Goal: Task Accomplishment & Management: Complete application form

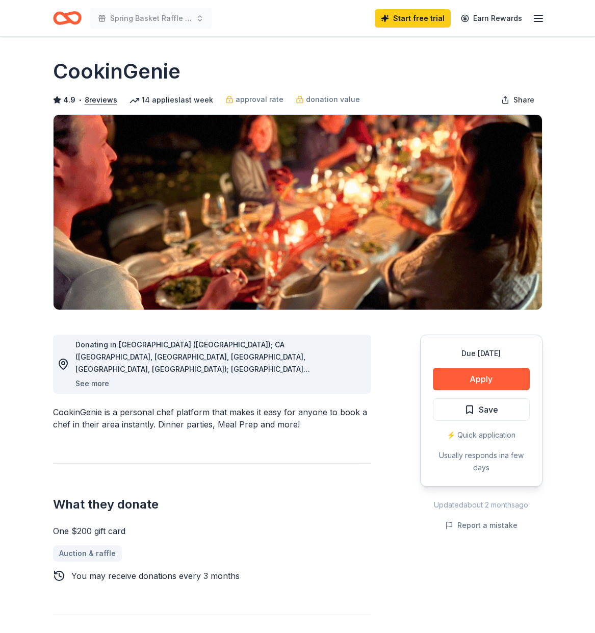
click at [99, 383] on button "See more" at bounding box center [92, 383] width 34 height 12
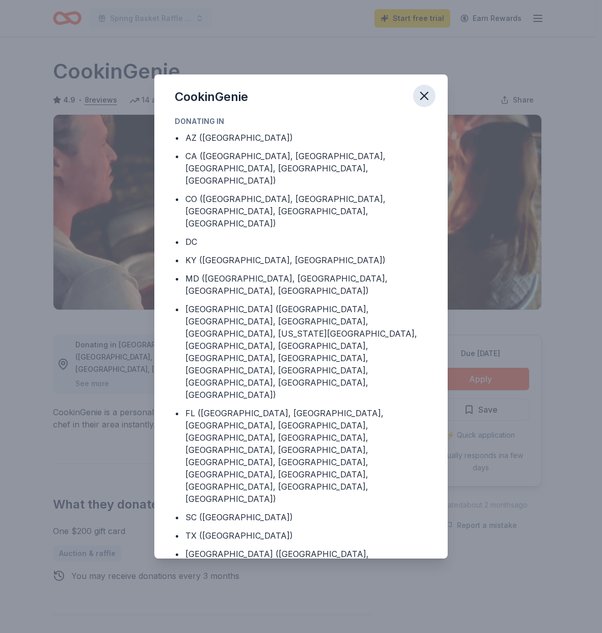
click at [424, 99] on icon "button" at bounding box center [424, 95] width 7 height 7
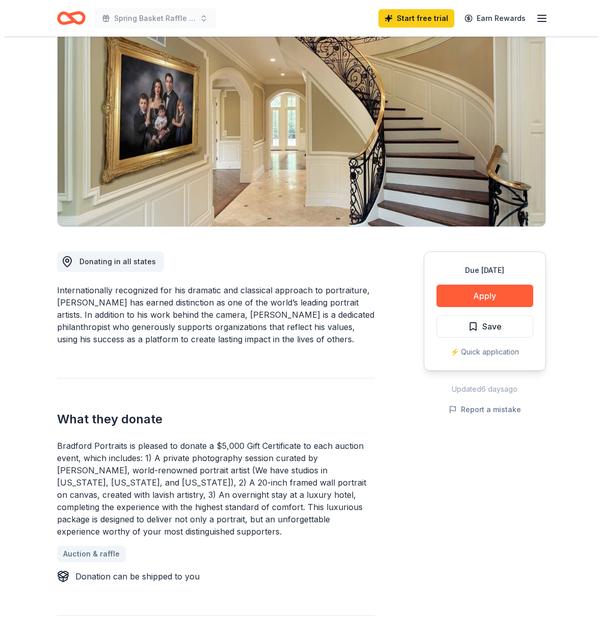
scroll to position [98, 0]
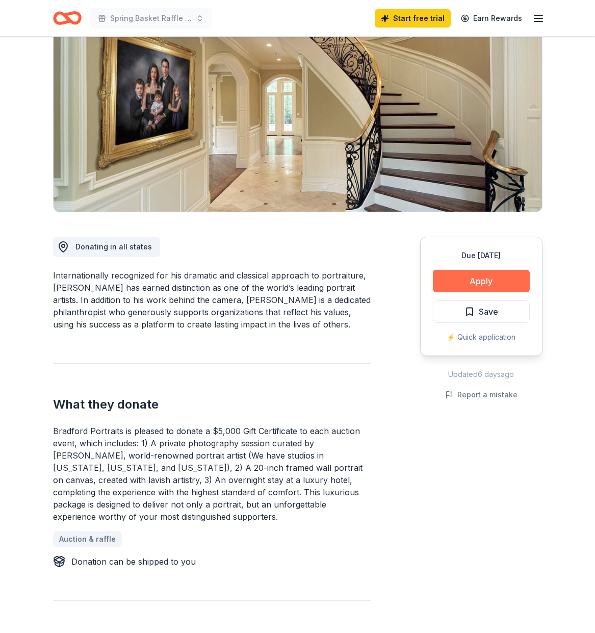
click at [461, 278] on button "Apply" at bounding box center [481, 281] width 97 height 22
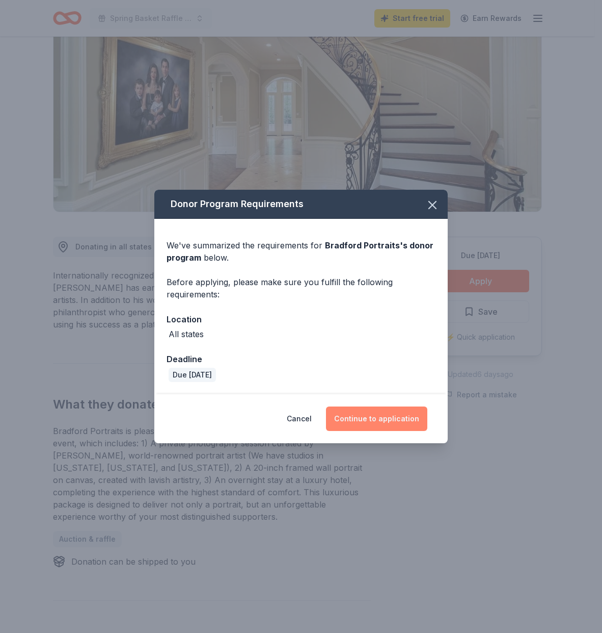
click at [377, 423] on button "Continue to application" at bounding box center [376, 418] width 101 height 24
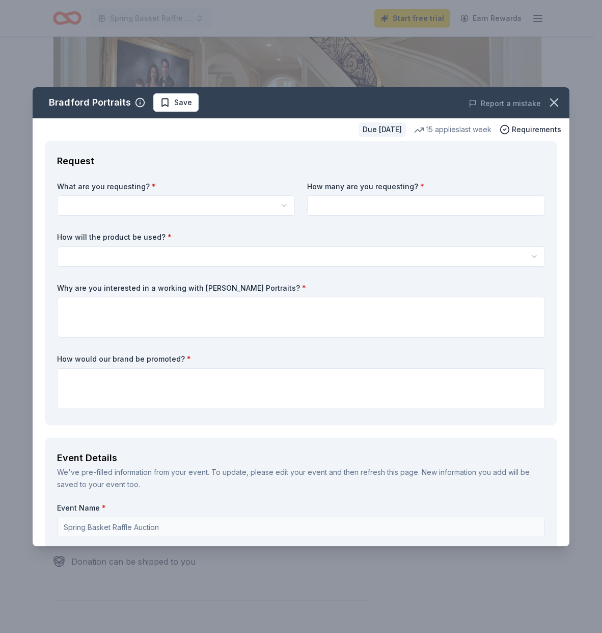
scroll to position [0, 0]
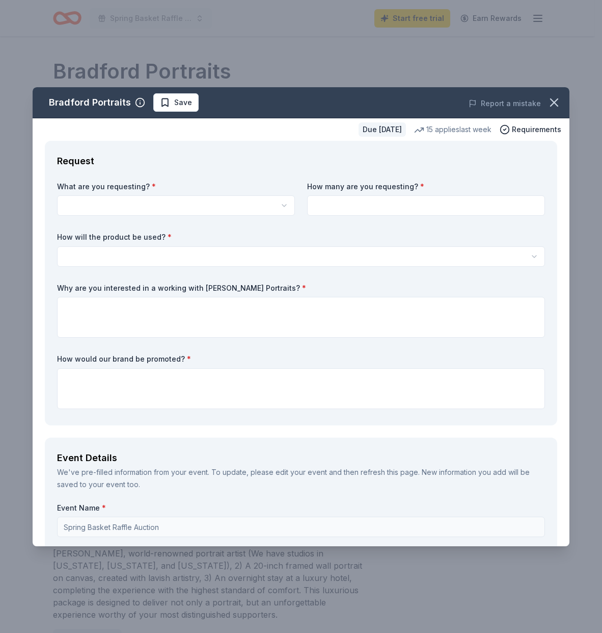
click at [96, 207] on html "Spring Basket Raffle Auction Start free trial Earn Rewards Due [DATE] Share Bra…" at bounding box center [301, 316] width 602 height 633
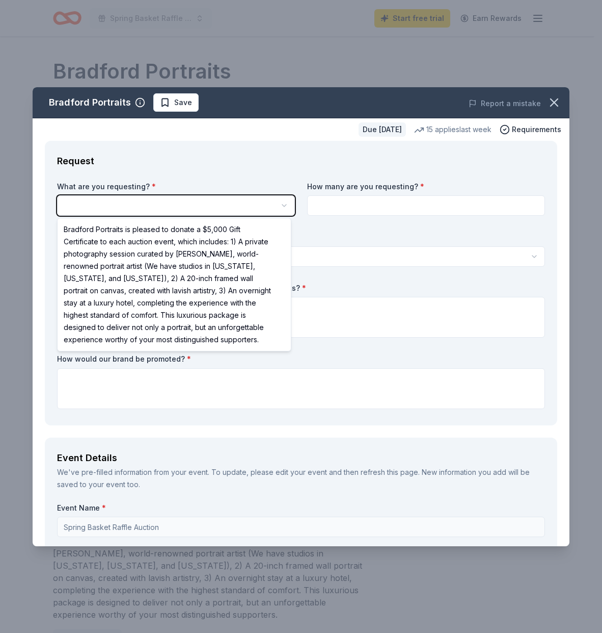
click at [96, 207] on html "Spring Basket Raffle Auction Start free trial Earn Rewards Due in 200 days Shar…" at bounding box center [301, 316] width 602 height 633
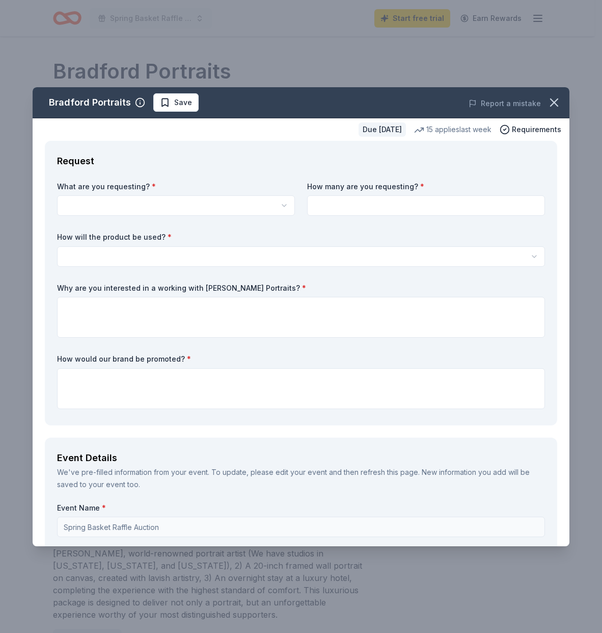
click at [197, 211] on html "Spring Basket Raffle Auction Start free trial Earn Rewards Due in 200 days Shar…" at bounding box center [301, 316] width 602 height 633
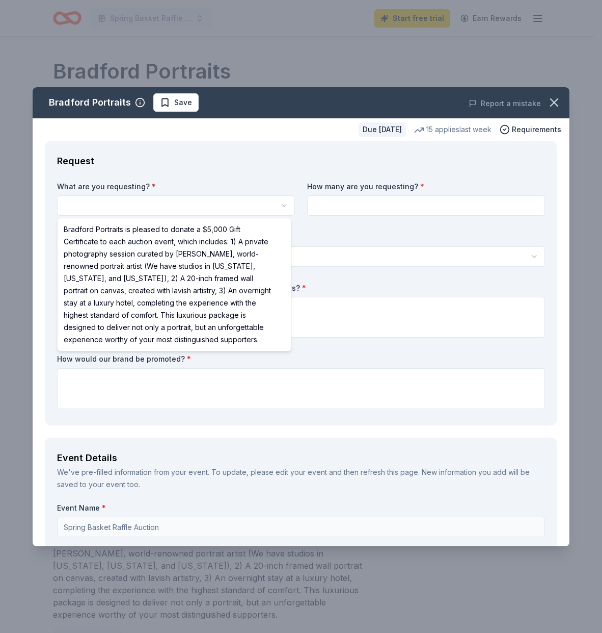
select select "Bradford Portraits is pleased to donate a $5,000 Gift Certificate to each aucti…"
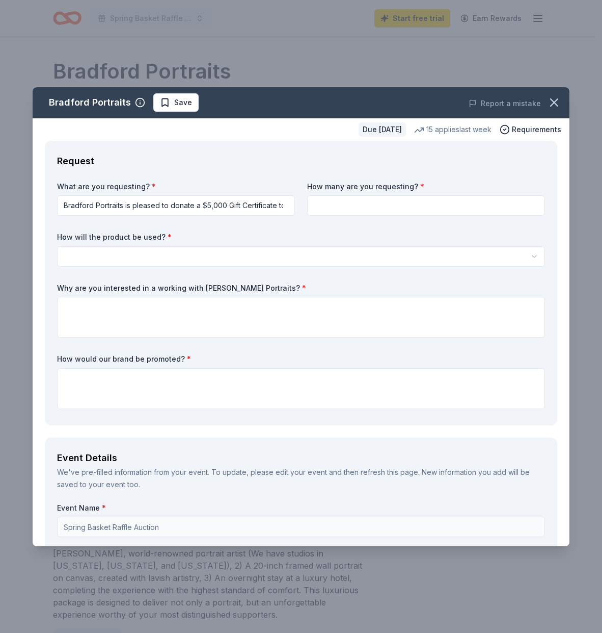
click at [362, 208] on input at bounding box center [426, 205] width 238 height 20
type input "1"
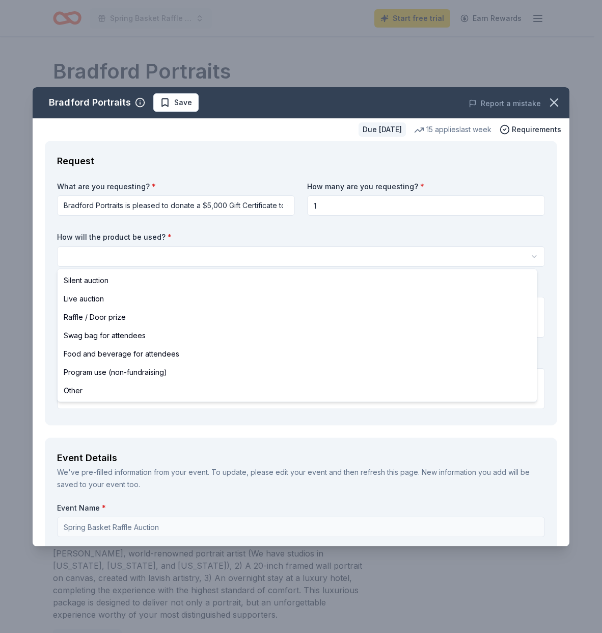
click at [135, 257] on html "Spring Basket Raffle Auction Start free trial Earn Rewards Due in 200 days Shar…" at bounding box center [301, 316] width 602 height 633
select select "other"
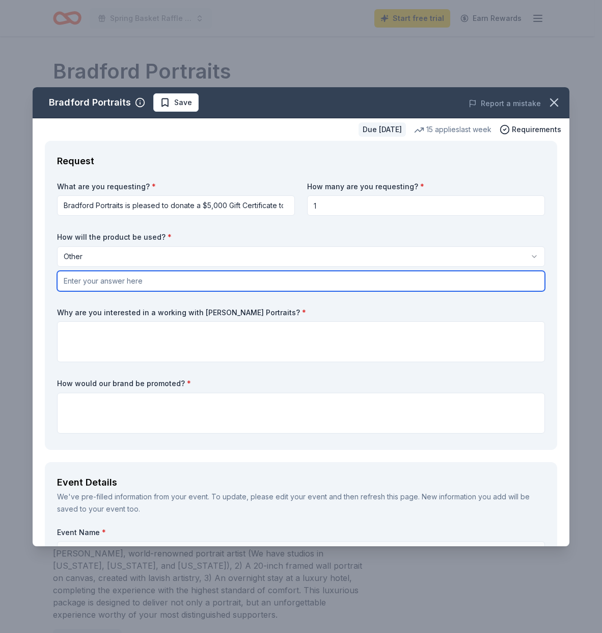
click at [83, 283] on input "text" at bounding box center [301, 281] width 488 height 20
type input "Basket Auction"
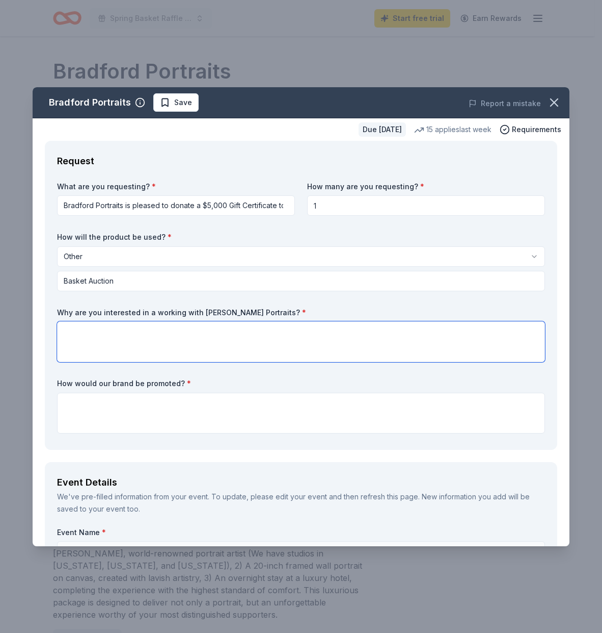
click at [70, 326] on textarea at bounding box center [301, 341] width 488 height 41
type textarea "B"
click at [198, 330] on textarea "I feel that Bradford Portraits would be a draw to our attendees." at bounding box center [301, 341] width 488 height 41
click at [302, 330] on textarea "I feel that Bradford Portraits would be a major draw to our attendees." at bounding box center [301, 341] width 488 height 41
type textarea "I feel that Bradford Portraits would be a major draw to our attendees. Who woul…"
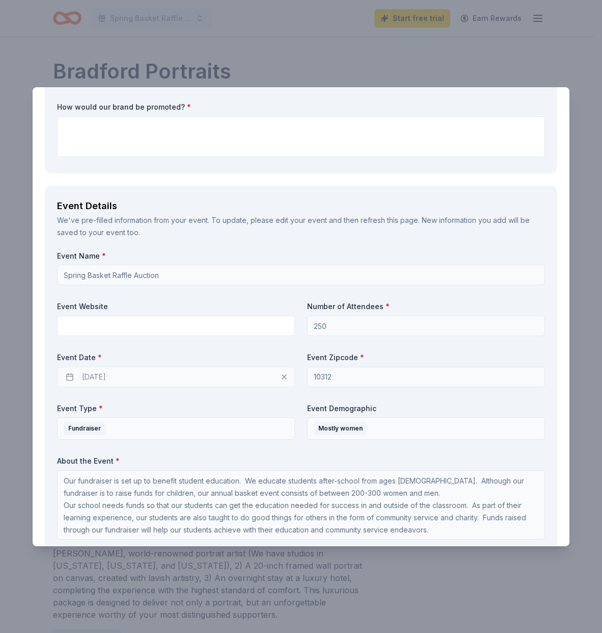
scroll to position [278, 0]
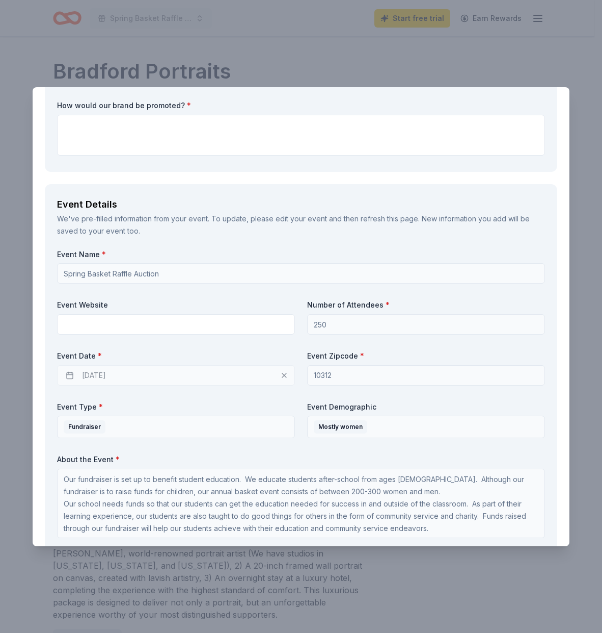
click at [69, 375] on div "[DATE]" at bounding box center [176, 375] width 238 height 20
click at [282, 374] on div "[DATE]" at bounding box center [176, 375] width 238 height 20
click at [281, 374] on div "[DATE]" at bounding box center [176, 375] width 238 height 20
click at [131, 376] on div "[DATE]" at bounding box center [176, 375] width 238 height 20
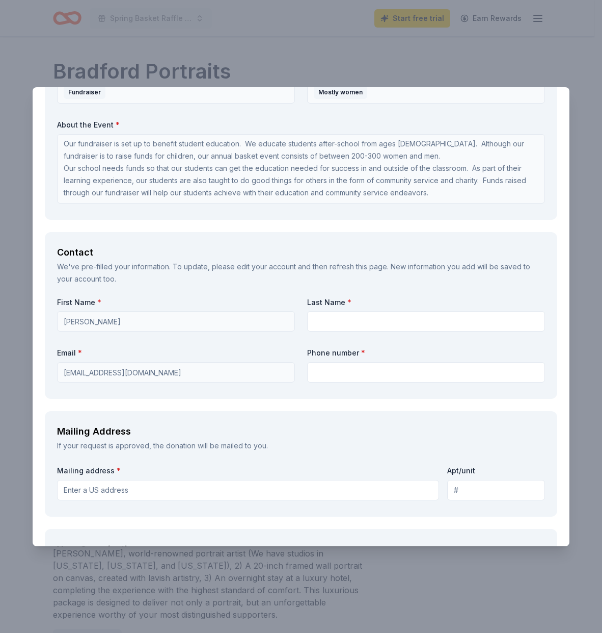
scroll to position [614, 0]
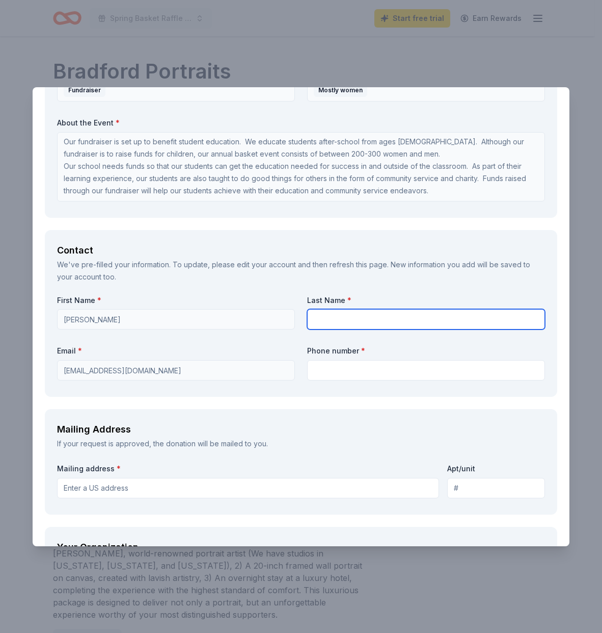
click at [334, 319] on input "text" at bounding box center [426, 319] width 238 height 20
type input "[PERSON_NAME]"
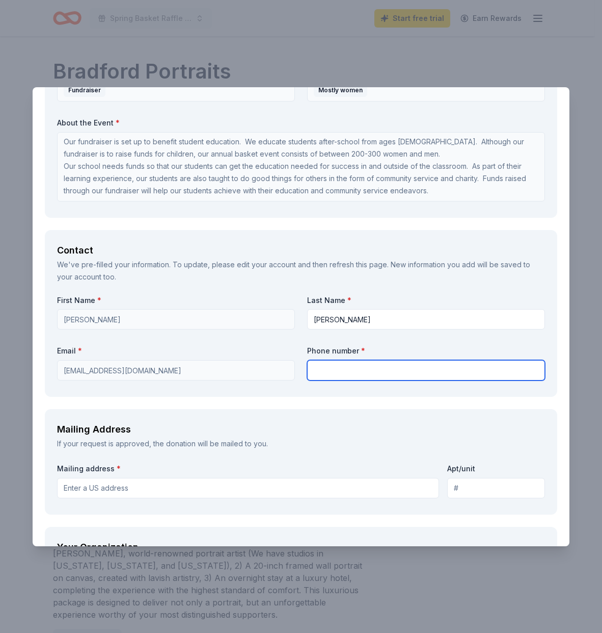
type input "7189486782"
type input "1766 Arthur Kill Road"
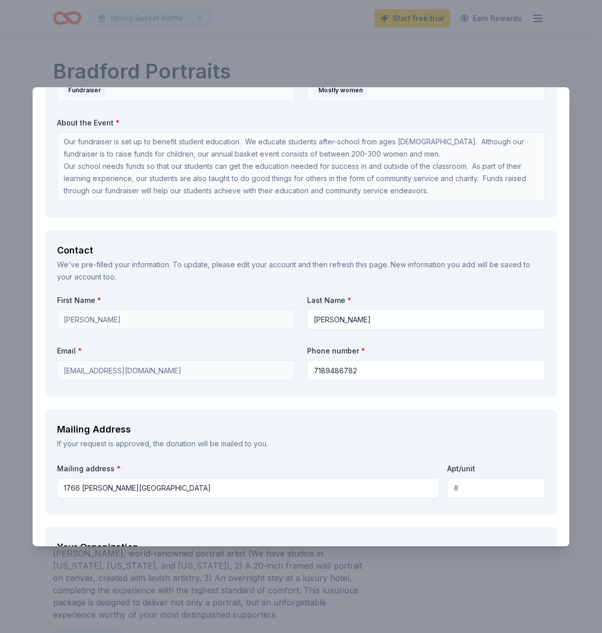
type input "Arden Heights Boulevard Jewish Center - Sisterhood"
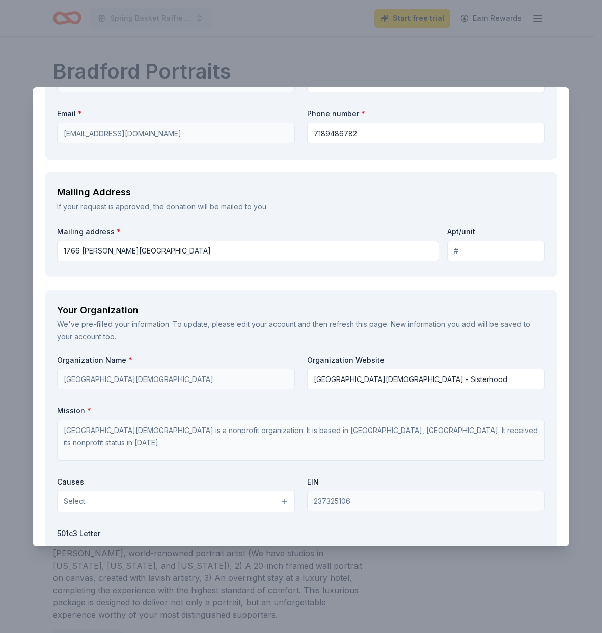
scroll to position [933, 0]
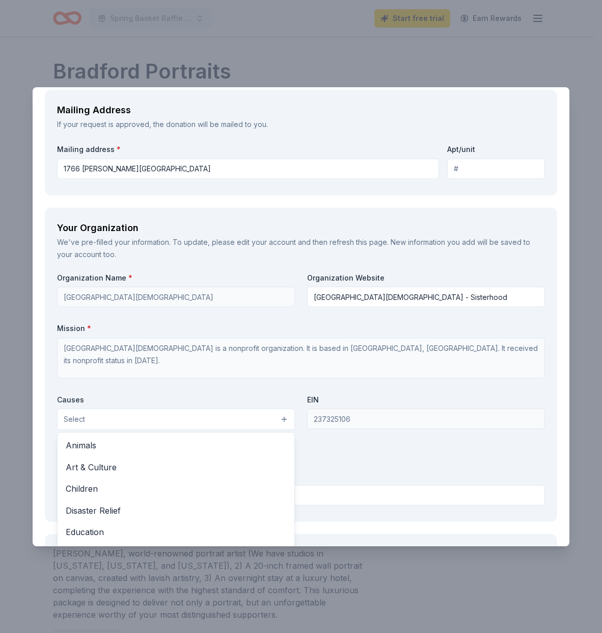
click at [281, 419] on button "Select" at bounding box center [176, 418] width 238 height 21
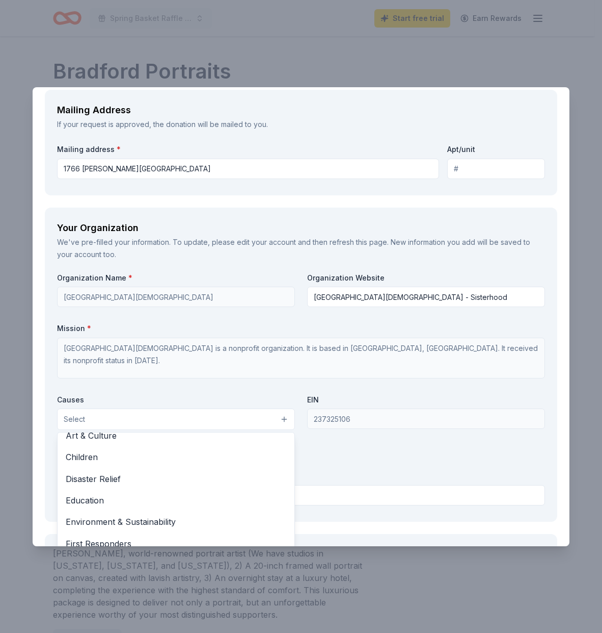
scroll to position [46, 0]
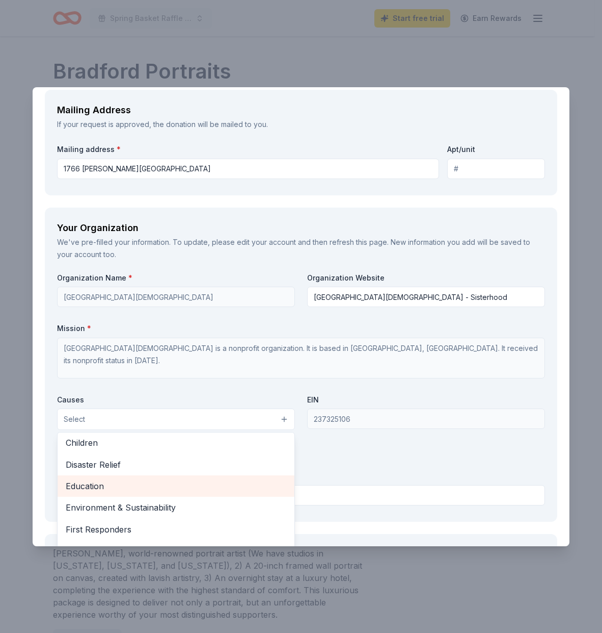
click at [238, 489] on span "Education" at bounding box center [176, 485] width 221 height 13
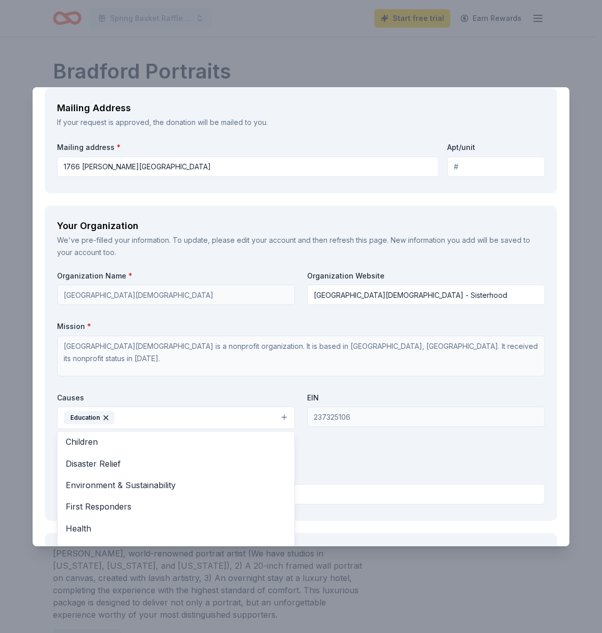
scroll to position [935, 0]
click at [348, 463] on div "Organization Name * Arden Heights-Boulevard Jewish Center Organization Website …" at bounding box center [301, 390] width 488 height 238
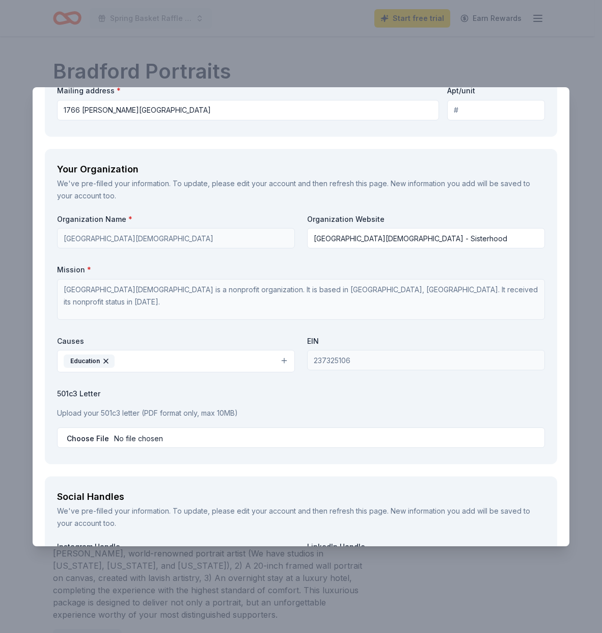
scroll to position [1011, 0]
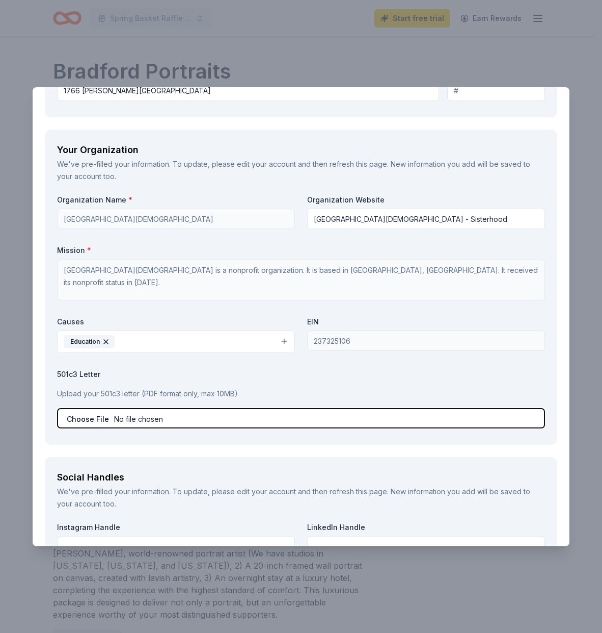
click at [94, 418] on input "file" at bounding box center [301, 418] width 488 height 20
type input "C:\fakepath\501(c)3 - Updated.pdf"
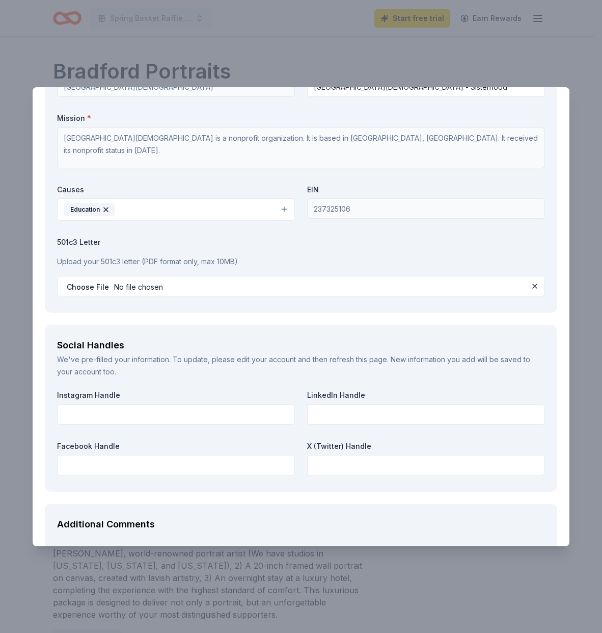
scroll to position [1194, 0]
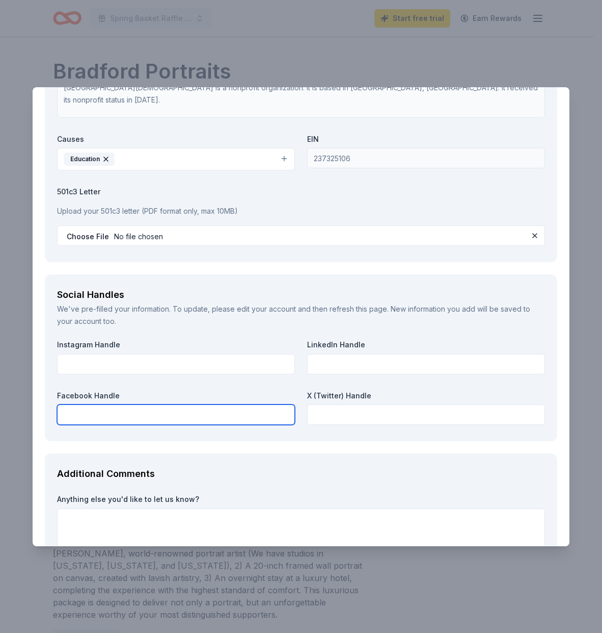
click at [156, 418] on input "text" at bounding box center [176, 414] width 238 height 20
paste input "[URL][DOMAIN_NAME]"
type input "[URL][DOMAIN_NAME]"
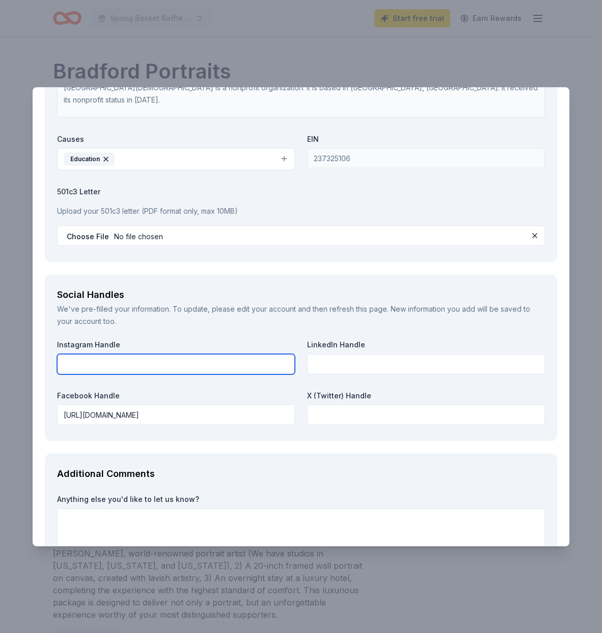
click at [176, 367] on input "text" at bounding box center [176, 364] width 238 height 20
paste input "[URL][DOMAIN_NAME]"
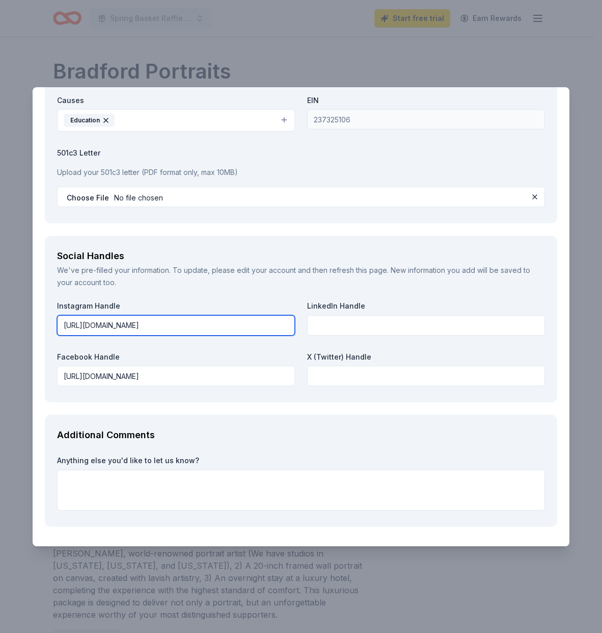
scroll to position [1266, 0]
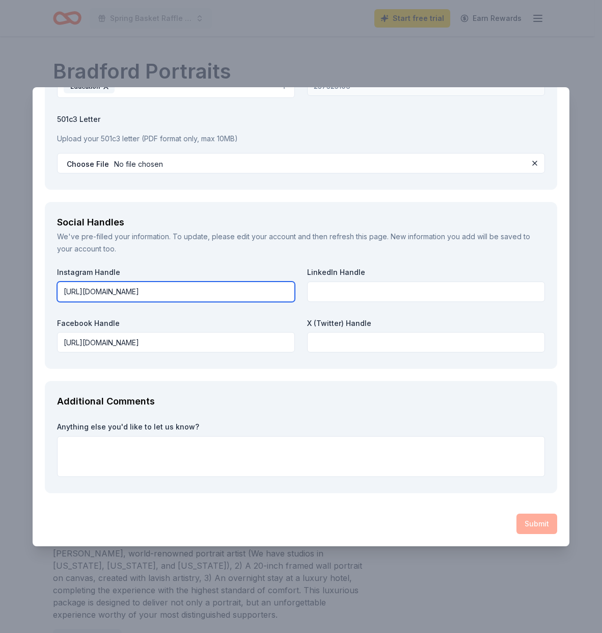
type input "[URL][DOMAIN_NAME]"
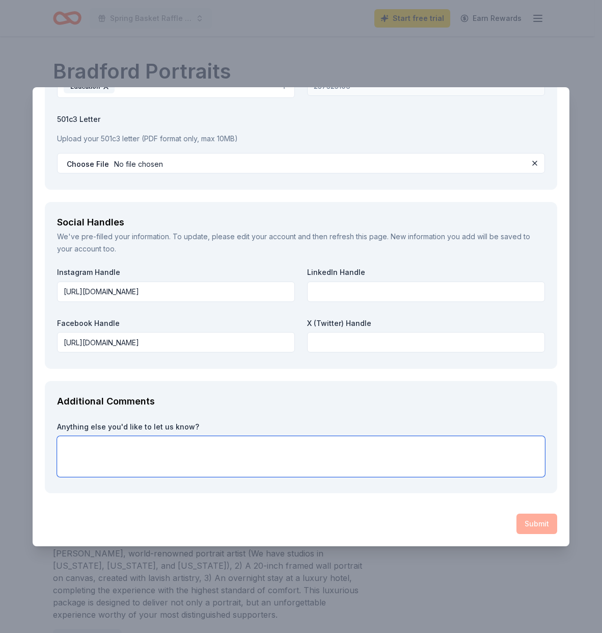
click at [84, 446] on textarea at bounding box center [301, 456] width 488 height 41
paste textarea "The Arden Heights Boulevard Jewish Center Hebrew School is dedicated to inspiri…"
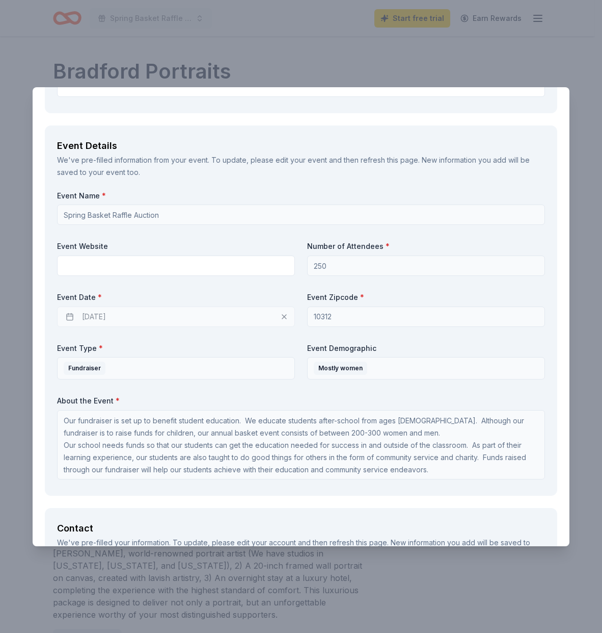
scroll to position [356, 0]
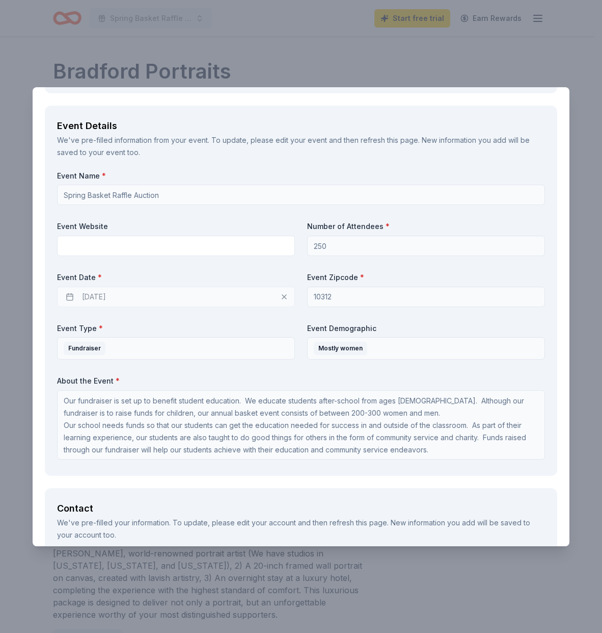
type textarea "The Arden Heights Boulevard Jewish Center Hebrew School is dedicated to inspiri…"
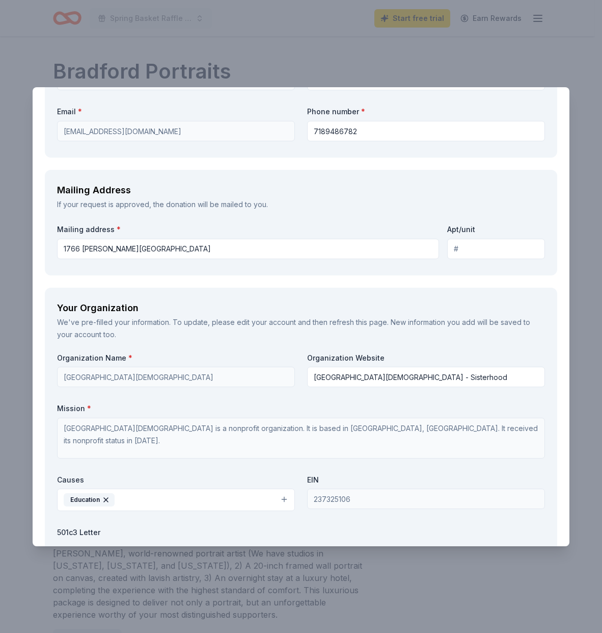
scroll to position [854, 0]
click at [145, 246] on input "1766 Arthur Kill Road" at bounding box center [248, 248] width 382 height 20
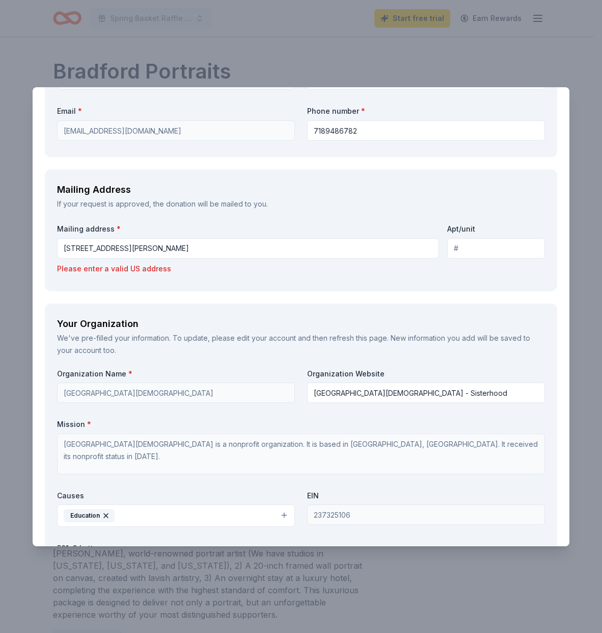
click at [228, 248] on input "1766 Arthur Kill Road, Staten Island, NY 10312" at bounding box center [248, 248] width 382 height 20
click at [224, 281] on div "Mailing Address If your request is approved, the donation will be mailed to you…" at bounding box center [301, 230] width 513 height 122
click at [204, 277] on div "Mailing address * 1766 Arthur Kill Road, Staten Island, NY 10312 Apt/unit Pleas…" at bounding box center [301, 250] width 488 height 57
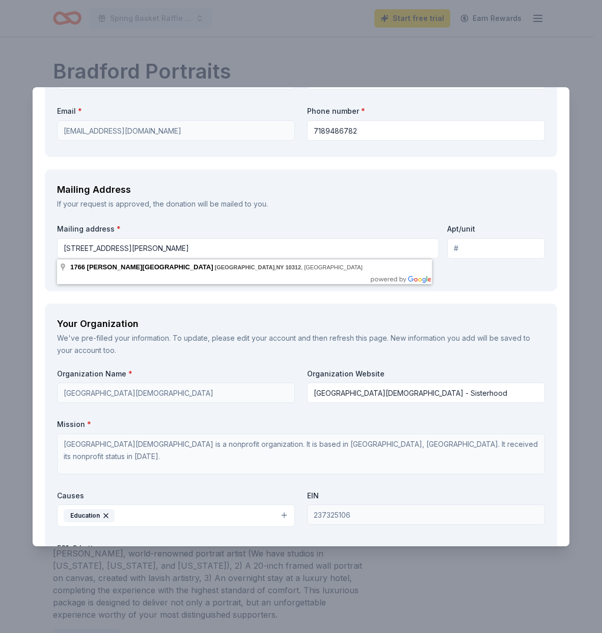
drag, startPoint x: 134, startPoint y: 250, endPoint x: 221, endPoint y: 251, distance: 87.2
click at [221, 251] on input "1766 Arthur Kill Road, Staten Island, NY 10312" at bounding box center [248, 248] width 382 height 20
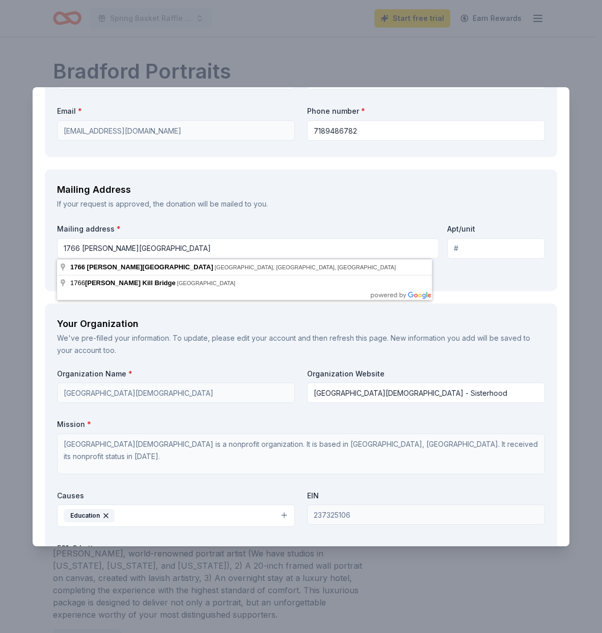
type input "1766 Arthur Kill Road"
click at [310, 192] on div "Mailing Address" at bounding box center [301, 189] width 488 height 16
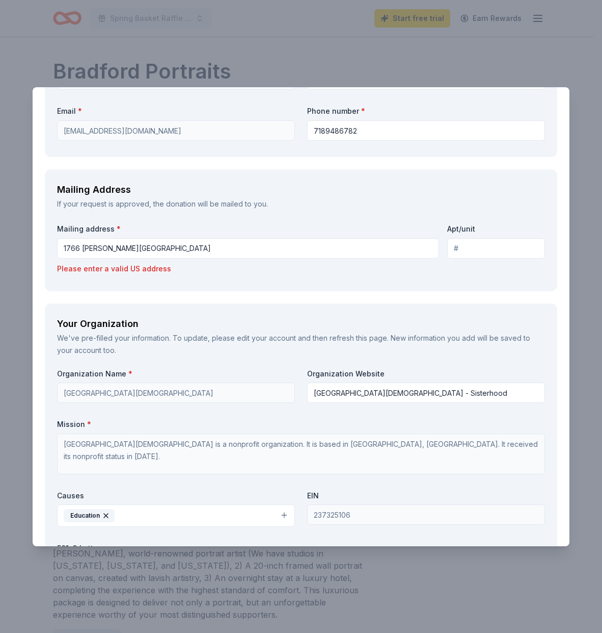
click at [186, 283] on div "Mailing Address If your request is approved, the donation will be mailed to you…" at bounding box center [301, 230] width 513 height 122
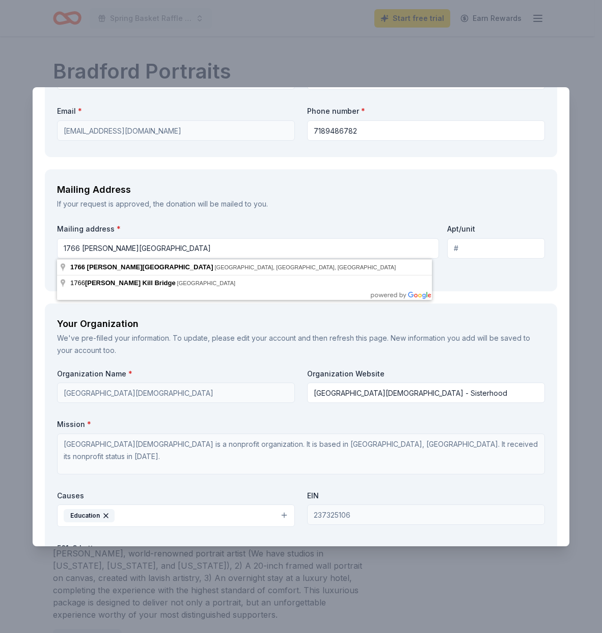
drag, startPoint x: 153, startPoint y: 247, endPoint x: 47, endPoint y: 243, distance: 106.1
click at [51, 244] on div "Mailing Address If your request is approved, the donation will be mailed to you…" at bounding box center [301, 230] width 513 height 122
click at [144, 247] on input "1766 Arthur Kill Road" at bounding box center [248, 248] width 382 height 20
click button at bounding box center [535, 592] width 12 height 12
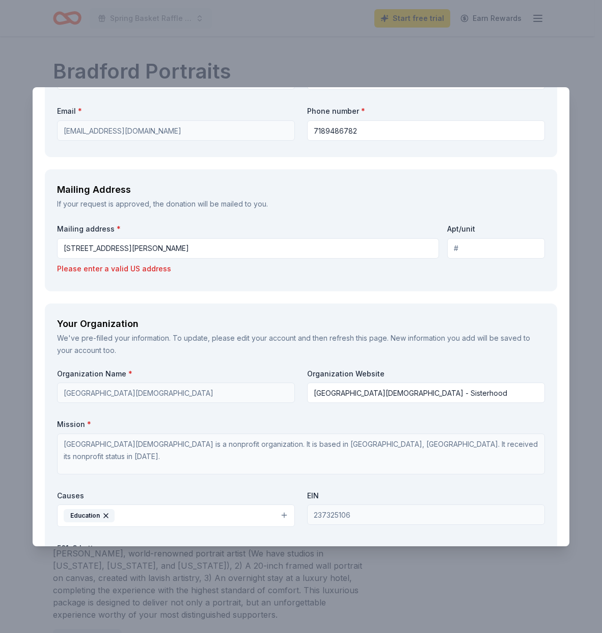
click at [229, 250] on input "1766 Arthur Kill Road Staten Island, NY 10312" at bounding box center [248, 248] width 382 height 20
click at [228, 271] on div "Please enter a valid US address" at bounding box center [301, 268] width 488 height 12
click at [135, 248] on input "1766 Arthur Kill Road Staten Island, NY 10312, USA" at bounding box center [248, 248] width 382 height 20
click at [460, 280] on div "Mailing Address If your request is approved, the donation will be mailed to you…" at bounding box center [301, 230] width 513 height 122
drag, startPoint x: 217, startPoint y: 247, endPoint x: 252, endPoint y: 245, distance: 35.7
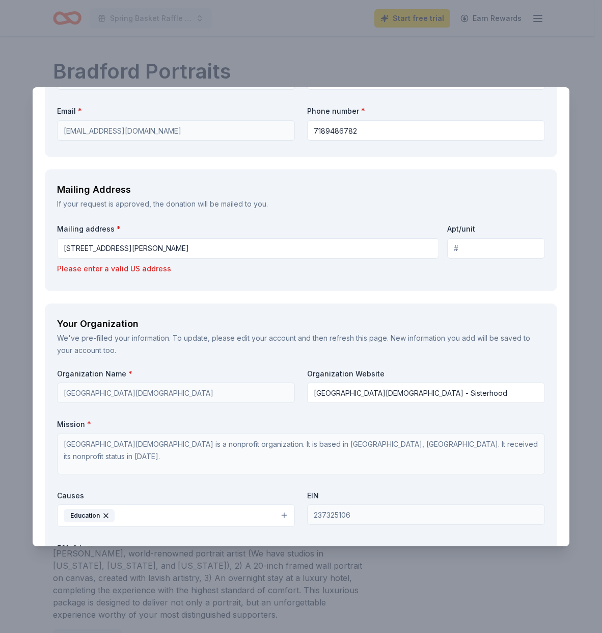
click at [252, 245] on input "1766 Arthur Kill Road, Staten Island, NY 10312, USA" at bounding box center [248, 248] width 382 height 20
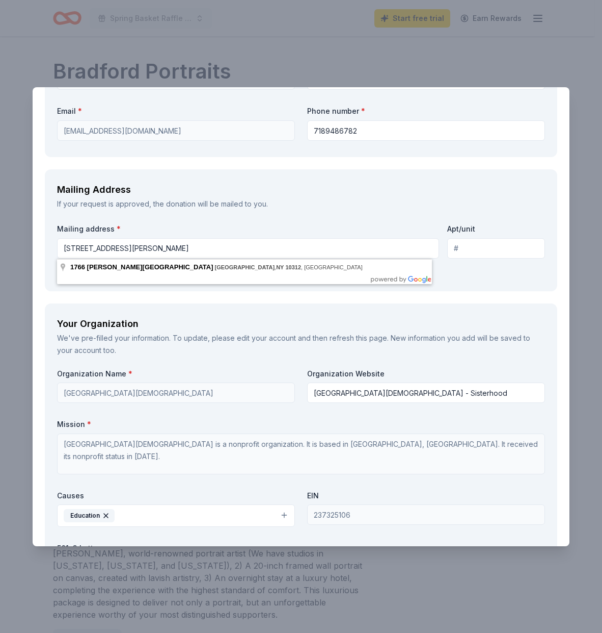
type input "1766 Arthur Kill Road, Staten Island, NY 10312"
click at [472, 280] on div "Mailing Address If your request is approved, the donation will be mailed to you…" at bounding box center [301, 230] width 513 height 122
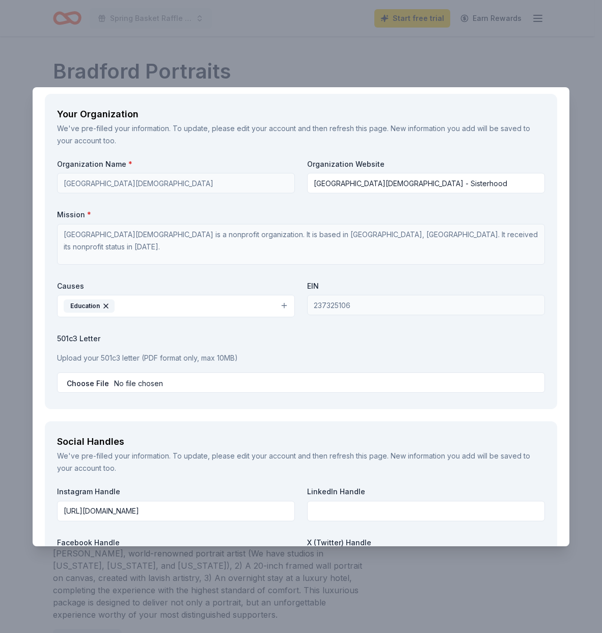
scroll to position [1193, 0]
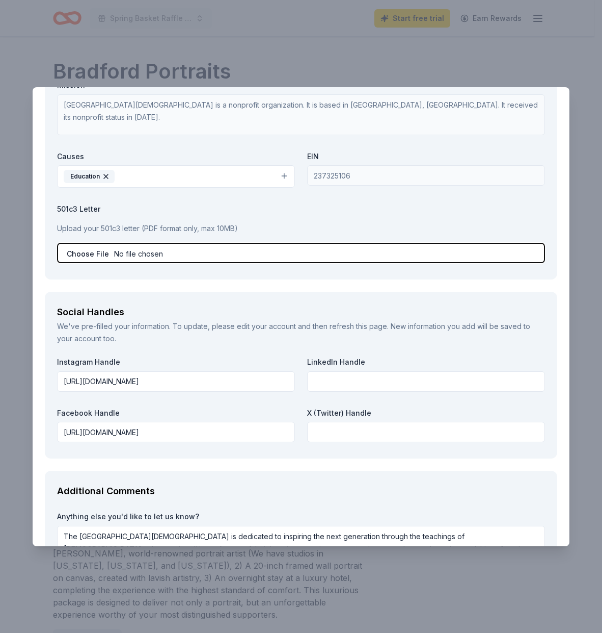
click at [89, 252] on input "file" at bounding box center [301, 253] width 488 height 20
type input "C:\fakepath\501(c)3 - Updated.pdf"
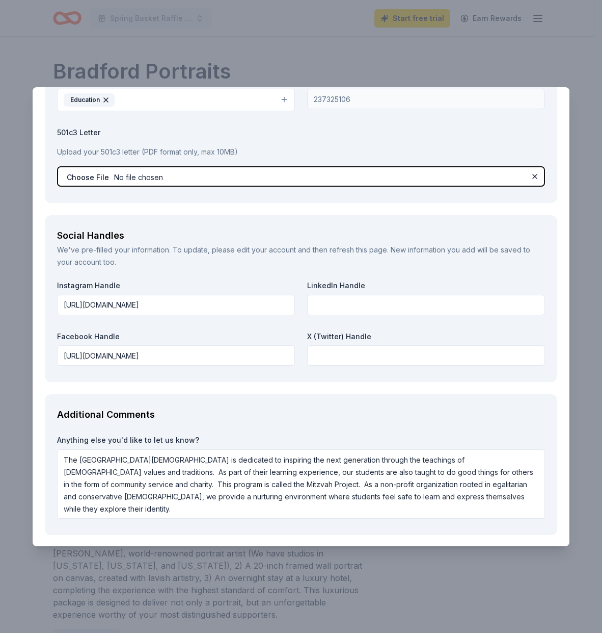
scroll to position [1311, 0]
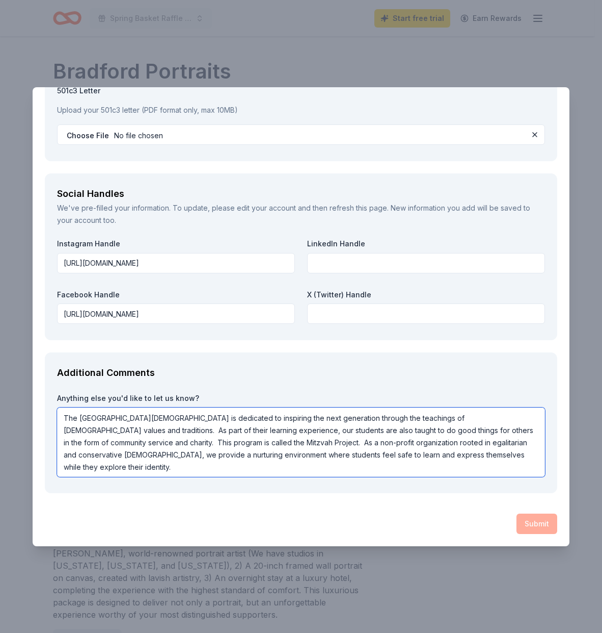
click at [140, 470] on textarea "The Arden Heights Boulevard Jewish Center Hebrew School is dedicated to inspiri…" at bounding box center [301, 441] width 488 height 69
paste textarea "If your company information is included with the donation, we would gladly ackn…"
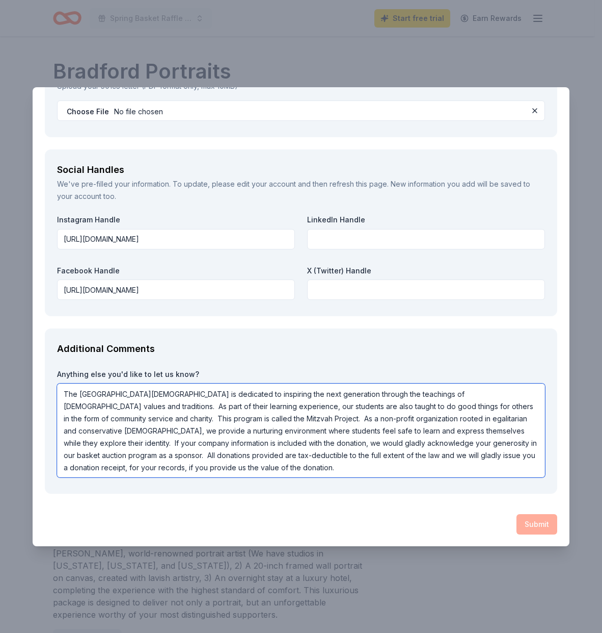
scroll to position [1335, 0]
type textarea "The Arden Heights Boulevard Jewish Center Hebrew School is dedicated to inspiri…"
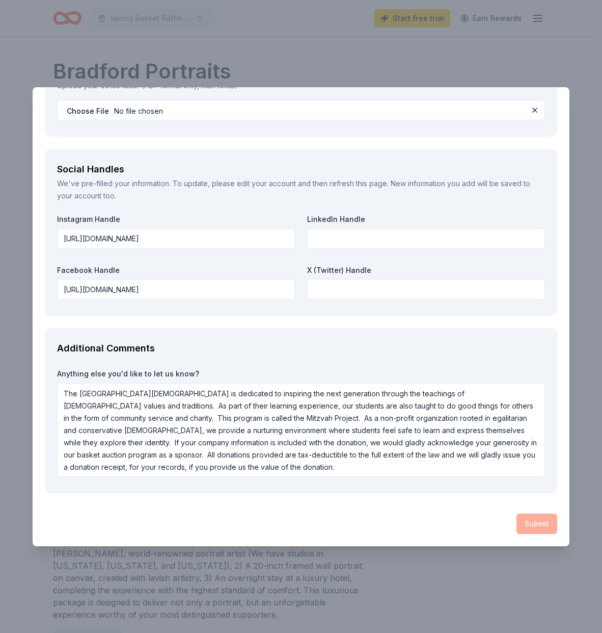
click at [529, 526] on div "Submit" at bounding box center [301, 523] width 513 height 20
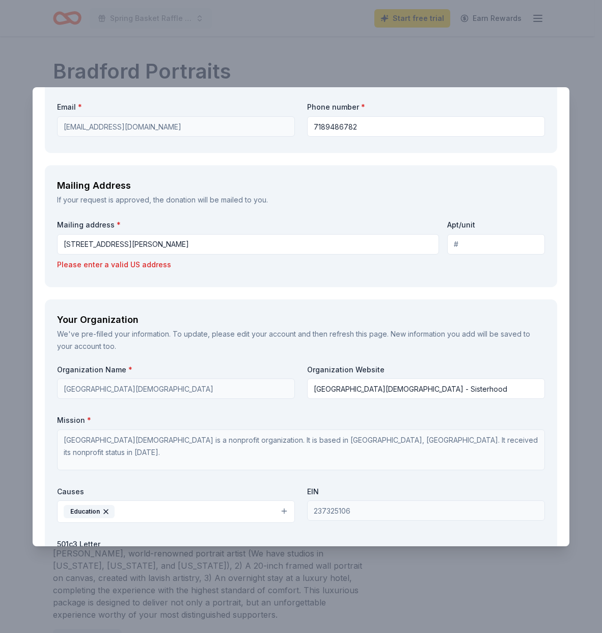
scroll to position [705, 0]
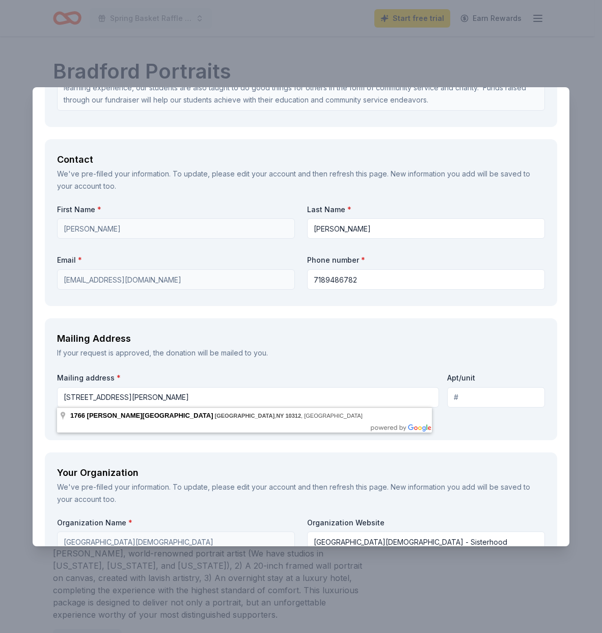
drag, startPoint x: 227, startPoint y: 397, endPoint x: 33, endPoint y: 388, distance: 194.4
click at [34, 388] on div "Request What are you requesting? * Bradford Portraits is pleased to donate a $5…" at bounding box center [301, 306] width 537 height 1741
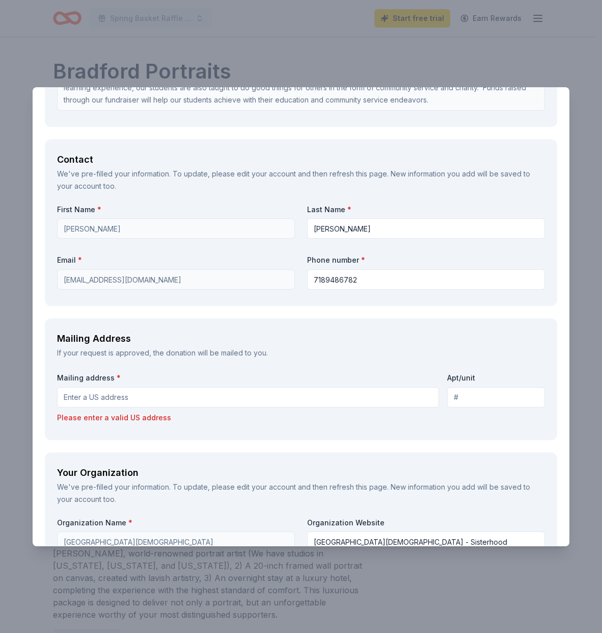
drag, startPoint x: 270, startPoint y: 348, endPoint x: 295, endPoint y: 338, distance: 26.8
click at [270, 348] on div "If your request is approved, the donation will be mailed to you." at bounding box center [301, 353] width 488 height 12
click at [134, 343] on div "Mailing Address" at bounding box center [301, 338] width 488 height 16
click at [138, 367] on div "Mailing Address If your request is approved, the donation will be mailed to you…" at bounding box center [301, 379] width 513 height 122
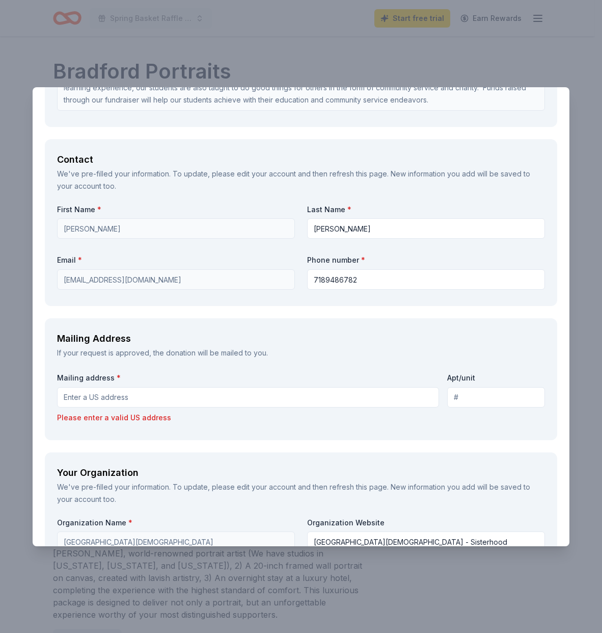
click at [127, 399] on input "Mailing address *" at bounding box center [248, 397] width 382 height 20
type input "1766 Arthur Kill Road"
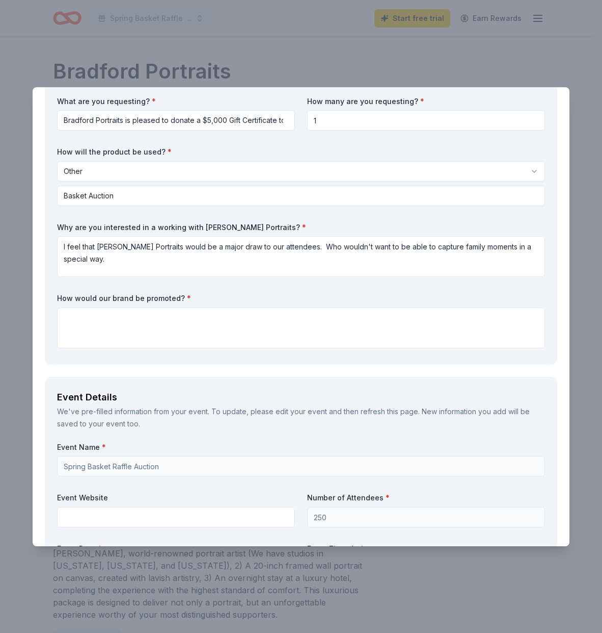
scroll to position [31, 0]
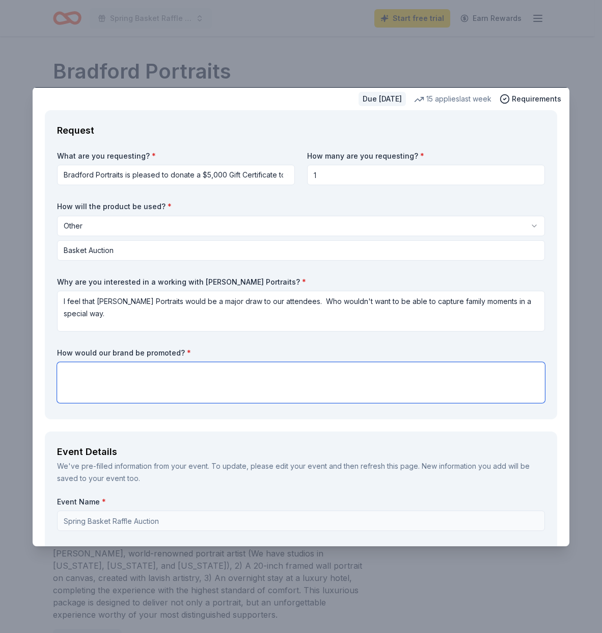
click at [121, 378] on textarea at bounding box center [301, 382] width 488 height 41
paste textarea "If your company information is included with the donation, we would gladly ackn…"
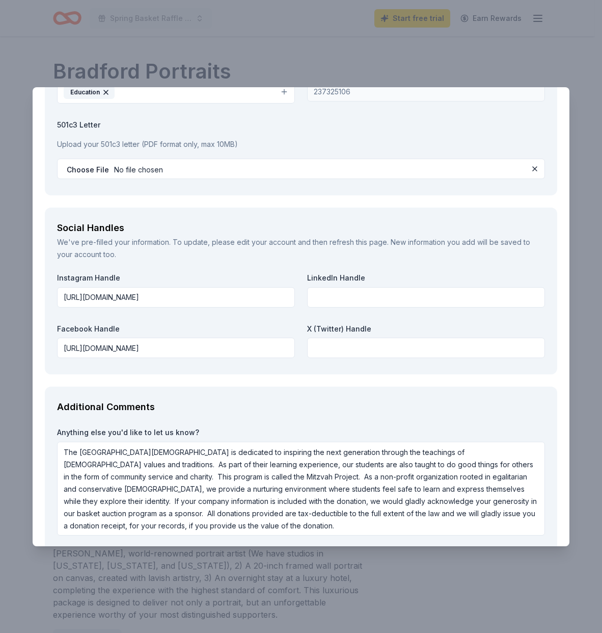
scroll to position [1335, 0]
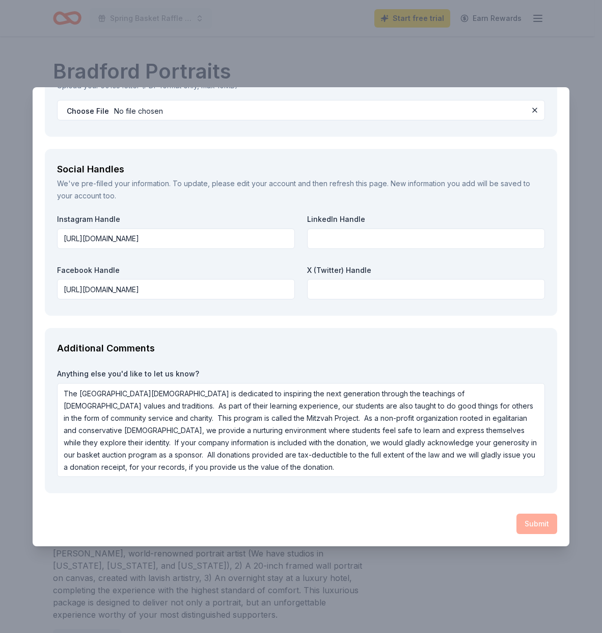
type textarea "If your company information is included with the donation, we would gladly ackn…"
click at [525, 522] on div "Submit" at bounding box center [301, 523] width 513 height 20
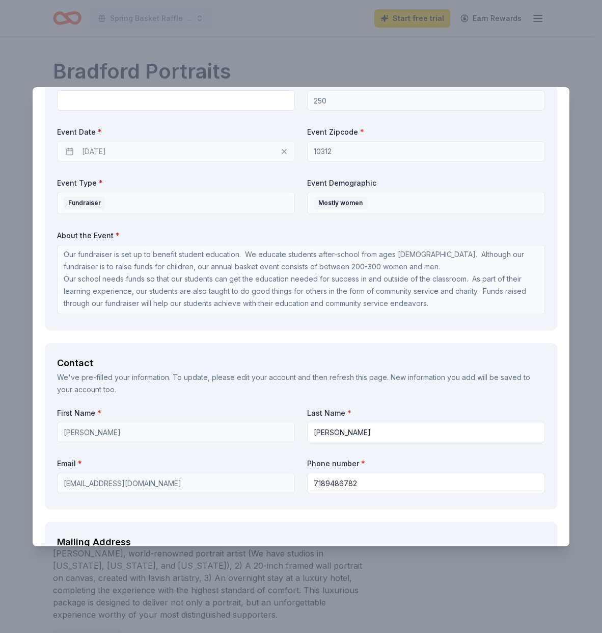
scroll to position [4, 0]
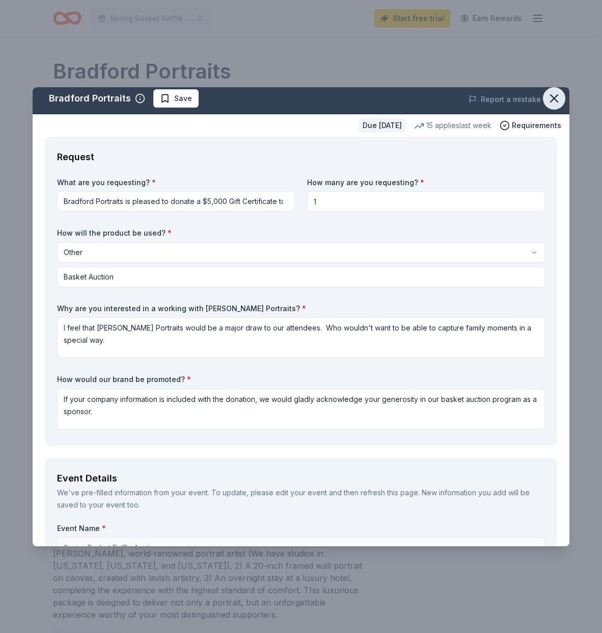
click at [548, 95] on icon "button" at bounding box center [554, 98] width 14 height 14
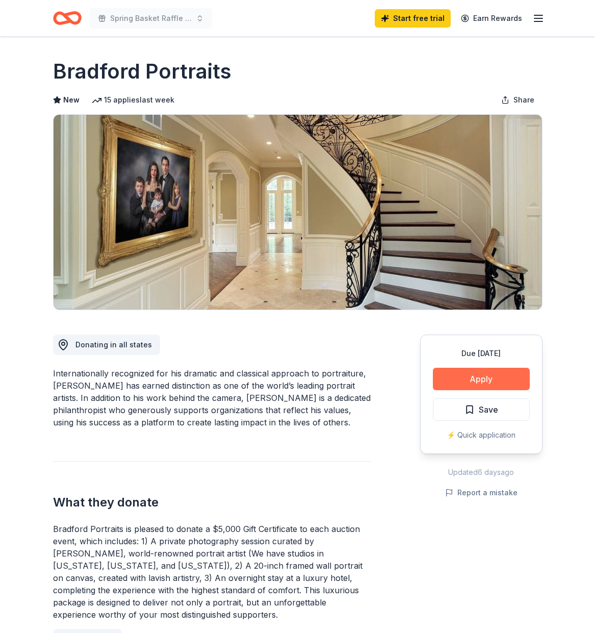
click at [464, 376] on button "Apply" at bounding box center [481, 378] width 97 height 22
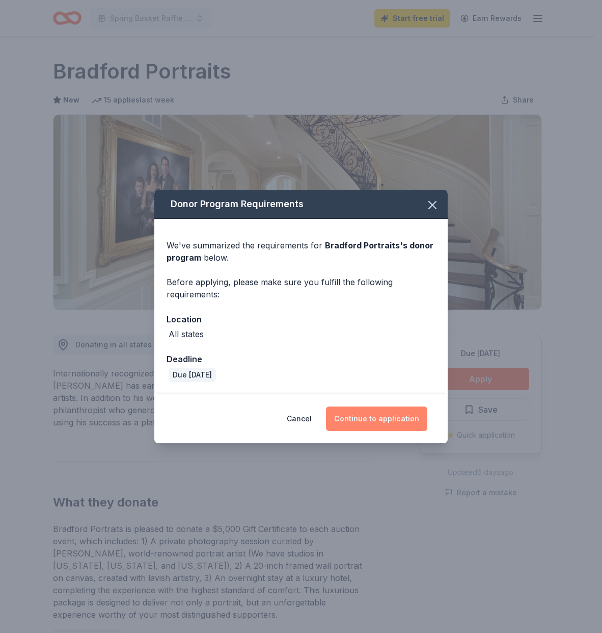
click at [362, 422] on button "Continue to application" at bounding box center [376, 418] width 101 height 24
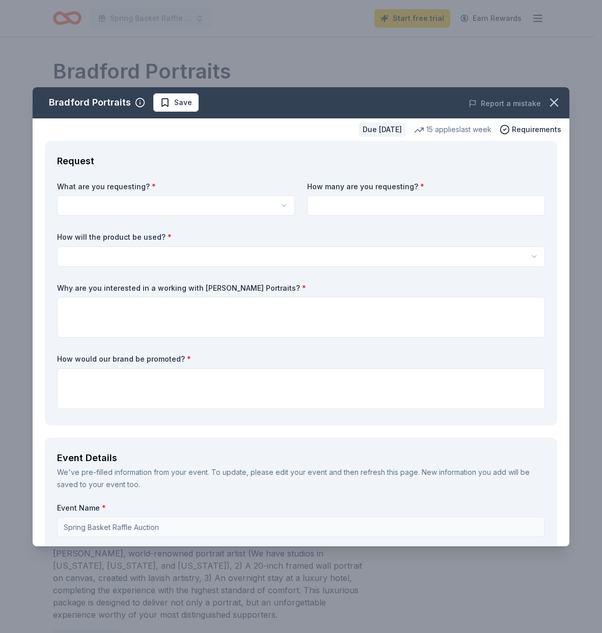
click at [125, 207] on html "Spring Basket Raffle Auction Start free trial Earn Rewards Due in 200 days Shar…" at bounding box center [301, 316] width 602 height 633
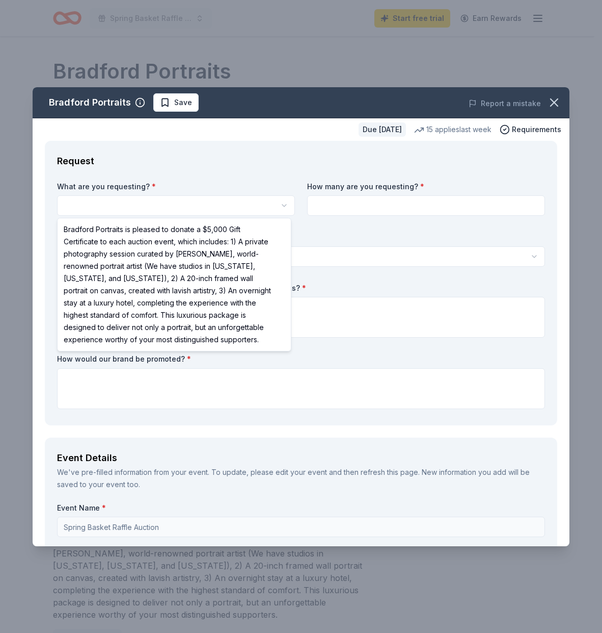
select select "Bradford Portraits is pleased to donate a $5,000 Gift Certificate to each aucti…"
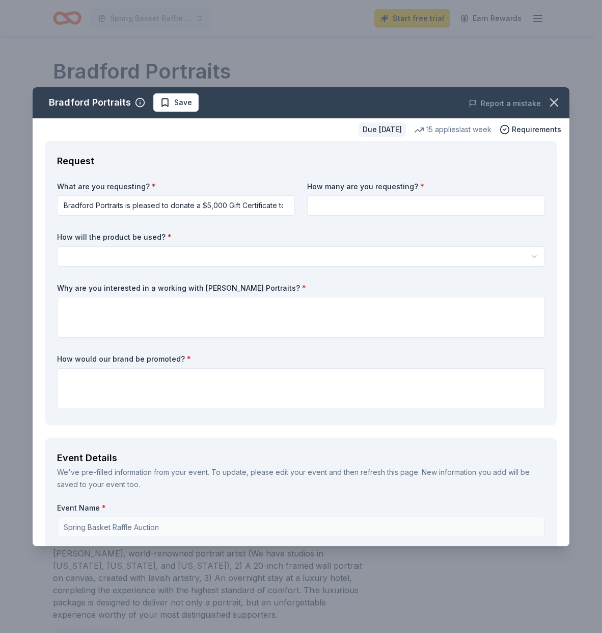
click at [348, 206] on input at bounding box center [426, 205] width 238 height 20
type input "1"
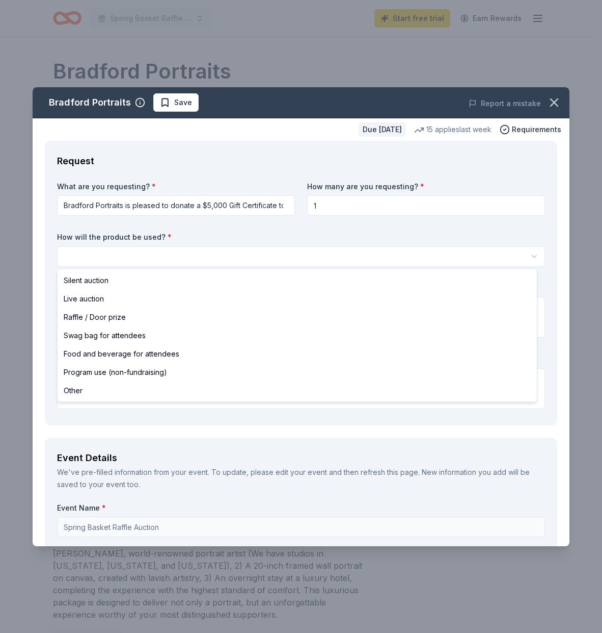
click at [117, 256] on html "Spring Basket Raffle Auction Start free trial Earn Rewards Due in 200 days Shar…" at bounding box center [301, 316] width 602 height 633
select select "other"
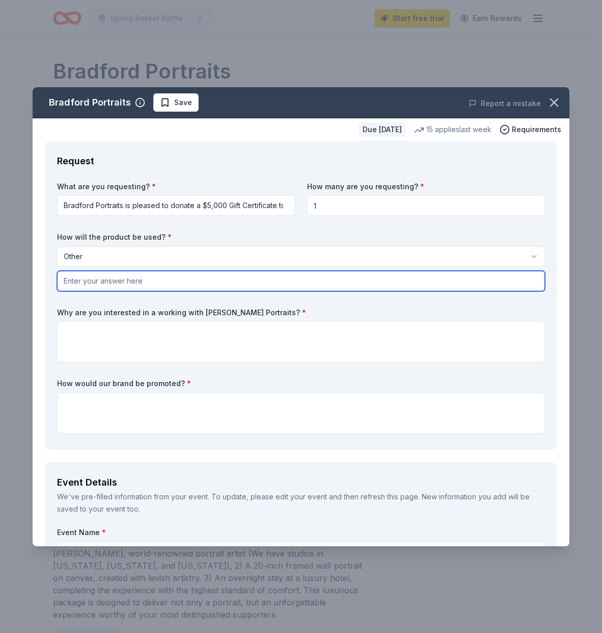
click at [87, 282] on input "text" at bounding box center [301, 281] width 488 height 20
type input "Basket Auction"
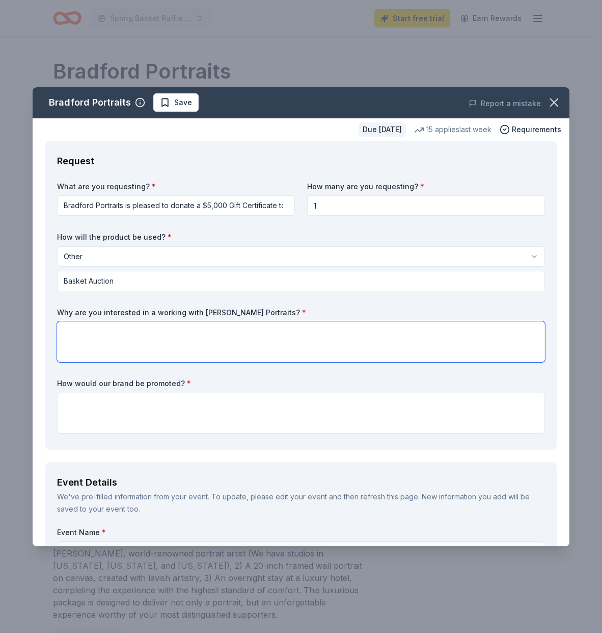
click at [117, 327] on textarea at bounding box center [301, 341] width 488 height 41
type textarea "O"
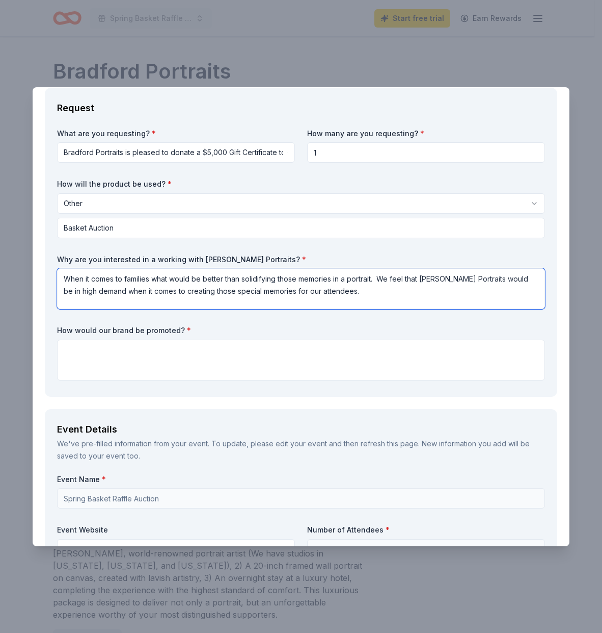
scroll to position [159, 0]
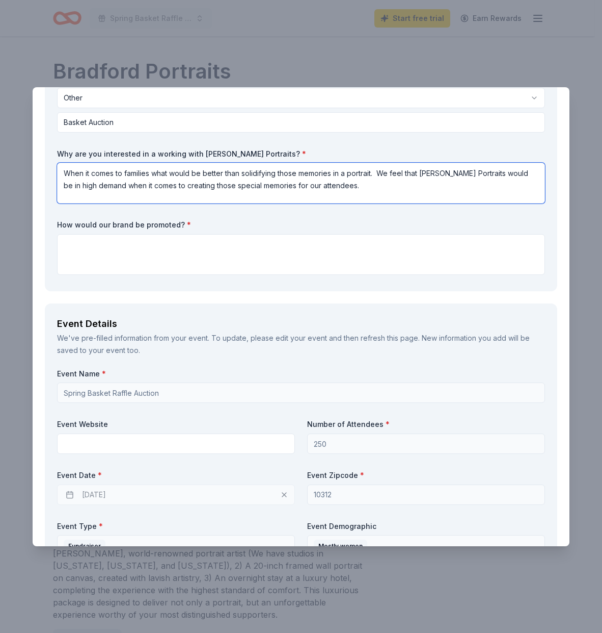
type textarea "When it comes to families what would be better than solidifying those memories …"
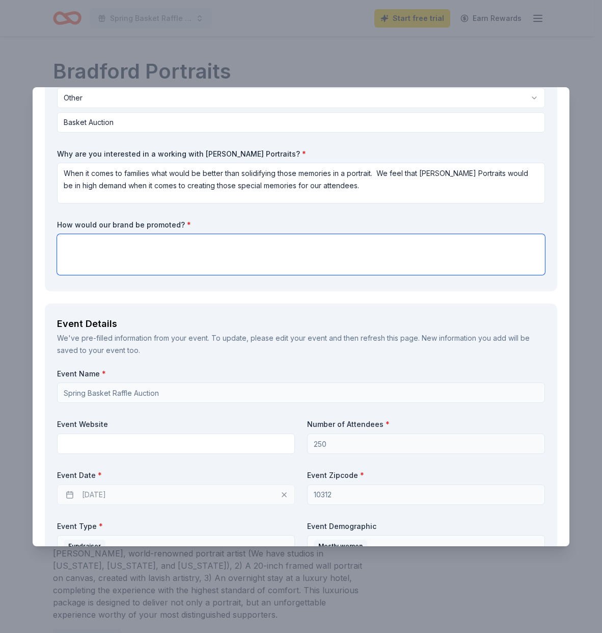
click at [153, 250] on textarea at bounding box center [301, 254] width 488 height 41
paste textarea "If your company information is included with the donation, we would gladly ackn…"
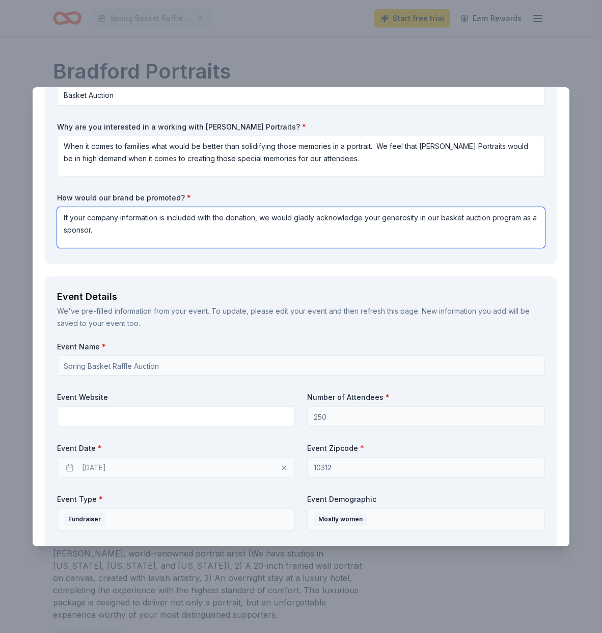
scroll to position [201, 0]
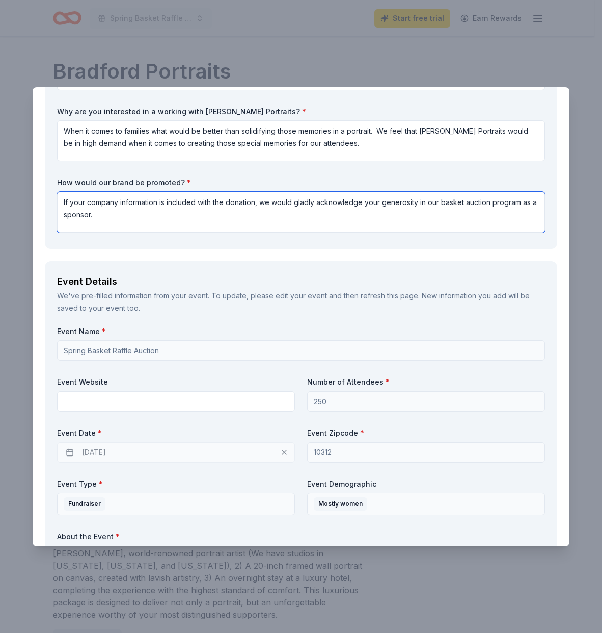
click at [70, 216] on textarea "If your company information is included with the donation, we would gladly ackn…" at bounding box center [301, 212] width 488 height 41
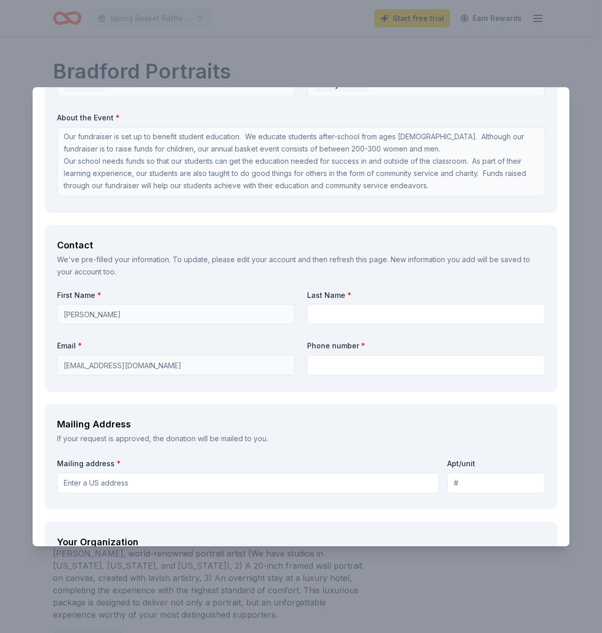
scroll to position [700, 0]
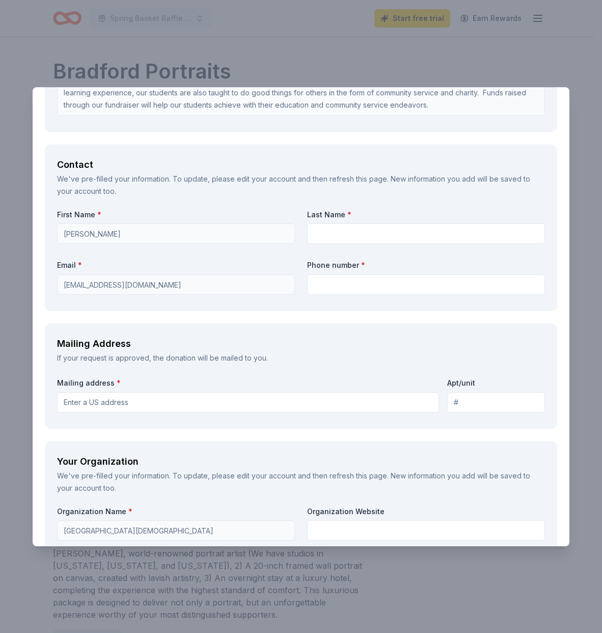
type textarea "If your company information is included with the donation, we would gladly ackn…"
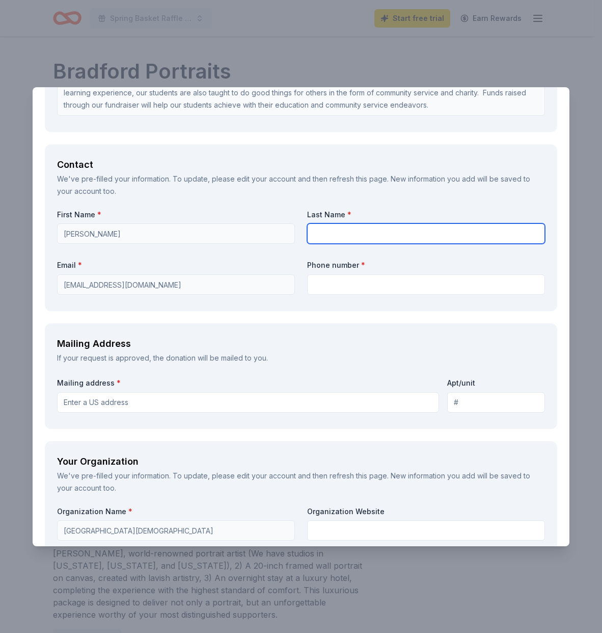
click at [319, 233] on input "text" at bounding box center [426, 233] width 238 height 20
type input "[PERSON_NAME]"
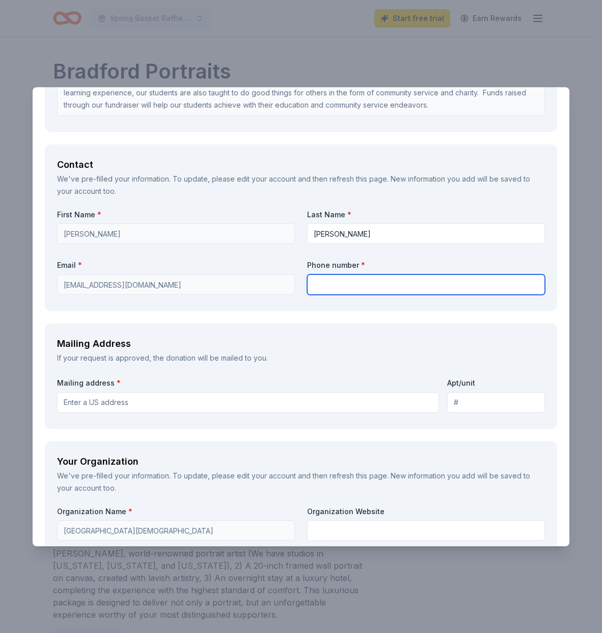
type input "7189486782"
type input "1766 Arthur Kill Road"
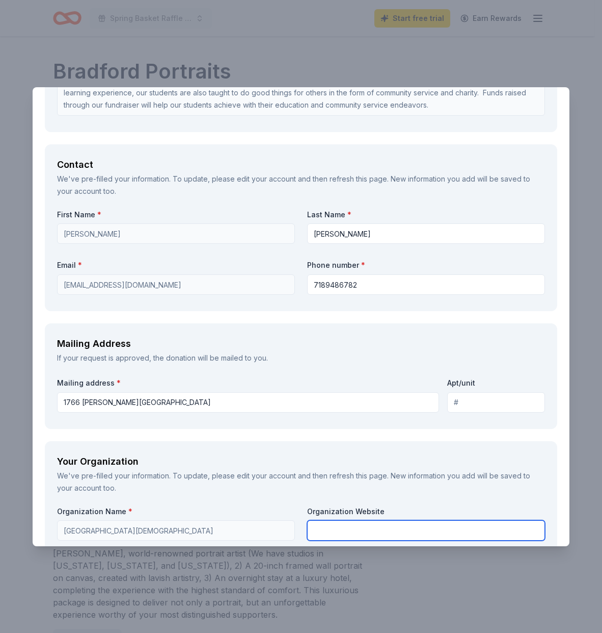
type input "Arden Heights Boulevard Jewish Center - Sisterhood"
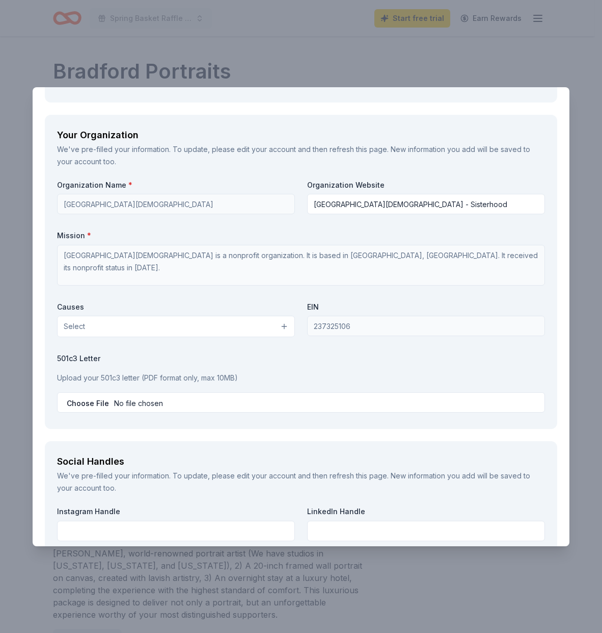
scroll to position [1026, 0]
click at [278, 329] on button "Select" at bounding box center [176, 325] width 238 height 21
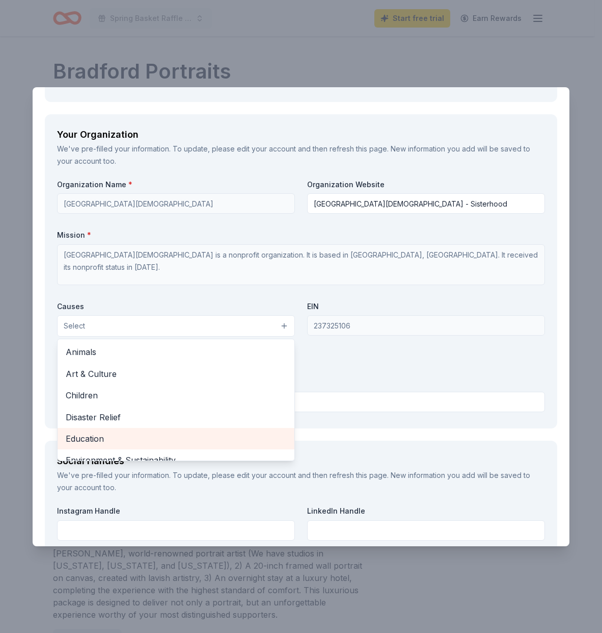
click at [122, 438] on span "Education" at bounding box center [176, 438] width 221 height 13
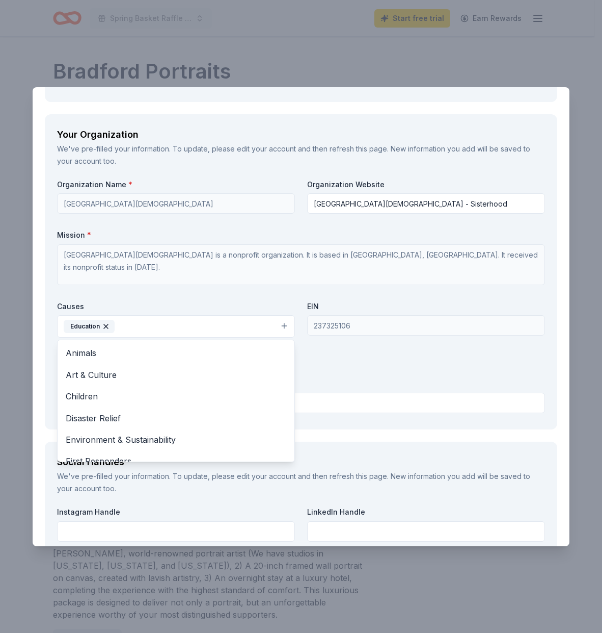
click at [349, 364] on div "Organization Name * Arden Heights-Boulevard Jewish Center Organization Website …" at bounding box center [301, 298] width 488 height 238
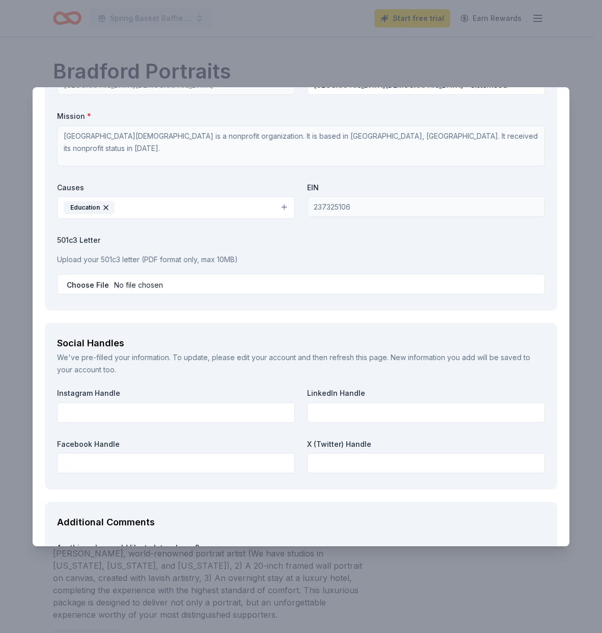
scroll to position [1145, 0]
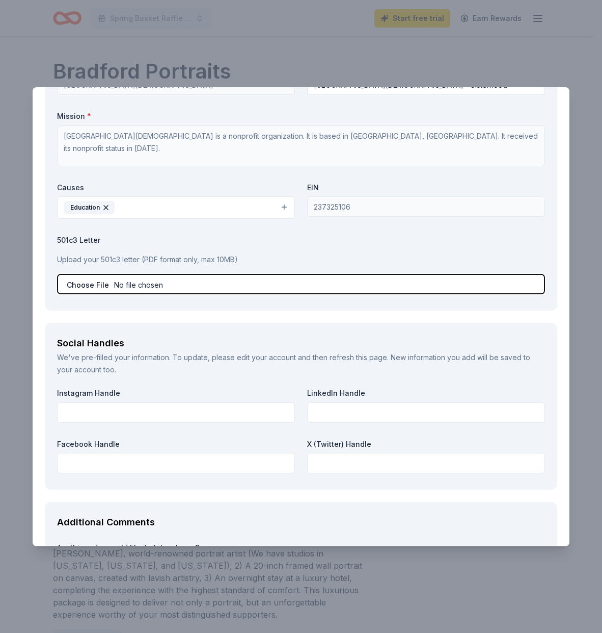
click at [87, 287] on input "file" at bounding box center [301, 284] width 488 height 20
type input "C:\fakepath\501(c)3 - Updated.pdf"
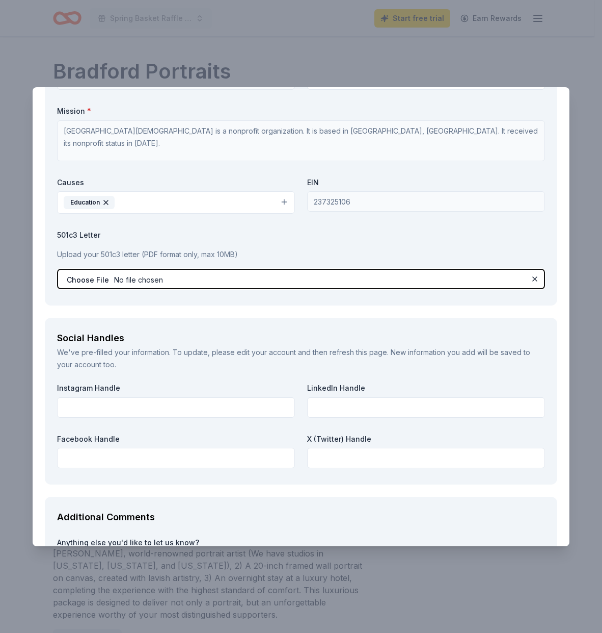
scroll to position [1237, 0]
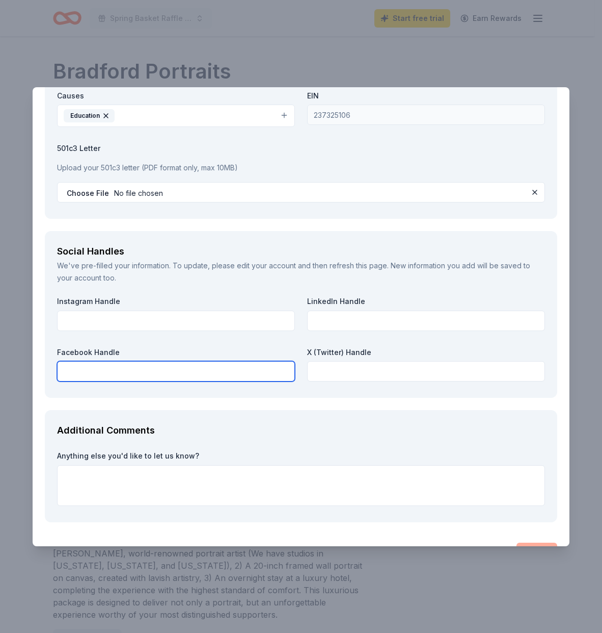
click at [163, 371] on input "text" at bounding box center [176, 371] width 238 height 20
paste input "[URL][DOMAIN_NAME]"
type input "[URL][DOMAIN_NAME]"
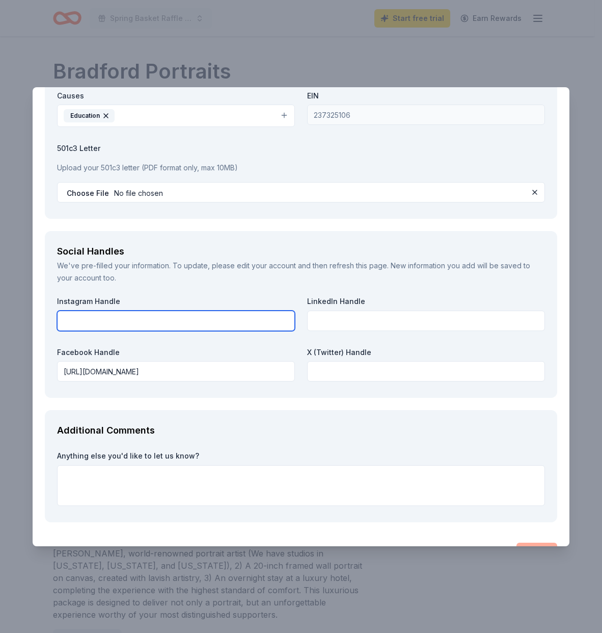
click at [165, 320] on input "text" at bounding box center [176, 320] width 238 height 20
paste input "[URL][DOMAIN_NAME]"
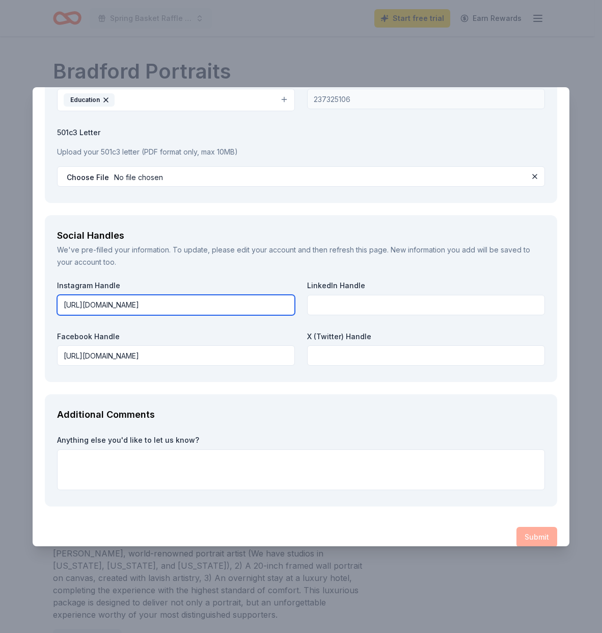
scroll to position [1266, 0]
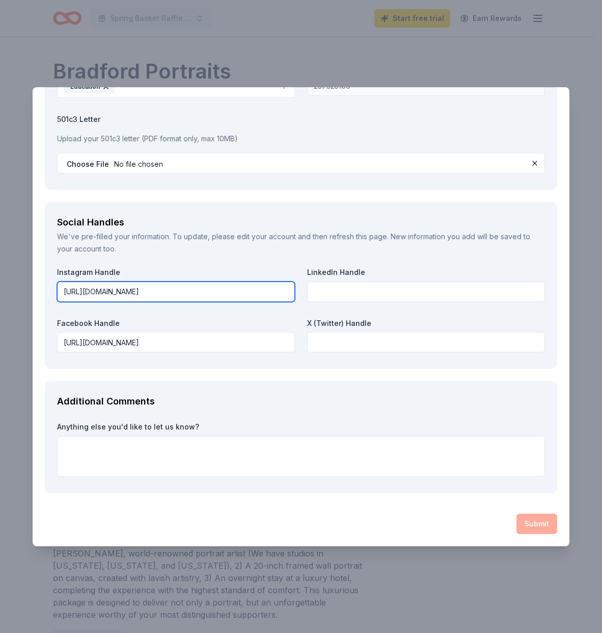
type input "[URL][DOMAIN_NAME]"
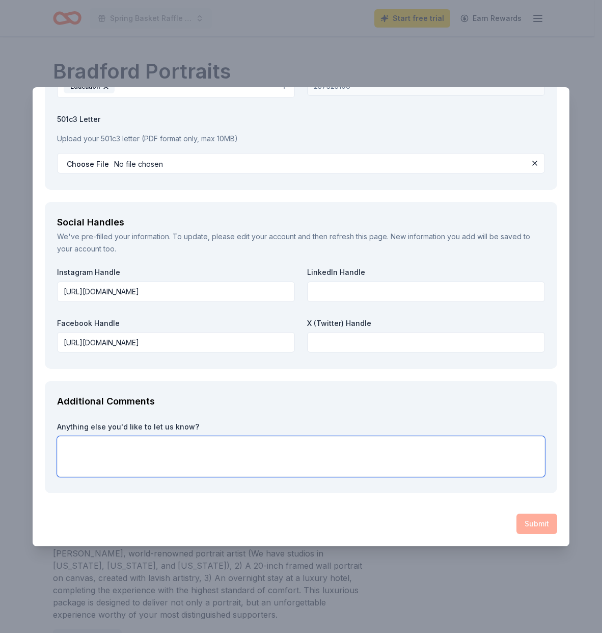
click at [112, 453] on textarea at bounding box center [301, 456] width 488 height 41
paste textarea "1766 Arthur Kill Road Staten Island, NY 10312 ArdenHeightsSisterhood@gmail.com"
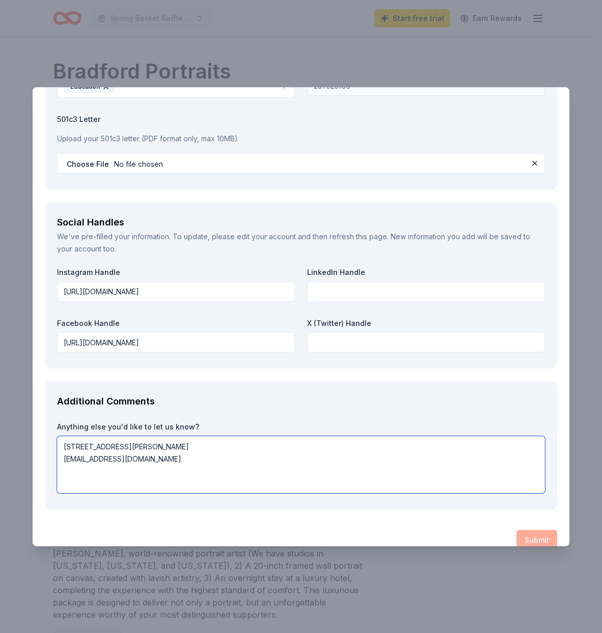
paste textarea "The Arden Heights Boulevard Jewish Center Hebrew School is dedicated to inspiri…"
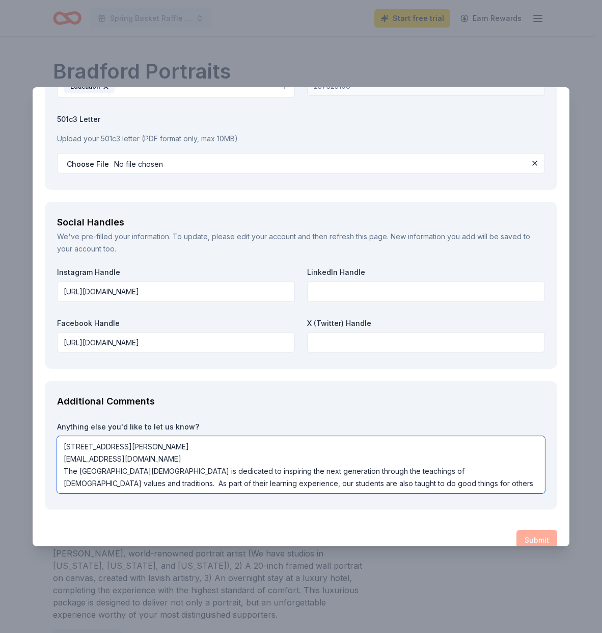
scroll to position [1269, 0]
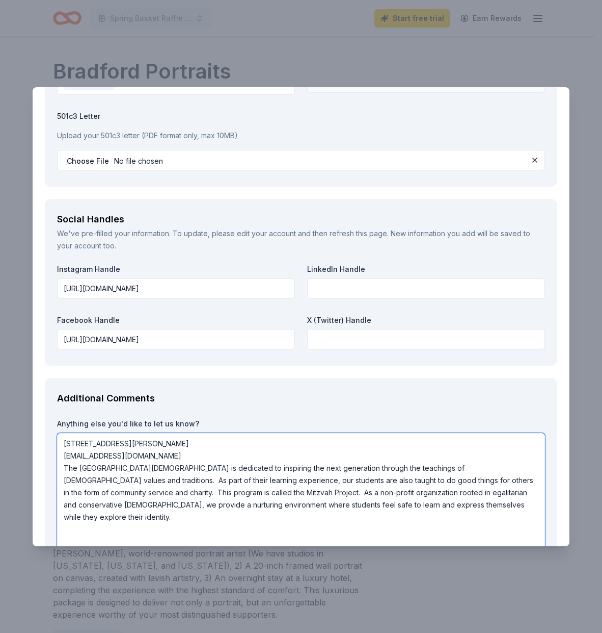
click at [195, 470] on textarea "1766 Arthur Kill Road Staten Island, NY 10312 ArdenHeightsSisterhood@gmail.com …" at bounding box center [301, 492] width 488 height 118
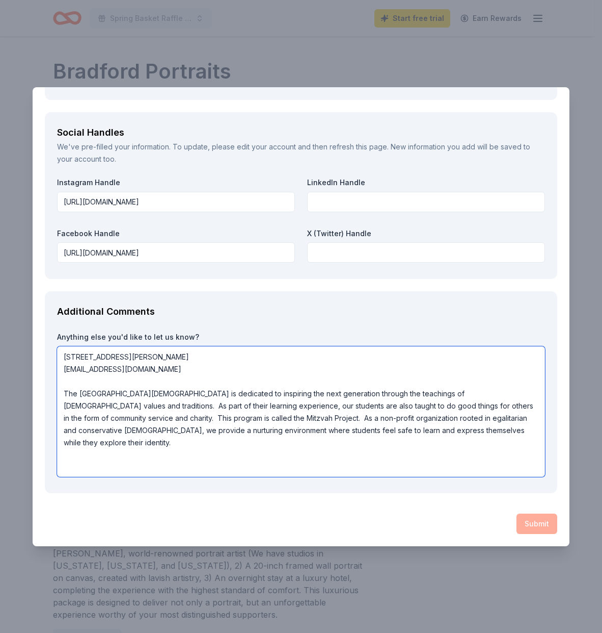
scroll to position [1356, 0]
click at [127, 456] on textarea "1766 Arthur Kill Road Staten Island, NY 10312 ArdenHeightsSisterhood@gmail.com …" at bounding box center [301, 411] width 488 height 130
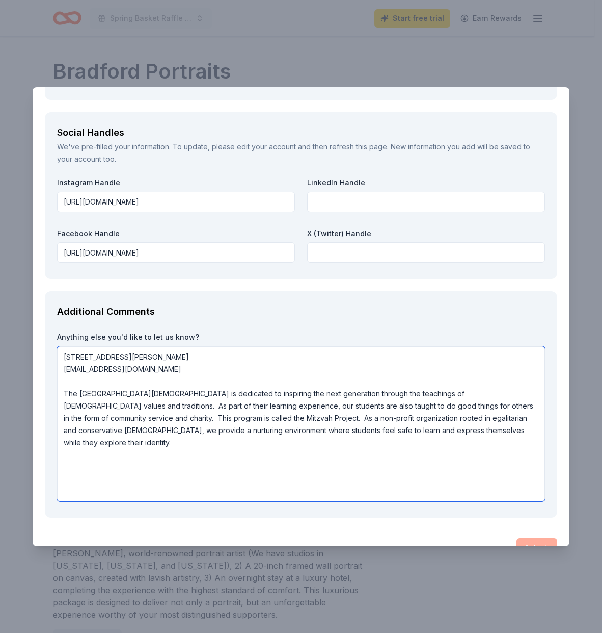
paste textarea "All donations provided are tax-deductible to the full extent of the law and we …"
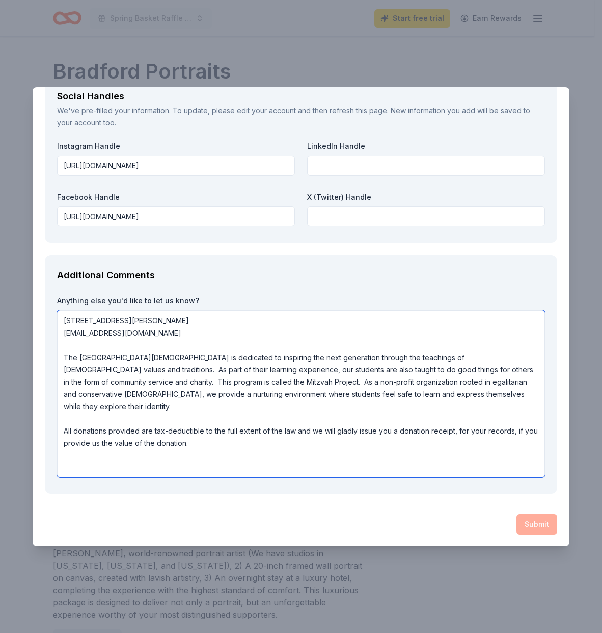
scroll to position [1392, 0]
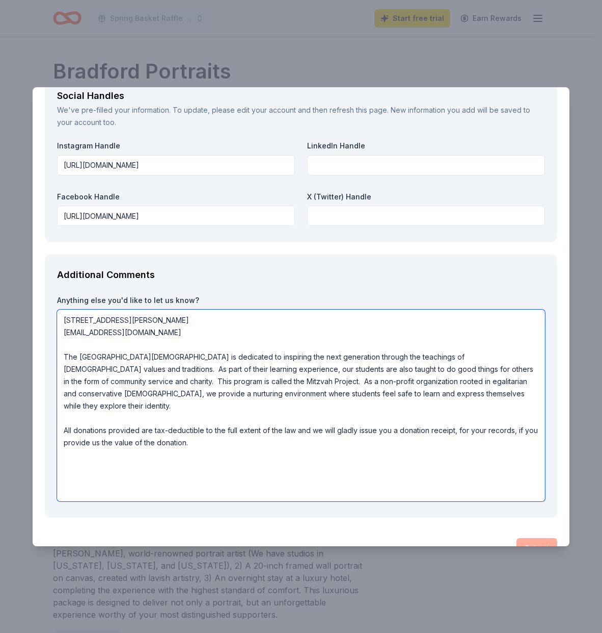
paste textarea "Thanking you in advance for your time and consideration."
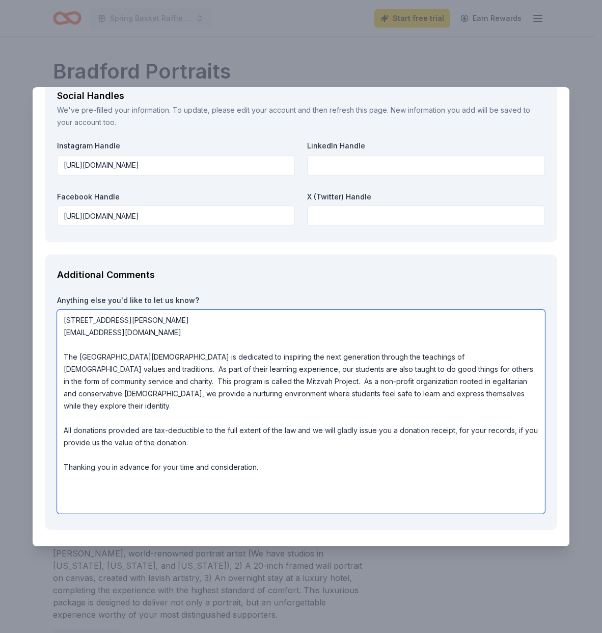
paste textarea "A H B J C - Sisterhood"
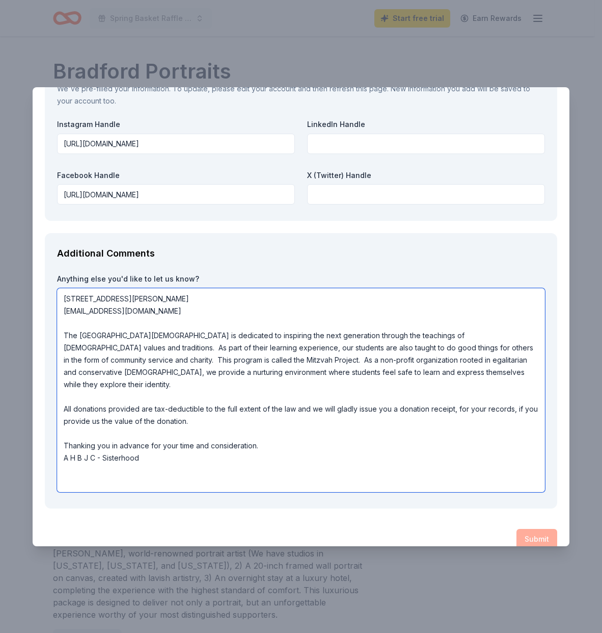
scroll to position [1429, 0]
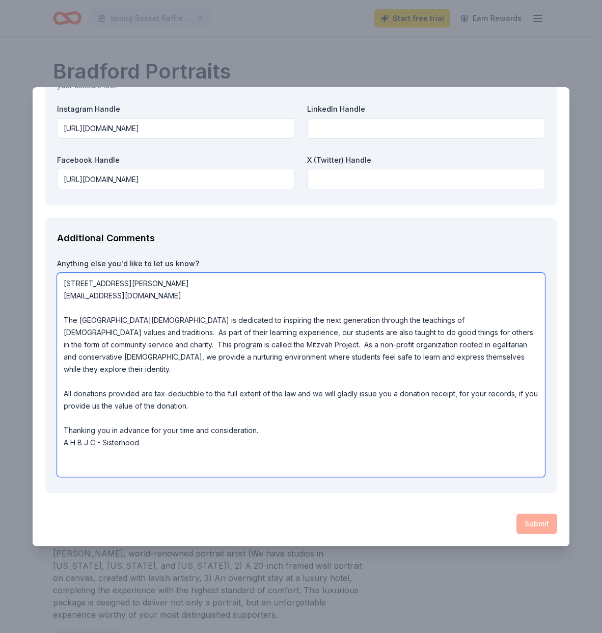
type textarea "1766 Arthur Kill Road Staten Island, NY 10312 ArdenHeightsSisterhood@gmail.com …"
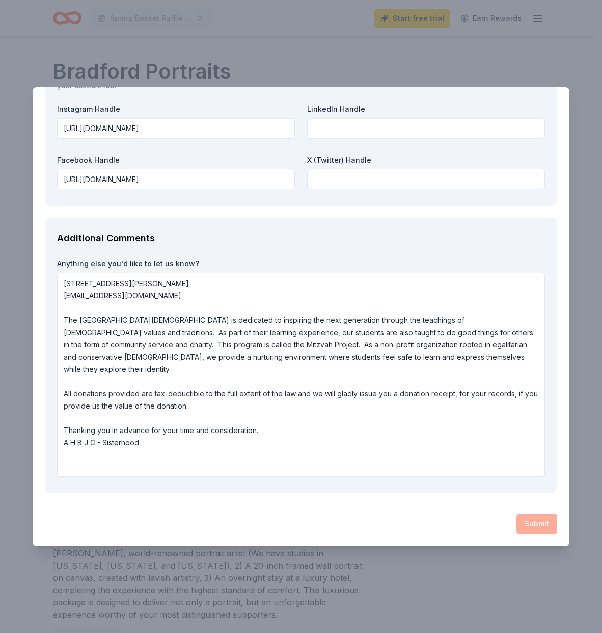
click at [529, 524] on div "Submit" at bounding box center [301, 523] width 513 height 20
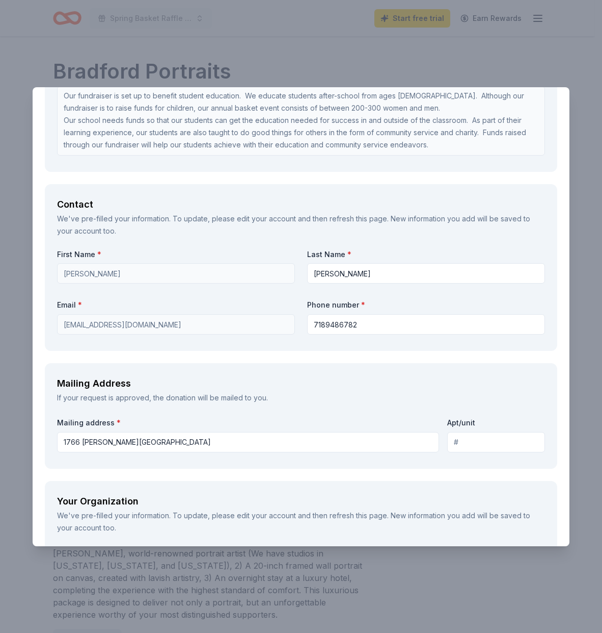
scroll to position [662, 0]
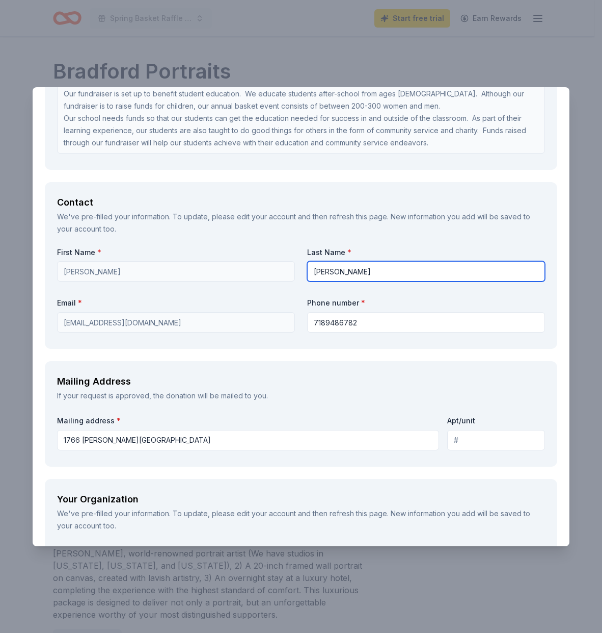
click at [354, 273] on input "[PERSON_NAME]" at bounding box center [426, 271] width 238 height 20
click at [259, 266] on div "First Name * Renee Last Name * Burdman Email * ardenheightssisterhood@gmail.com…" at bounding box center [301, 291] width 488 height 89
type input "[PERSON_NAME]"
click at [260, 289] on div "First Name * Renee Last Name * Burdman Email * ardenheightssisterhood@gmail.com…" at bounding box center [301, 291] width 488 height 89
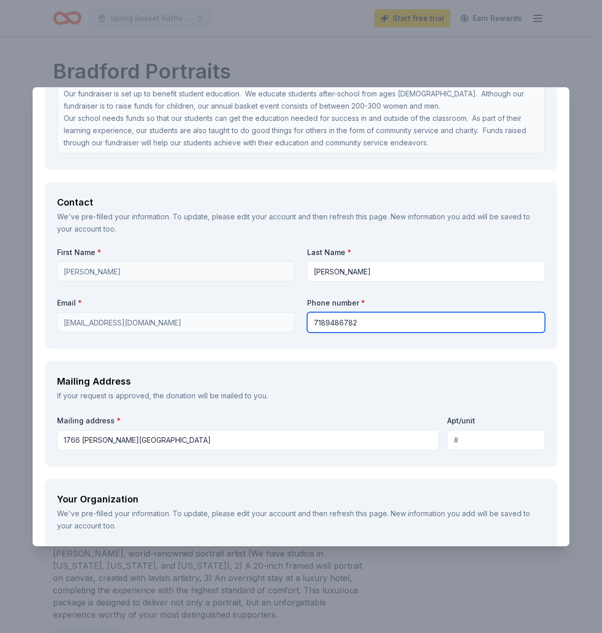
drag, startPoint x: 376, startPoint y: 324, endPoint x: 294, endPoint y: 312, distance: 83.4
click at [294, 312] on div "First Name * Renee Last Name * Burdman Email * ardenheightssisterhood@gmail.com…" at bounding box center [301, 291] width 488 height 89
click at [338, 349] on div "Request What are you requesting? * Bradford Portraits is pleased to donate a $5…" at bounding box center [301, 396] width 537 height 1834
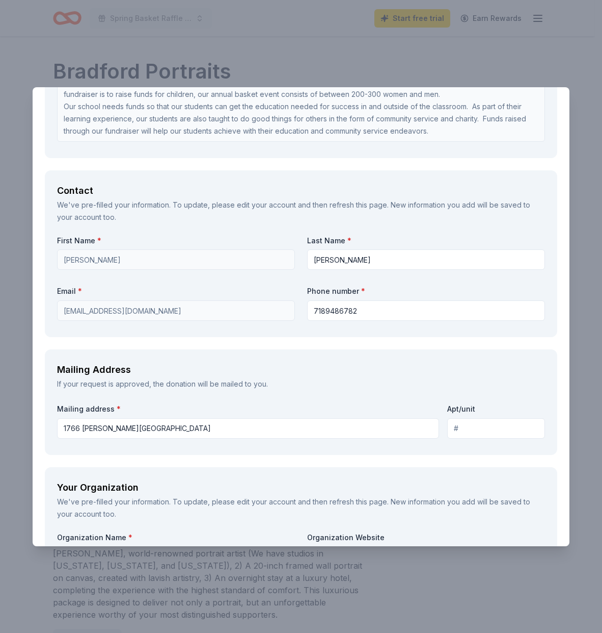
scroll to position [640, 0]
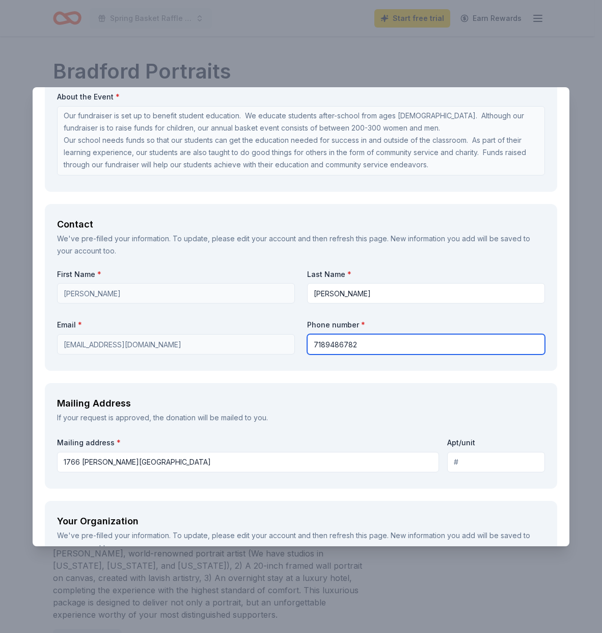
click at [289, 342] on div "First Name * Renee Last Name * Burdman Email * ardenheightssisterhood@gmail.com…" at bounding box center [301, 313] width 488 height 89
type input "7189486782"
click at [262, 360] on div "Contact We've pre-filled your information. To update, please edit your account …" at bounding box center [301, 287] width 513 height 167
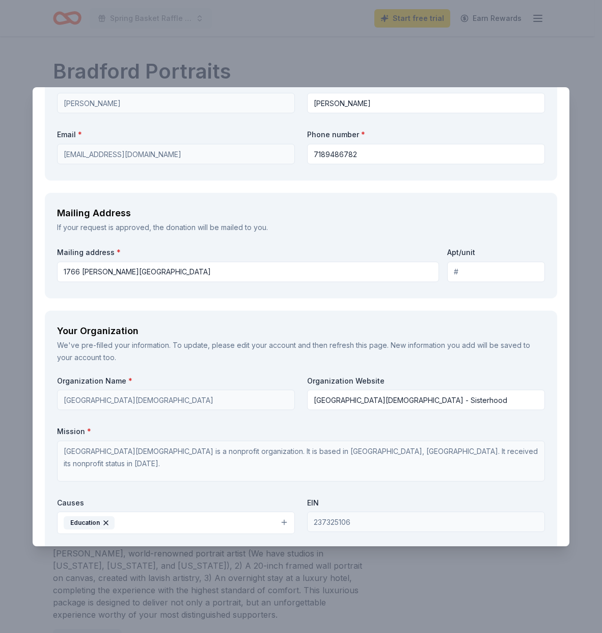
scroll to position [952, 0]
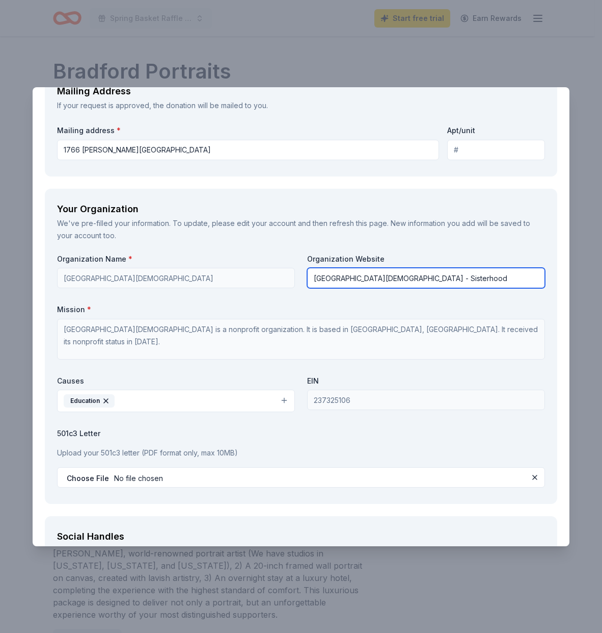
drag, startPoint x: 507, startPoint y: 279, endPoint x: 297, endPoint y: 277, distance: 210.5
click at [297, 277] on div "Organization Name * Arden Heights-Boulevard Jewish Center Organization Website …" at bounding box center [301, 373] width 488 height 238
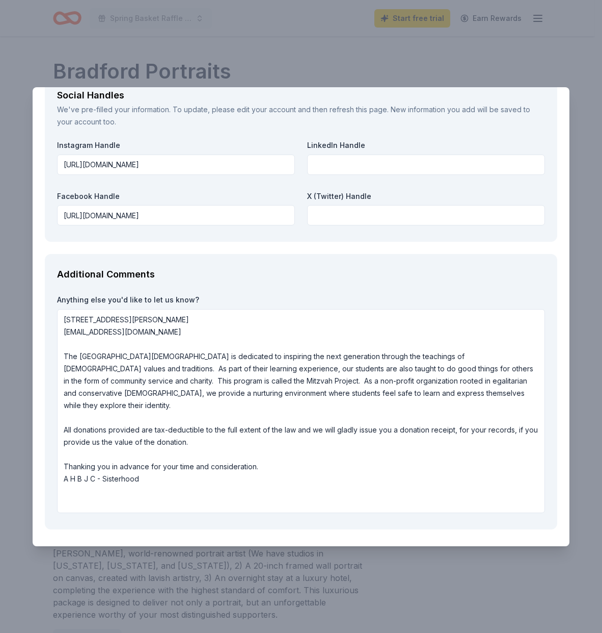
scroll to position [1429, 0]
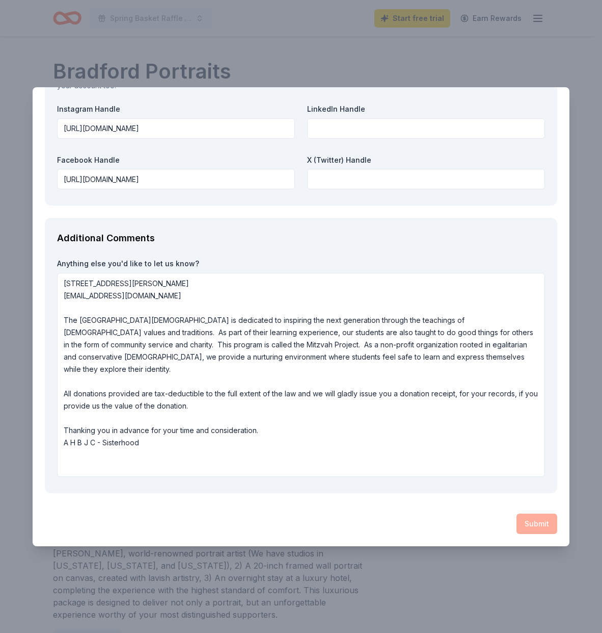
click at [534, 521] on div "Submit" at bounding box center [301, 523] width 513 height 20
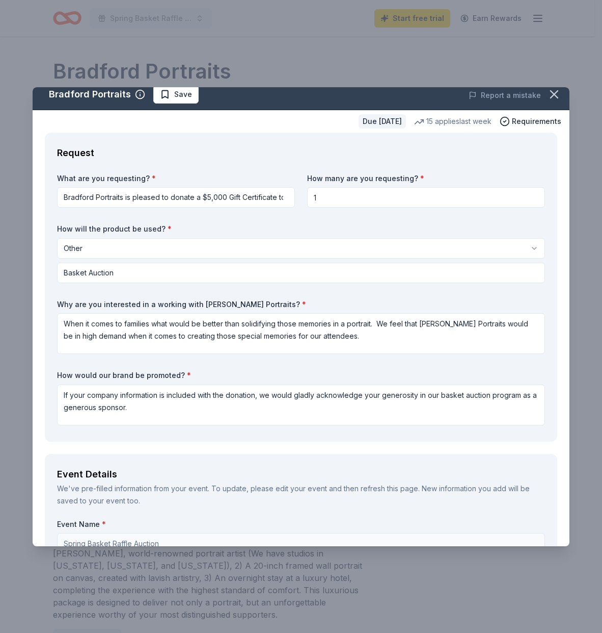
scroll to position [16, 0]
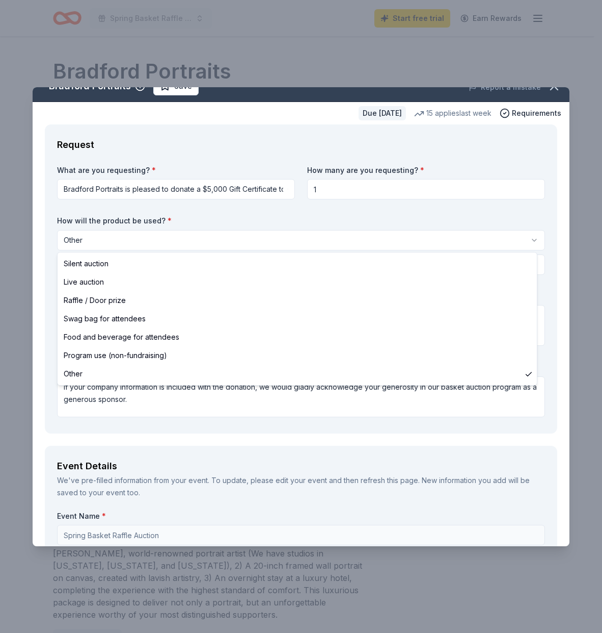
click at [528, 239] on html "Spring Basket Raffle Auction Start free trial Earn Rewards Due in 200 days Shar…" at bounding box center [301, 316] width 602 height 633
select select "silentAuction"
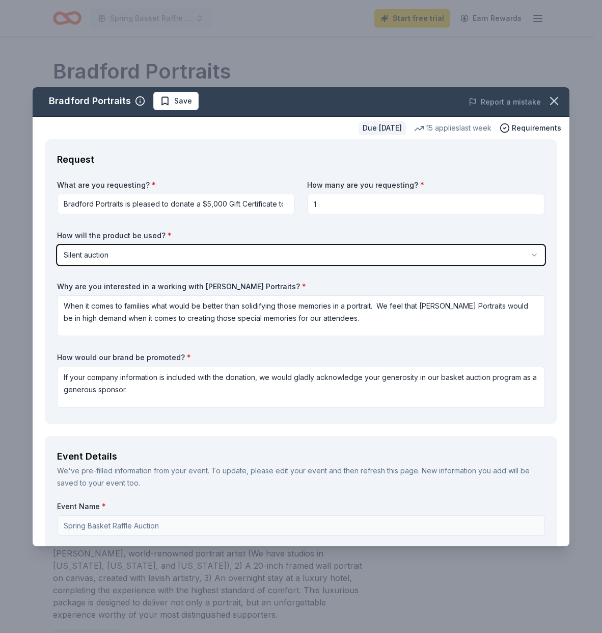
scroll to position [0, 0]
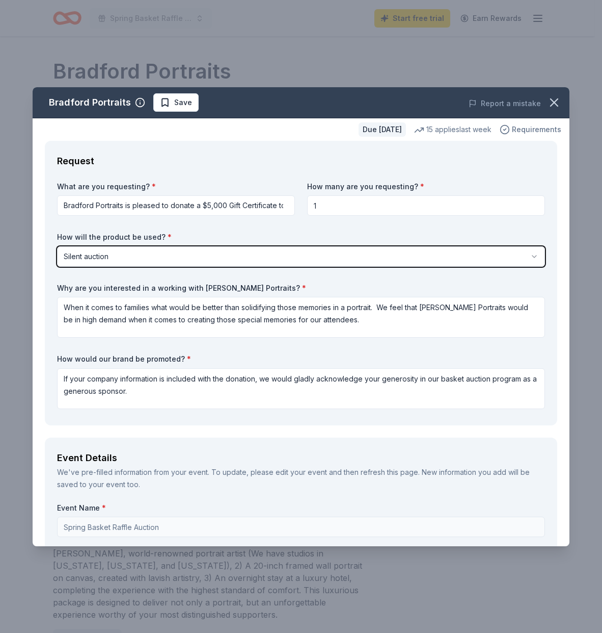
click at [516, 128] on span "Requirements" at bounding box center [536, 129] width 49 height 12
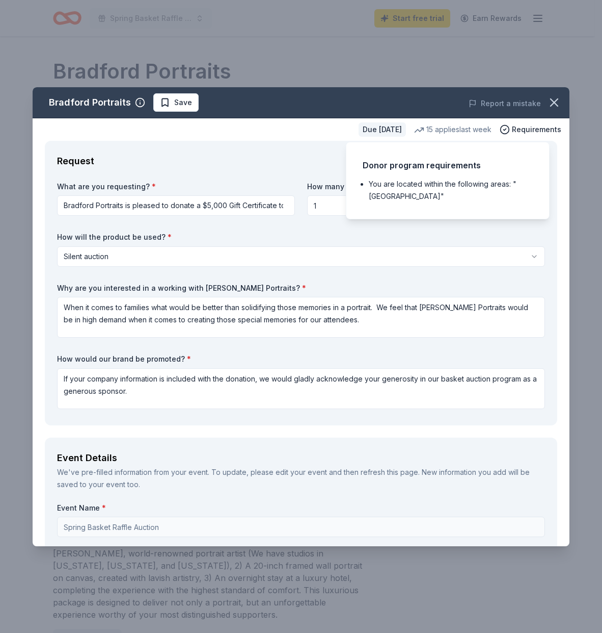
click at [379, 198] on li "You are located within the following areas: "USA"" at bounding box center [451, 190] width 164 height 24
click at [303, 173] on div "Request What are you requesting? * Bradford Portraits is pleased to donate a $5…" at bounding box center [301, 283] width 513 height 284
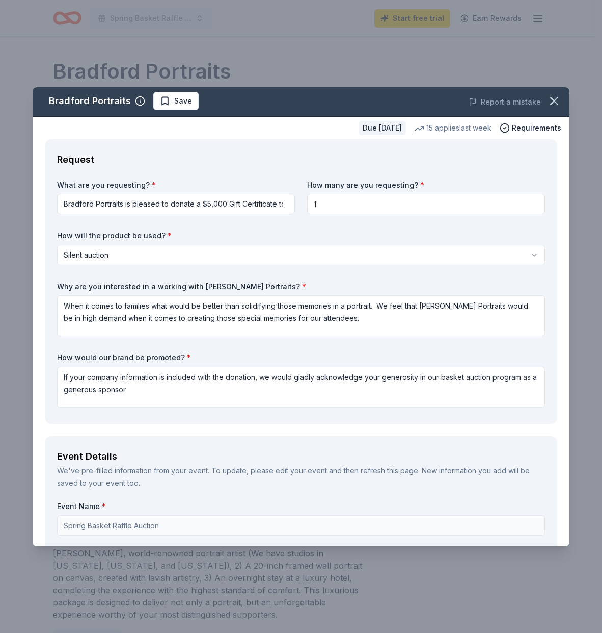
scroll to position [2, 0]
click at [182, 102] on span "Save" at bounding box center [183, 100] width 18 height 12
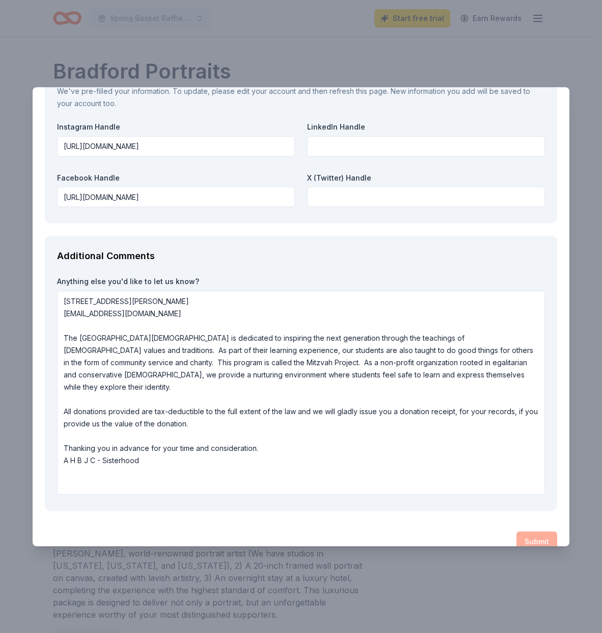
scroll to position [1405, 0]
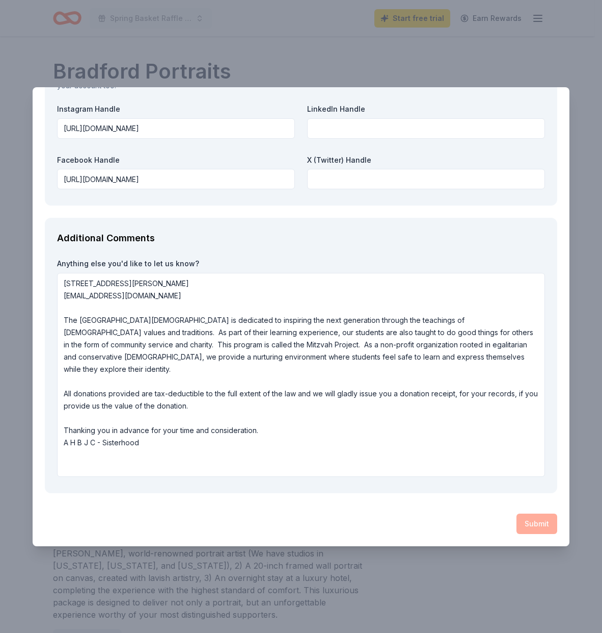
click at [528, 529] on div "Submit" at bounding box center [301, 523] width 513 height 20
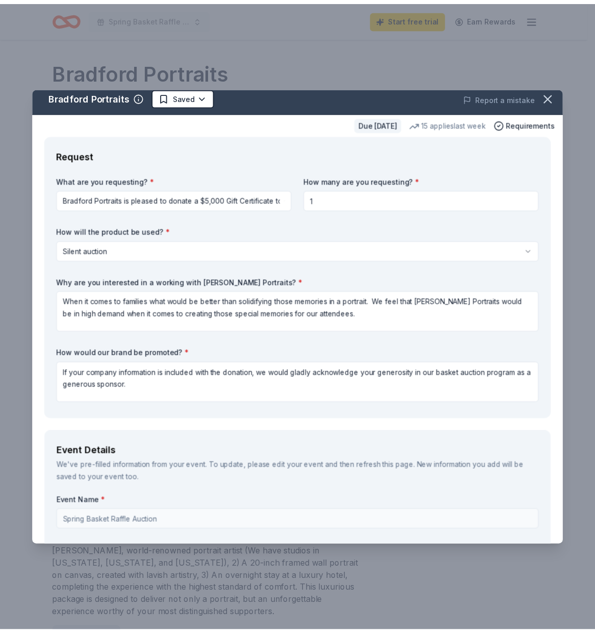
scroll to position [0, 0]
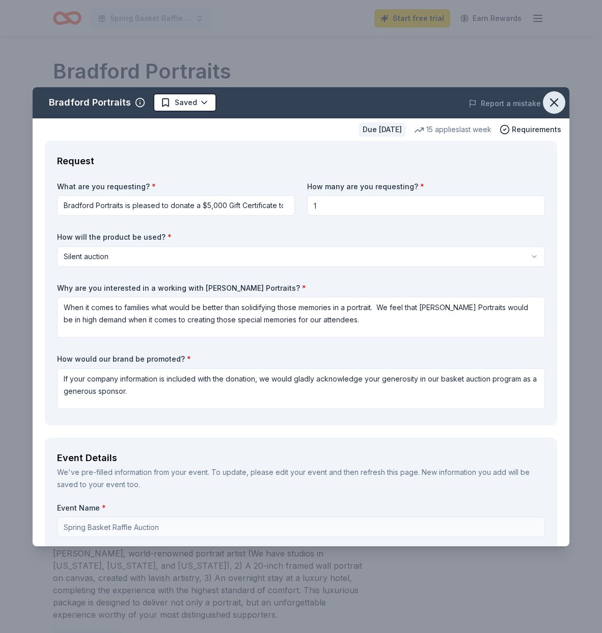
click at [551, 104] on icon "button" at bounding box center [554, 102] width 7 height 7
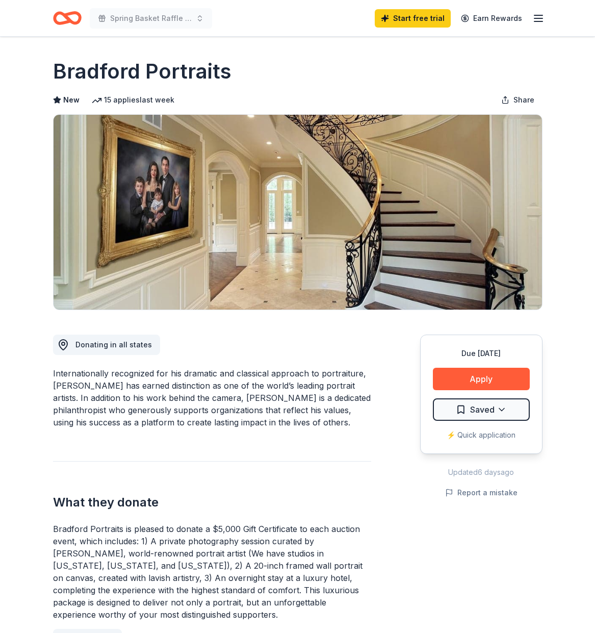
click at [537, 21] on icon "button" at bounding box center [538, 18] width 12 height 12
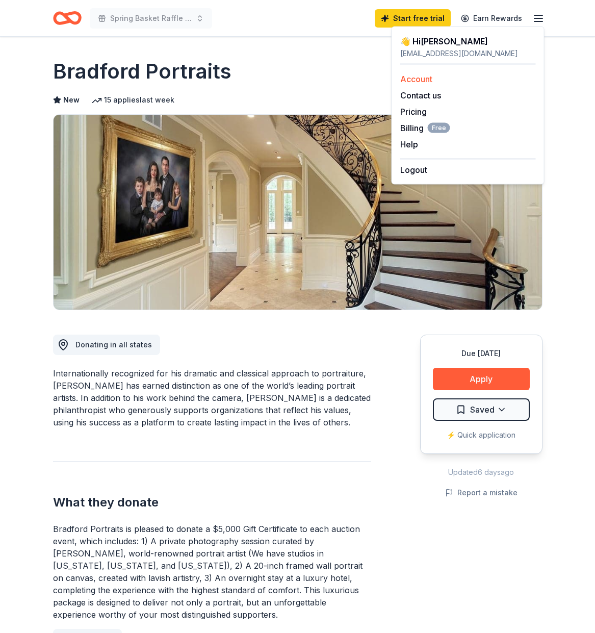
click at [423, 80] on link "Account" at bounding box center [416, 79] width 32 height 10
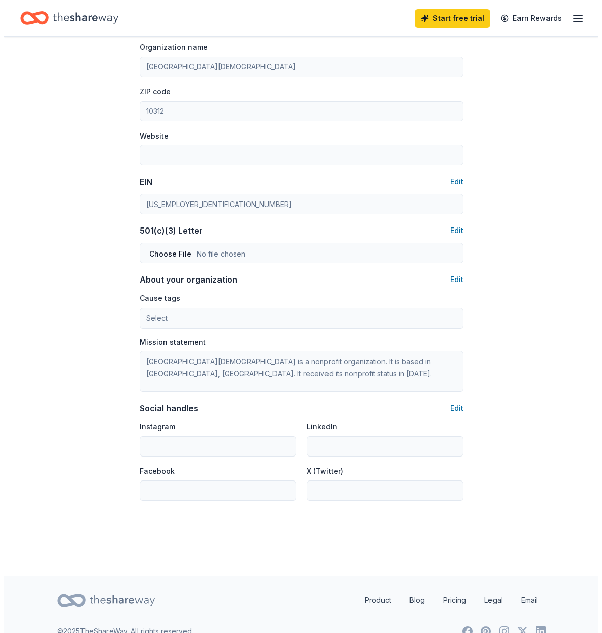
scroll to position [354, 0]
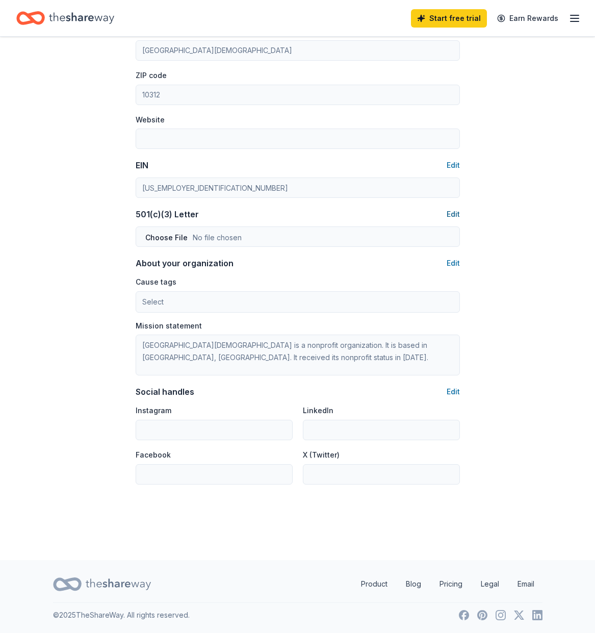
click at [450, 214] on button "Edit" at bounding box center [452, 214] width 13 height 12
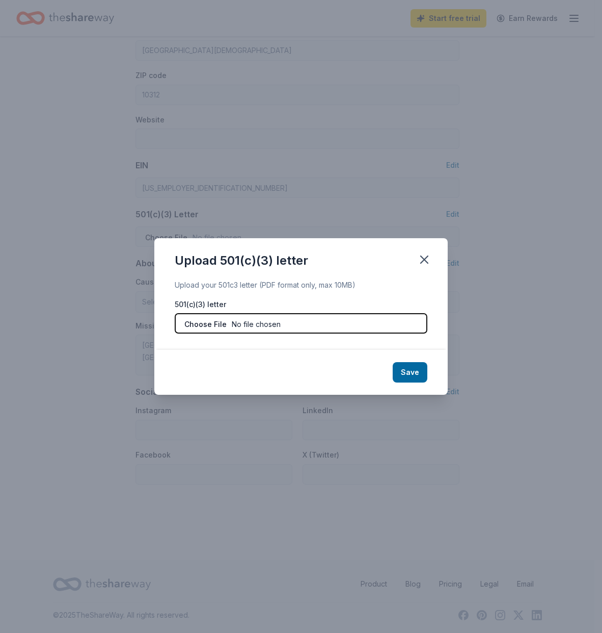
click at [200, 327] on input "file" at bounding box center [301, 323] width 253 height 20
type input "C:\fakepath\501(c)3 - Updated.pdf"
click at [409, 371] on button "Save" at bounding box center [410, 372] width 35 height 20
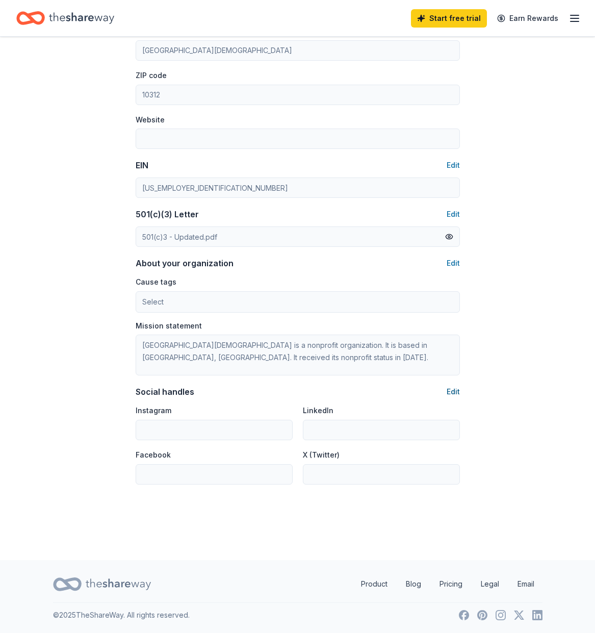
click at [453, 391] on button "Edit" at bounding box center [452, 391] width 13 height 12
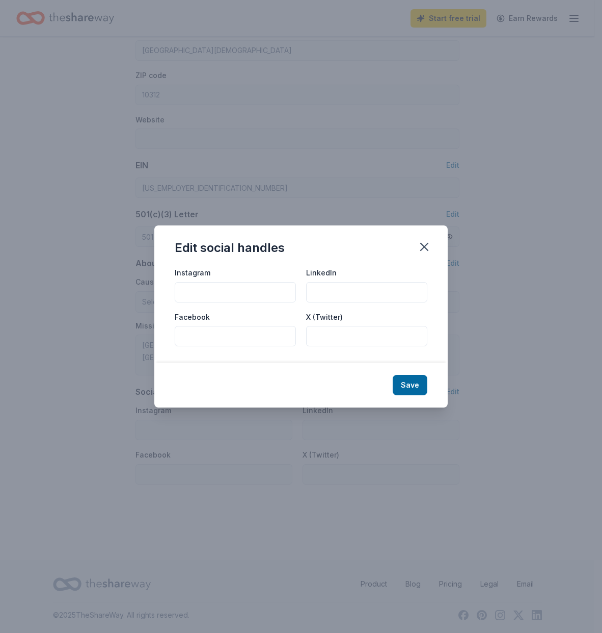
click at [194, 292] on input "Instagram" at bounding box center [235, 292] width 121 height 20
paste input "[URL][DOMAIN_NAME]"
type input "[URL][DOMAIN_NAME]"
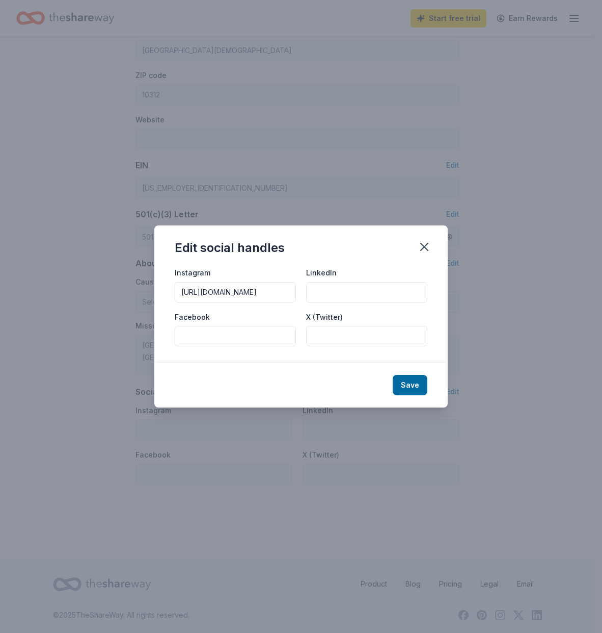
drag, startPoint x: 294, startPoint y: 292, endPoint x: 166, endPoint y: 289, distance: 128.0
click at [166, 289] on div "Instagram https://www.facebook.com/ahbjc/ LinkedIn Facebook X (Twitter)" at bounding box center [301, 314] width 294 height 96
click at [185, 331] on input "Facebook" at bounding box center [235, 336] width 121 height 20
paste input "[URL][DOMAIN_NAME]"
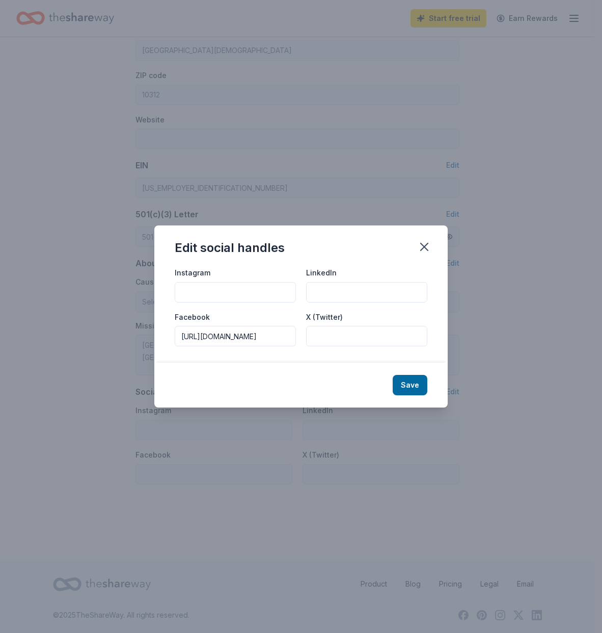
type input "[URL][DOMAIN_NAME]"
click at [221, 292] on input "Instagram" at bounding box center [235, 292] width 121 height 20
paste input "[URL][DOMAIN_NAME]"
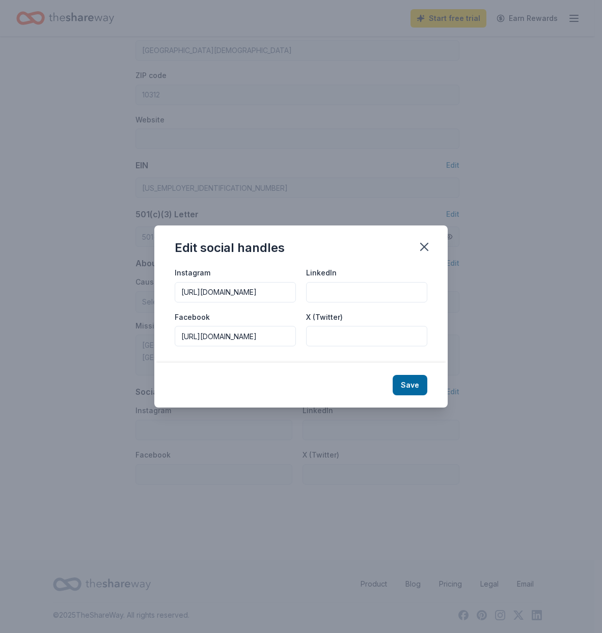
scroll to position [0, 326]
type input "[URL][DOMAIN_NAME]"
click at [415, 384] on button "Save" at bounding box center [410, 385] width 35 height 20
type input "[URL][DOMAIN_NAME]"
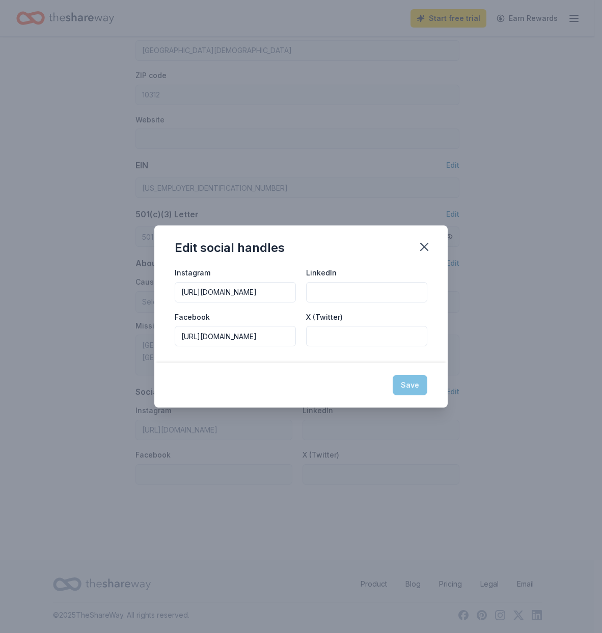
type input "[URL][DOMAIN_NAME]"
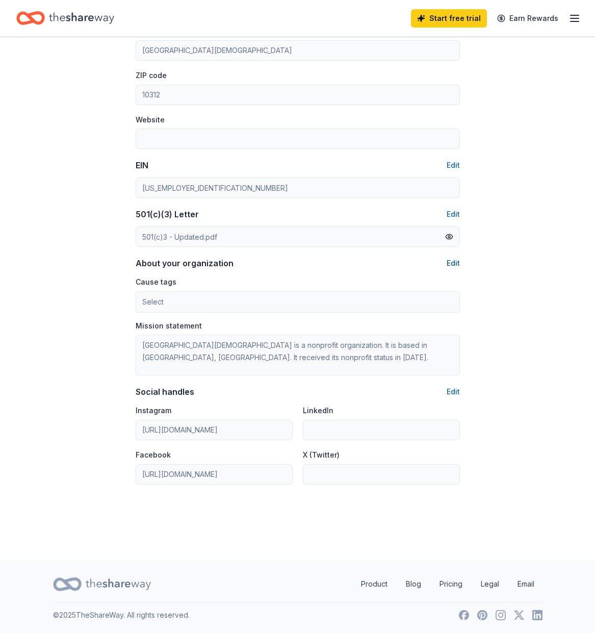
click at [447, 262] on button "Edit" at bounding box center [452, 263] width 13 height 12
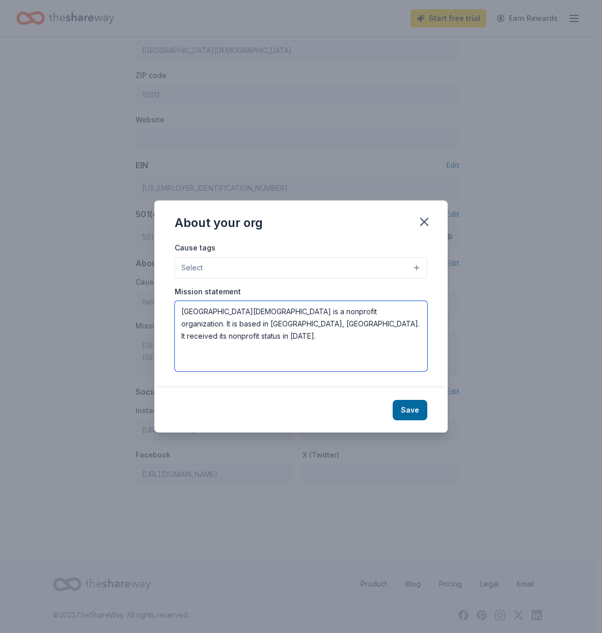
click at [413, 324] on textarea "Arden Heights-Boulevard Jewish Center is a nonprofit organization. It is based …" at bounding box center [301, 336] width 253 height 70
paste textarea "The Arden Heights Boulevard Jewish Center Hebrew School is dedicated to inspiri…"
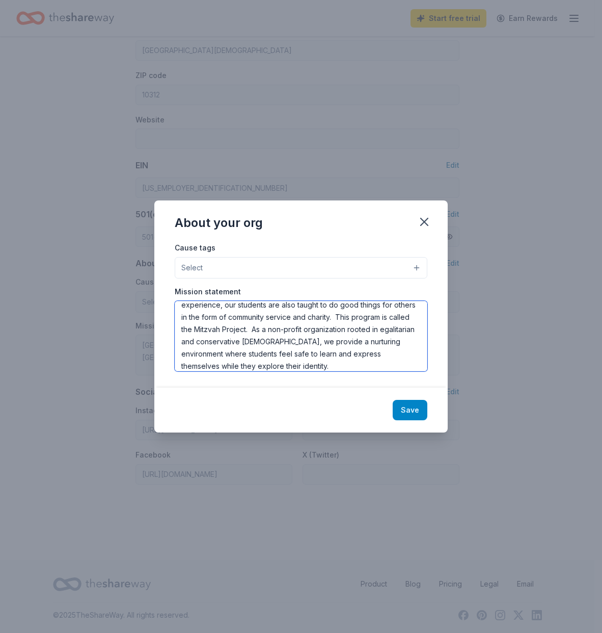
type textarea "[GEOGRAPHIC_DATA][DEMOGRAPHIC_DATA] is a nonprofit organization. It is based in…"
click at [411, 410] on button "Save" at bounding box center [410, 410] width 35 height 20
type textarea "[GEOGRAPHIC_DATA][DEMOGRAPHIC_DATA] is a nonprofit organization. It is based in…"
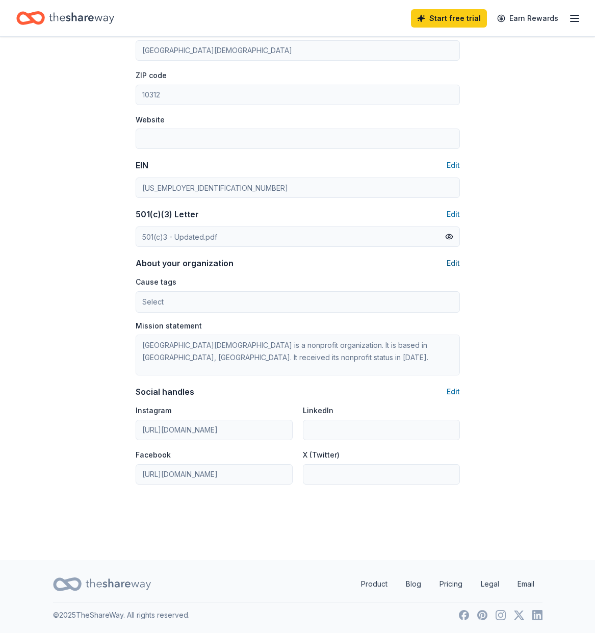
click at [452, 262] on button "Edit" at bounding box center [452, 263] width 13 height 12
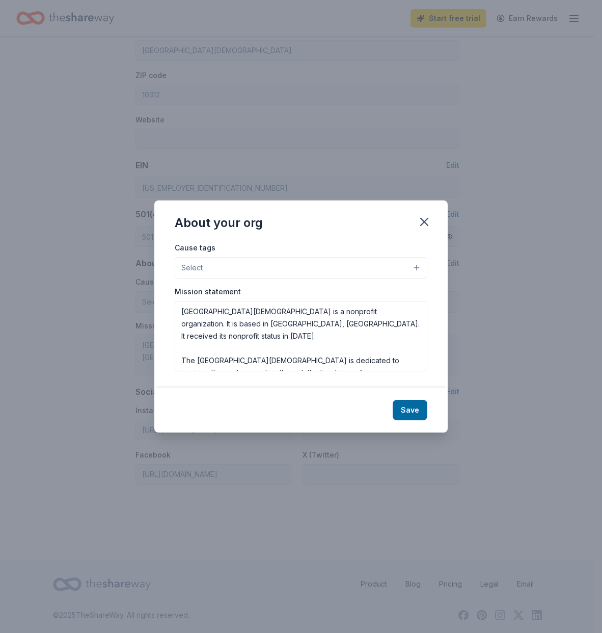
click at [415, 269] on button "Select" at bounding box center [301, 267] width 253 height 21
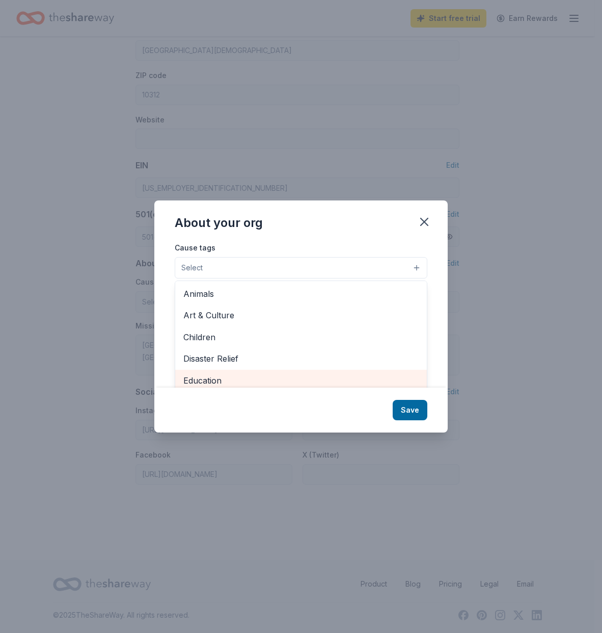
scroll to position [4, 0]
click at [200, 375] on span "Education" at bounding box center [300, 376] width 235 height 13
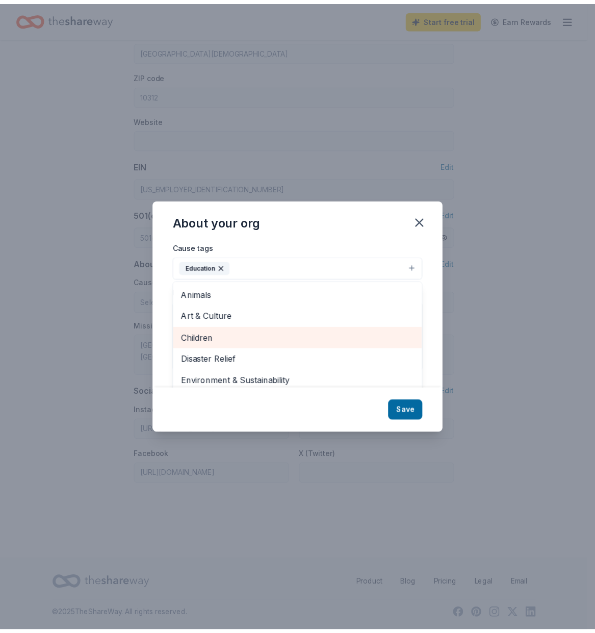
scroll to position [0, 0]
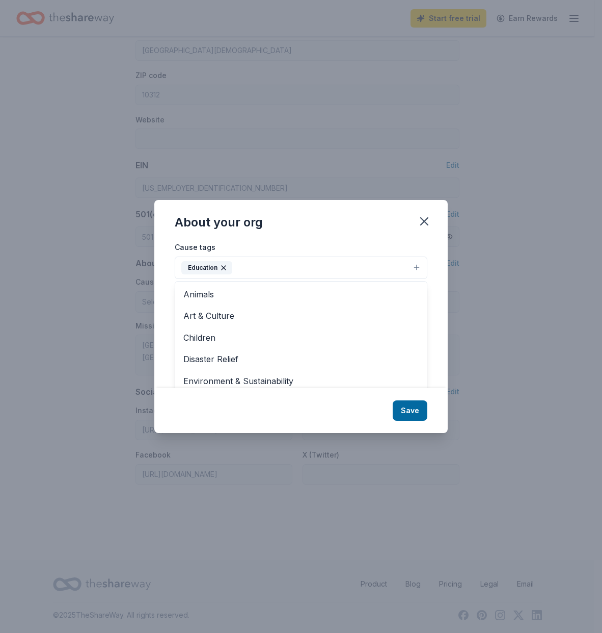
click at [410, 414] on div "About your org Cause tags Education Animals Art & Culture Children Disaster Rel…" at bounding box center [301, 316] width 294 height 232
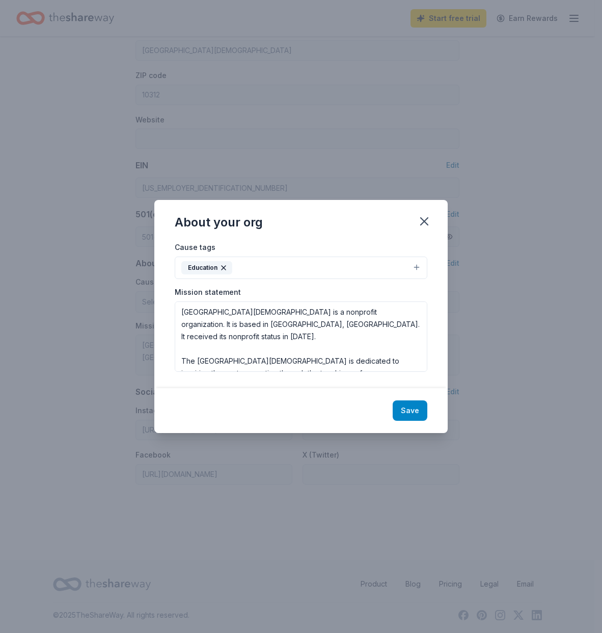
click at [409, 411] on button "Save" at bounding box center [410, 410] width 35 height 20
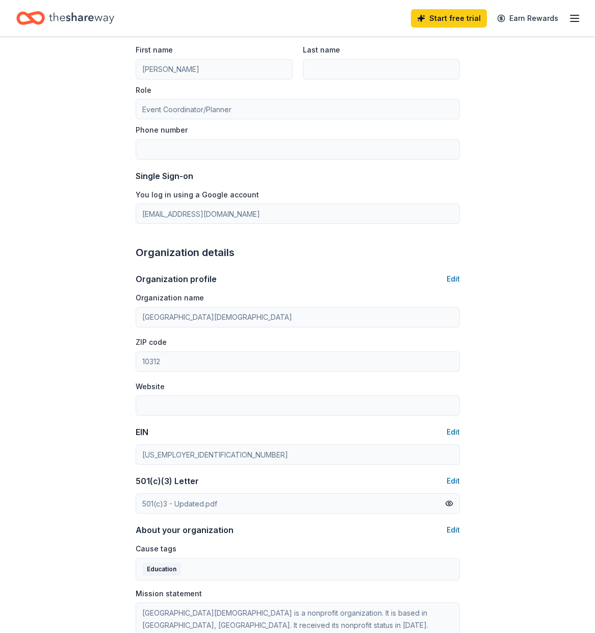
scroll to position [7, 0]
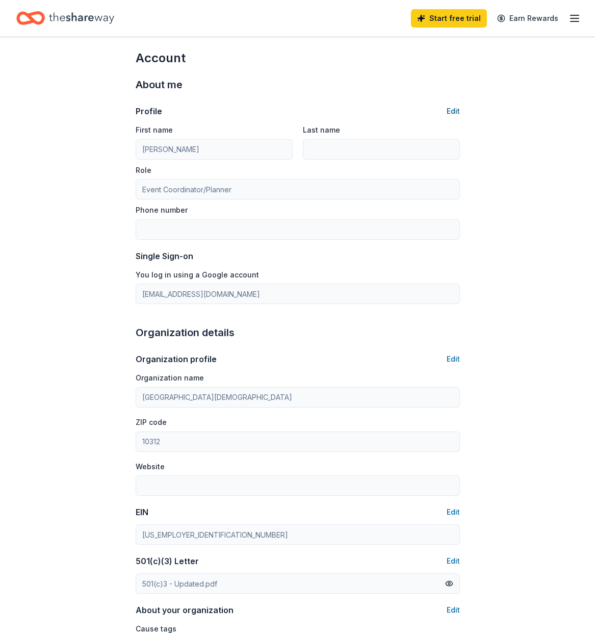
click at [452, 110] on button "Edit" at bounding box center [452, 111] width 13 height 12
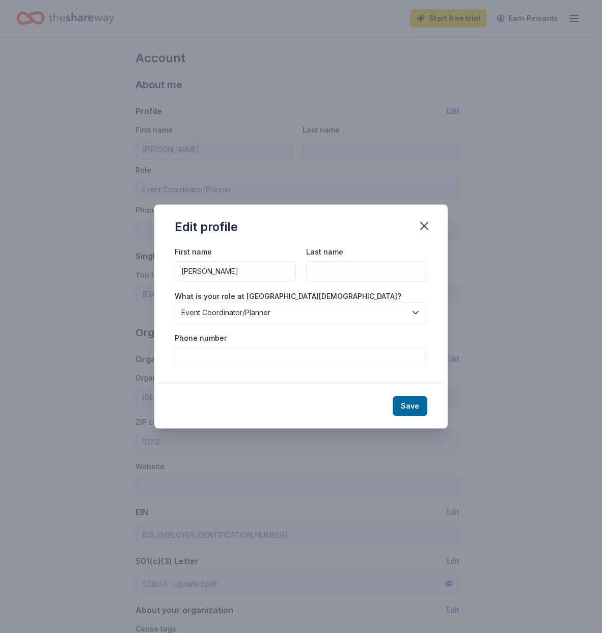
click at [218, 359] on input "Phone number" at bounding box center [301, 357] width 253 height 20
paste input "[PHONE_NUMBER]"
type input "[PHONE_NUMBER]"
click at [408, 408] on button "Save" at bounding box center [410, 406] width 35 height 20
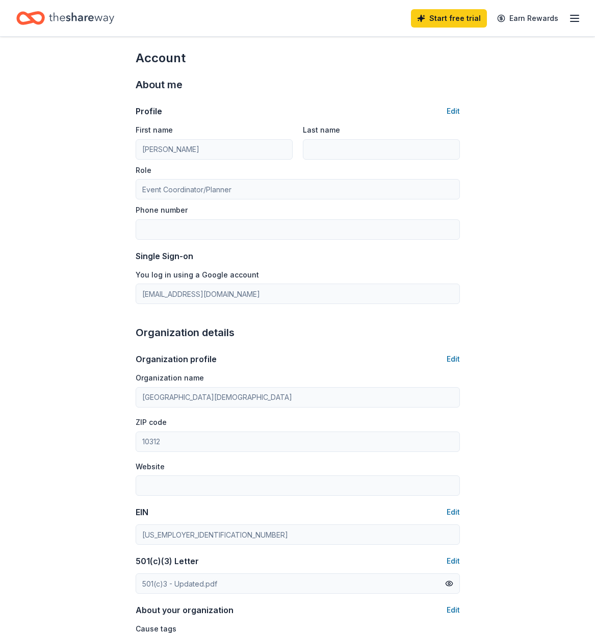
type input "[PHONE_NUMBER]"
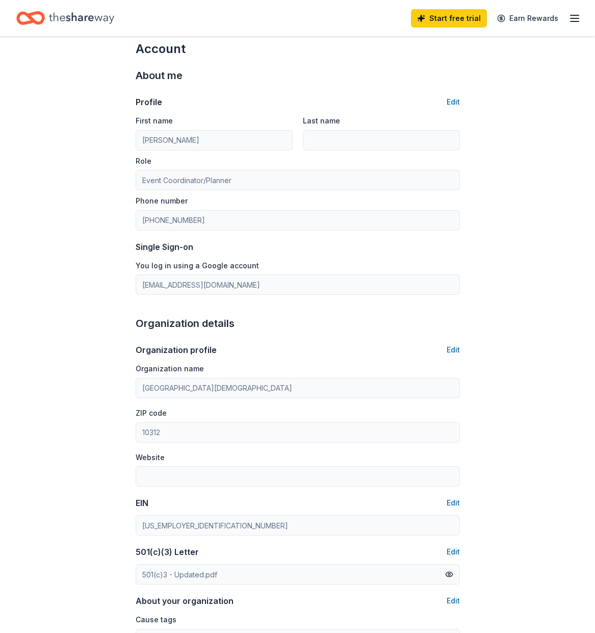
scroll to position [17, 0]
click at [452, 102] on button "Edit" at bounding box center [452, 101] width 13 height 12
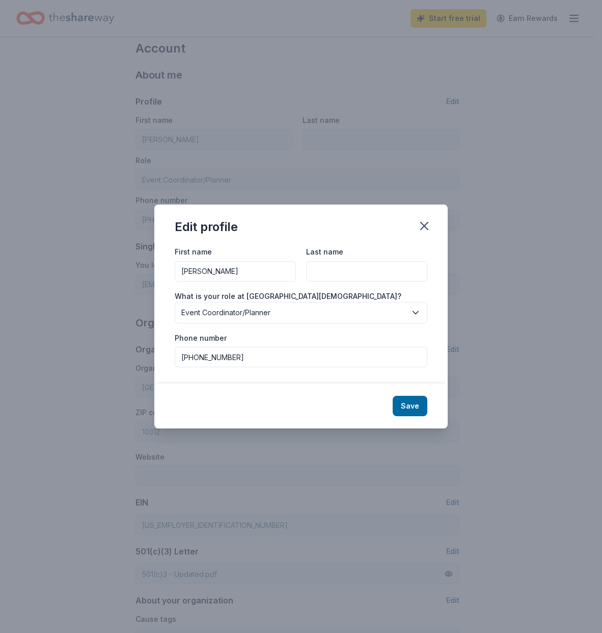
click at [329, 272] on input "Last name" at bounding box center [366, 271] width 121 height 20
type input "[PERSON_NAME]"
click at [405, 405] on button "Save" at bounding box center [410, 406] width 35 height 20
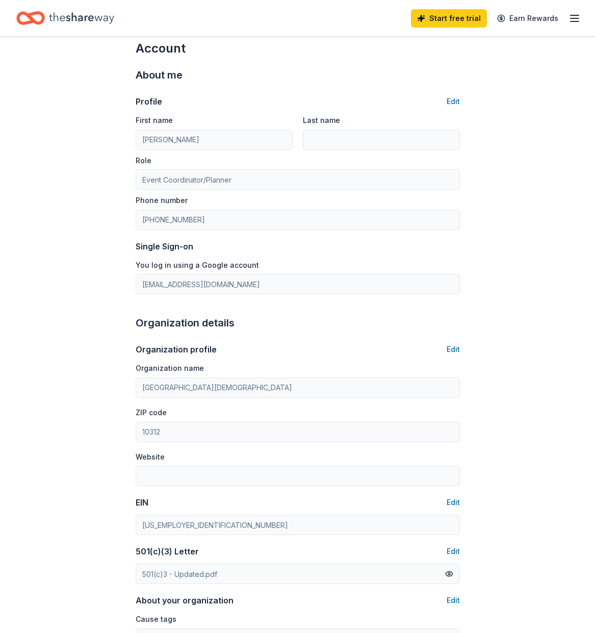
type input "[PERSON_NAME]"
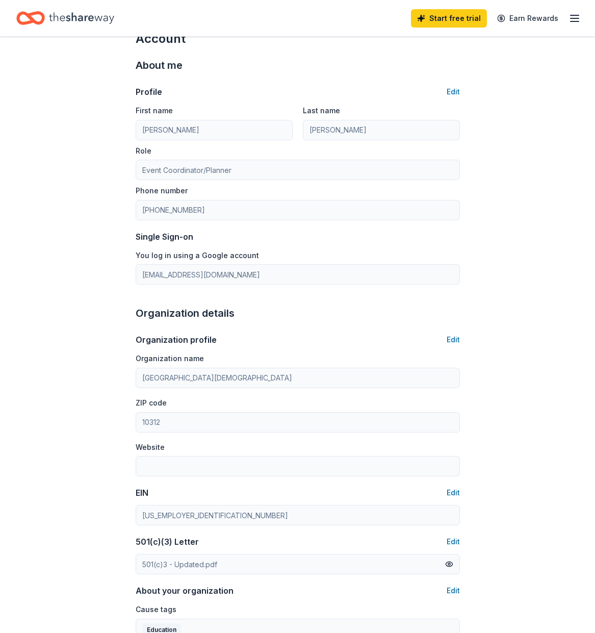
scroll to position [48, 0]
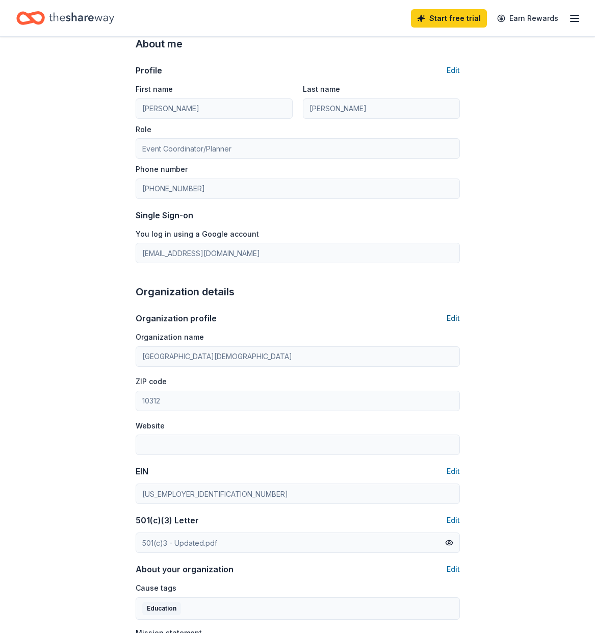
click at [451, 321] on button "Edit" at bounding box center [452, 318] width 13 height 12
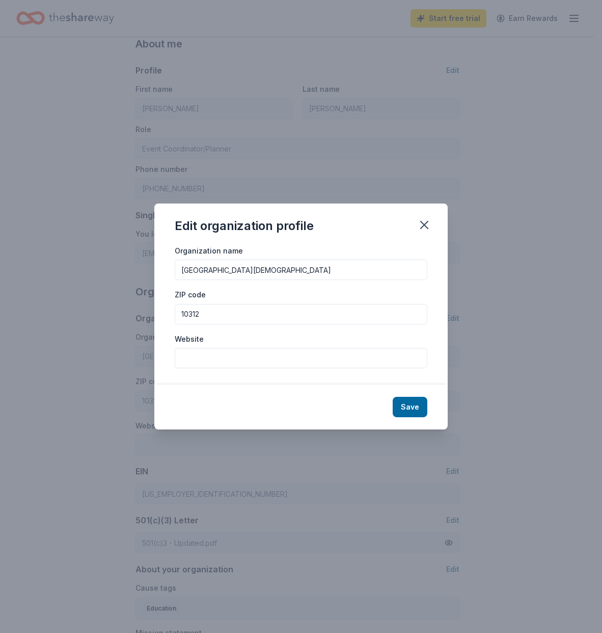
click at [200, 357] on input "Website" at bounding box center [301, 358] width 253 height 20
paste input "[DOMAIN_NAME]"
type input "[DOMAIN_NAME]"
click at [408, 405] on button "Save" at bounding box center [410, 407] width 35 height 20
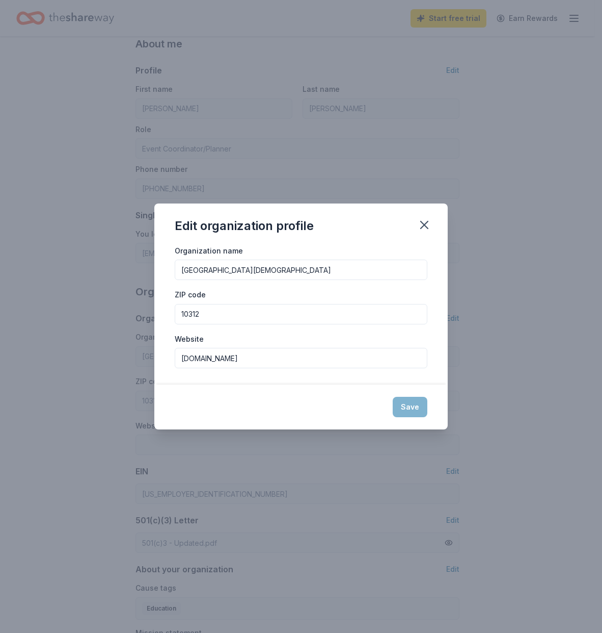
type input "[DOMAIN_NAME]"
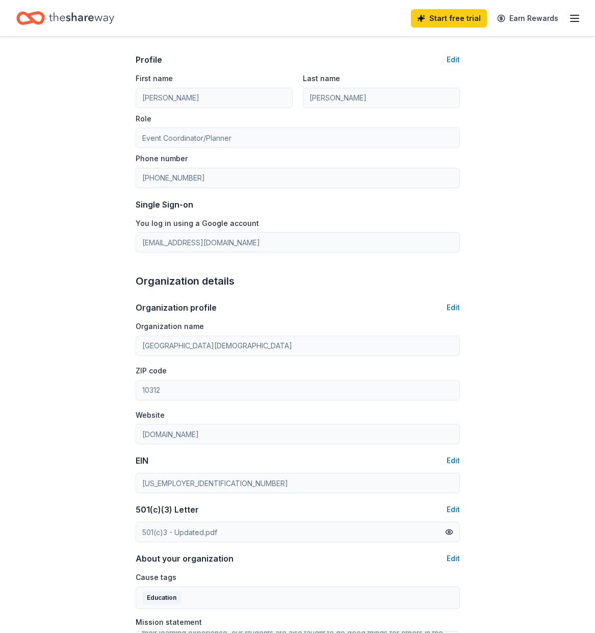
scroll to position [0, 0]
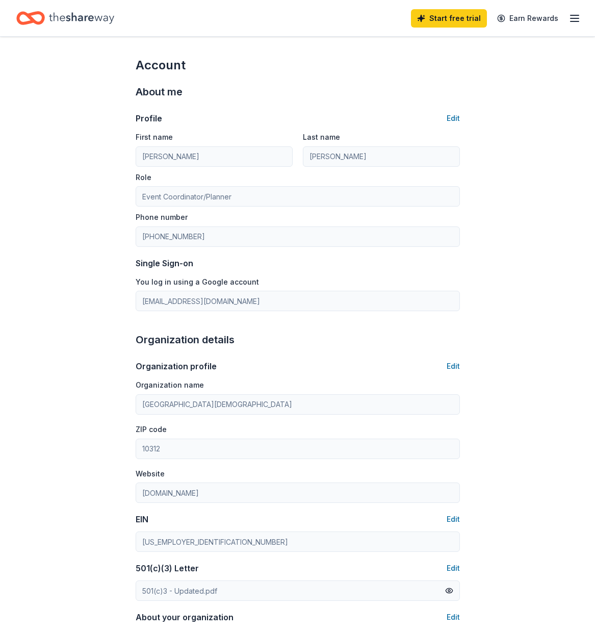
click at [576, 18] on line "button" at bounding box center [574, 18] width 8 height 0
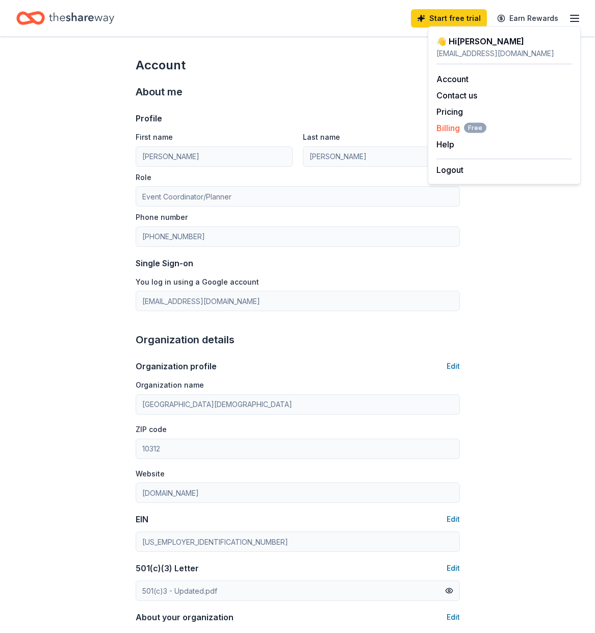
click at [446, 127] on span "Billing Free" at bounding box center [461, 128] width 50 height 12
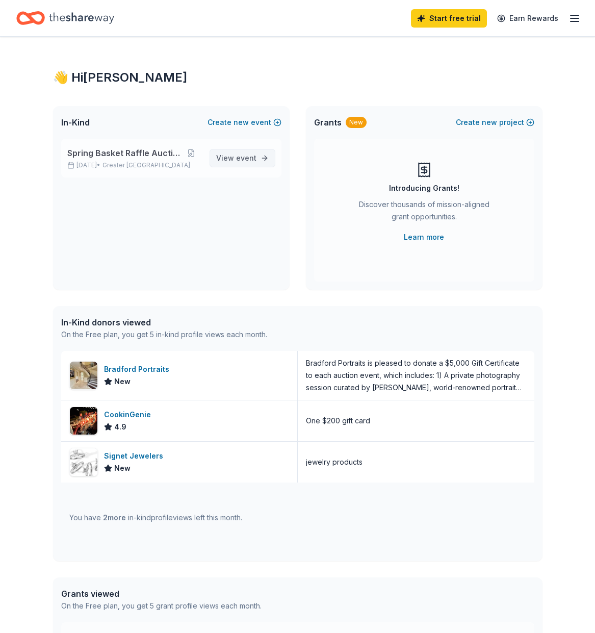
click at [241, 155] on span "event" at bounding box center [246, 157] width 20 height 9
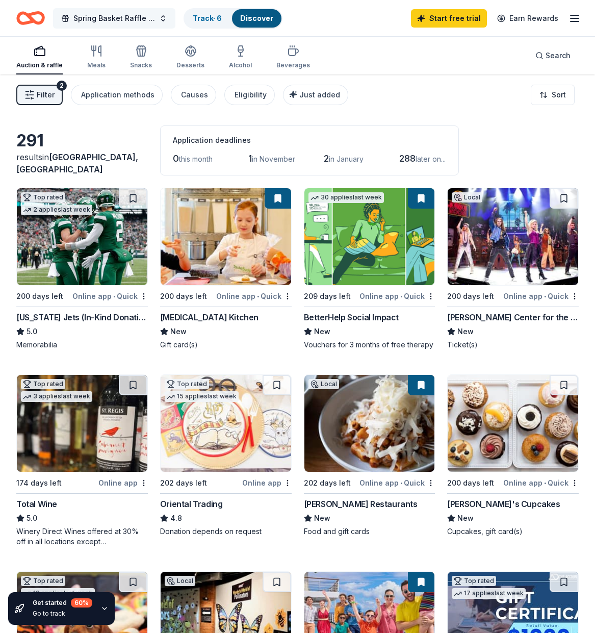
click at [165, 19] on button "Spring Basket Raffle Auction" at bounding box center [114, 18] width 122 height 20
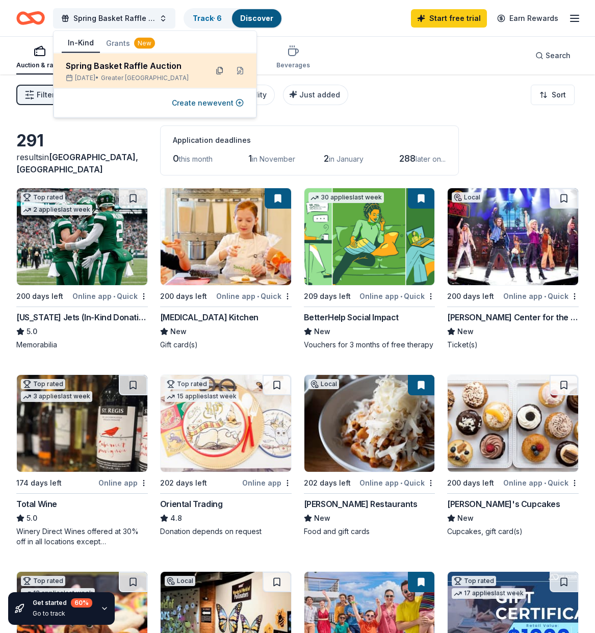
click at [220, 71] on button at bounding box center [220, 71] width 16 height 16
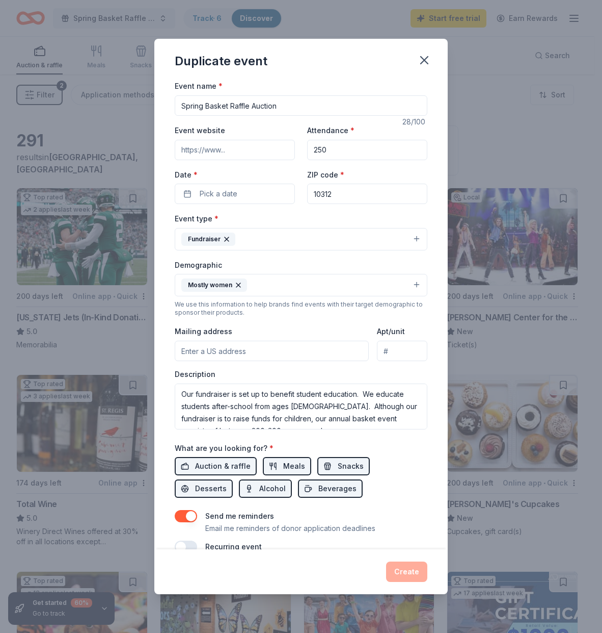
click at [238, 149] on input "Event website" at bounding box center [235, 150] width 120 height 20
paste input "[DOMAIN_NAME]"
type input "[DOMAIN_NAME]"
click at [188, 197] on button "Pick a date" at bounding box center [235, 193] width 120 height 20
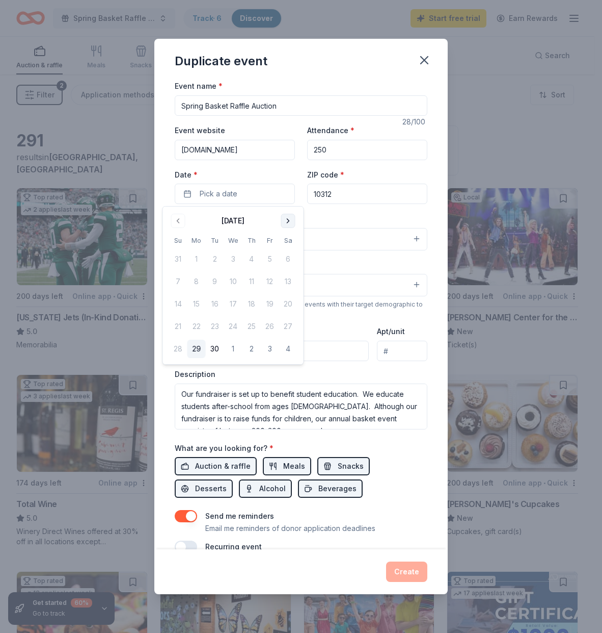
click at [288, 220] on button "Go to next month" at bounding box center [288, 221] width 14 height 14
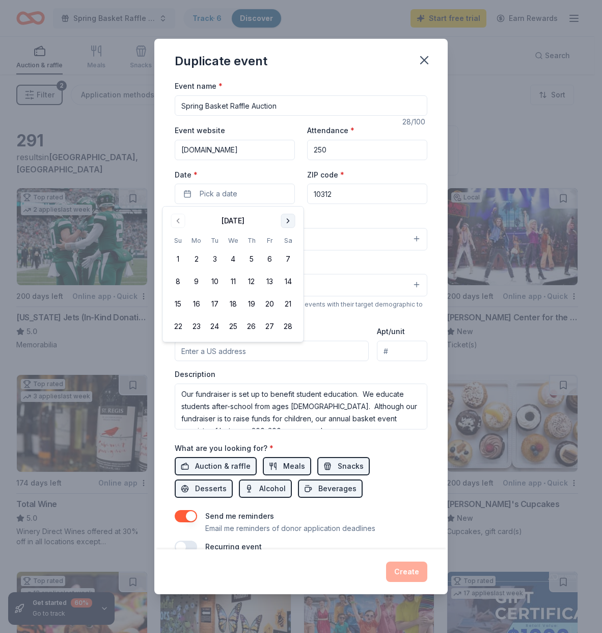
click at [288, 220] on button "Go to next month" at bounding box center [288, 221] width 14 height 14
click at [177, 325] on button "17" at bounding box center [178, 326] width 18 height 18
click at [423, 173] on div "Event name * Spring Basket Raffle Auction 28 /100 Event website AHBJEWISHCENTER…" at bounding box center [301, 314] width 294 height 469
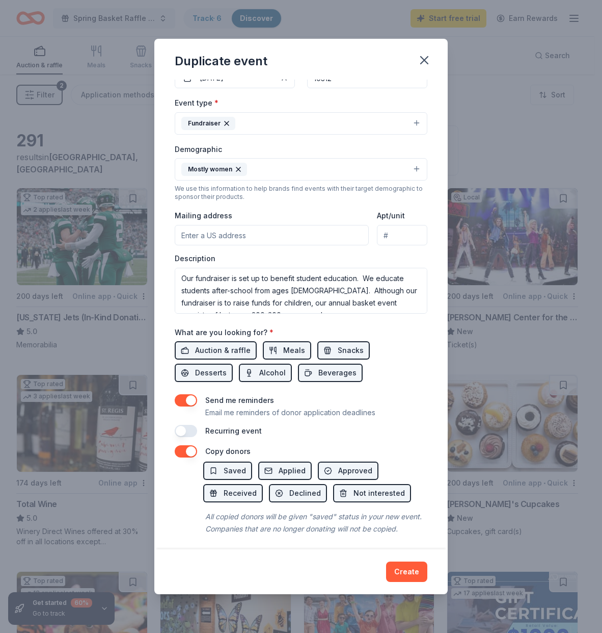
scroll to position [131, 0]
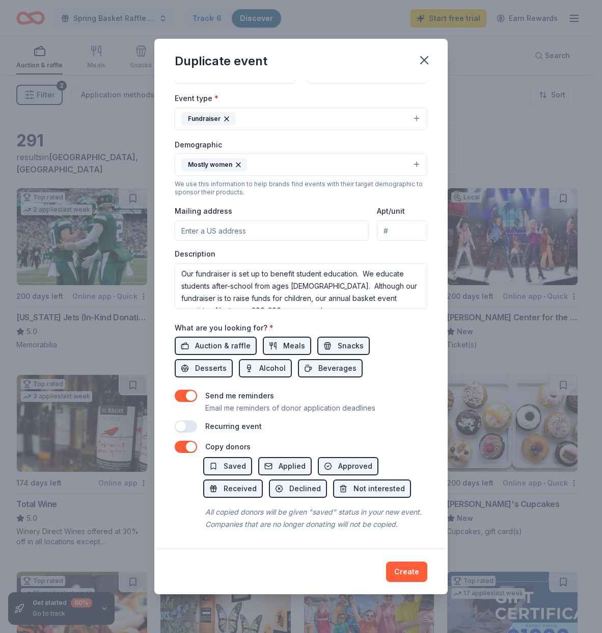
click at [186, 220] on input "Mailing address" at bounding box center [272, 230] width 194 height 20
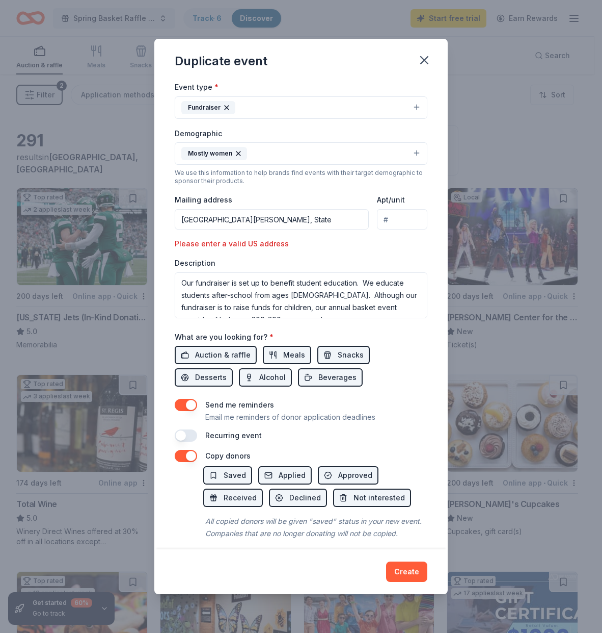
click at [285, 221] on input "1766 Arthur Kill Road, State" at bounding box center [272, 219] width 194 height 20
click at [253, 218] on input "1766 Arthur Kill Road Staten Island, NY 10312" at bounding box center [272, 219] width 194 height 20
click at [348, 219] on input "1766 Arthur Kill Road, Staten Island, NY 10312" at bounding box center [272, 219] width 194 height 20
type input "1766 Arthur Kill Road, Staten Island, NY 10312"
click at [373, 249] on div "Event type * Fundraiser Demographic Mostly women We use this information to hel…" at bounding box center [301, 199] width 253 height 237
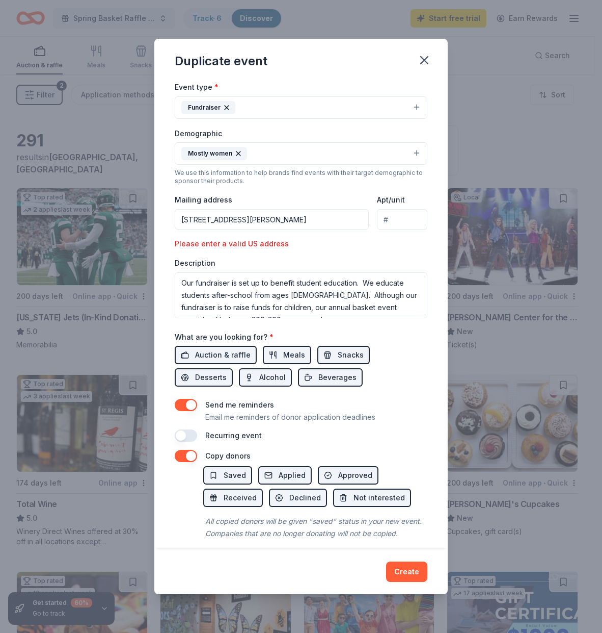
click at [194, 435] on button "button" at bounding box center [186, 435] width 22 height 12
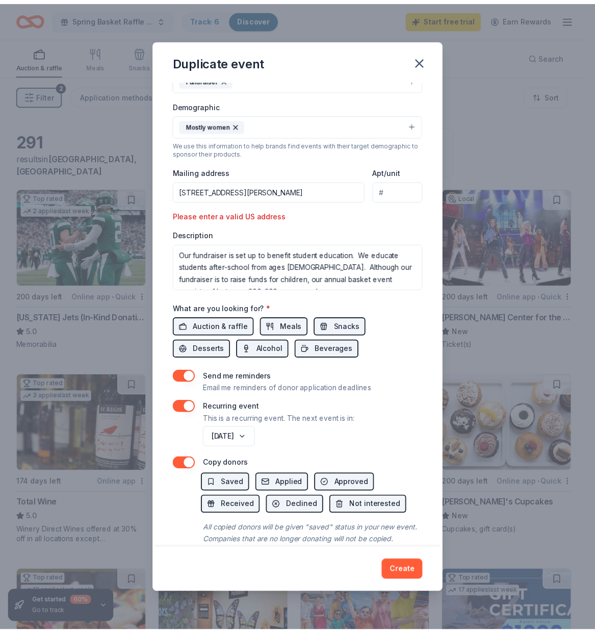
scroll to position [189, 0]
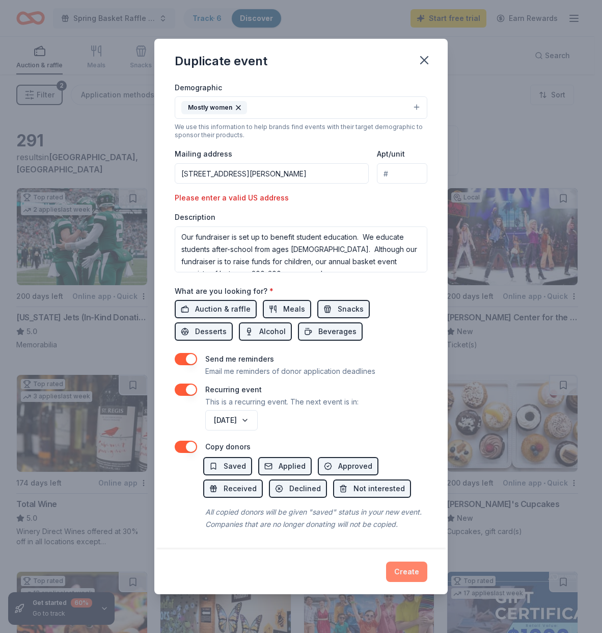
click at [407, 572] on button "Create" at bounding box center [406, 571] width 41 height 20
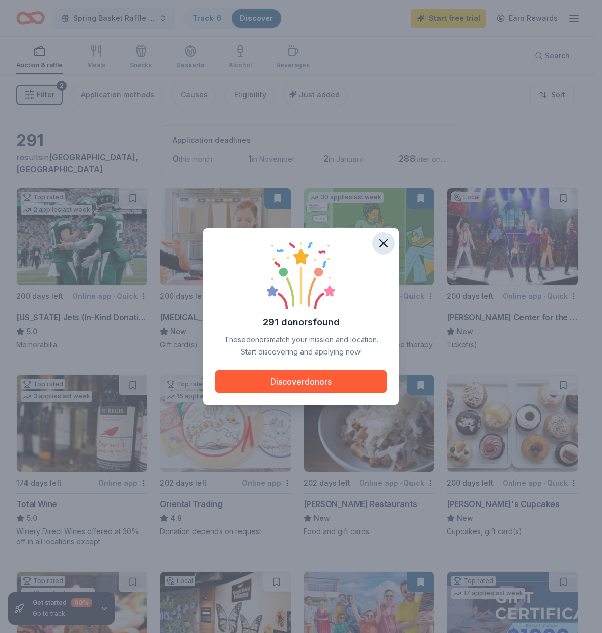
click at [384, 240] on icon "button" at bounding box center [384, 243] width 14 height 14
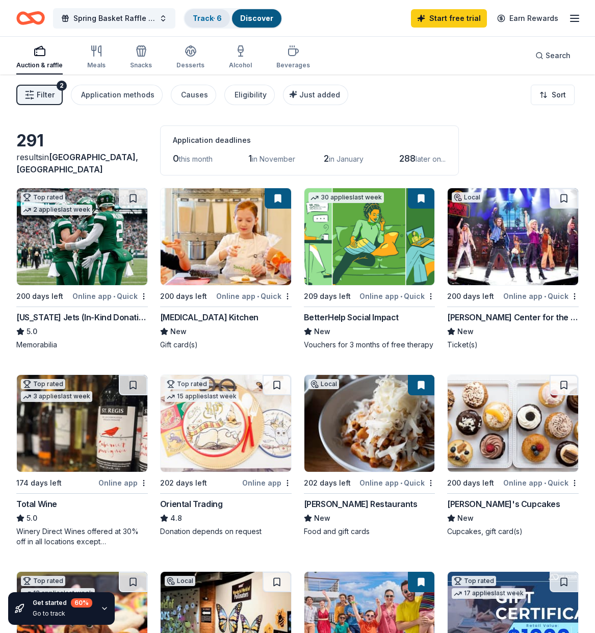
click at [205, 18] on link "Track · 6" at bounding box center [207, 18] width 29 height 9
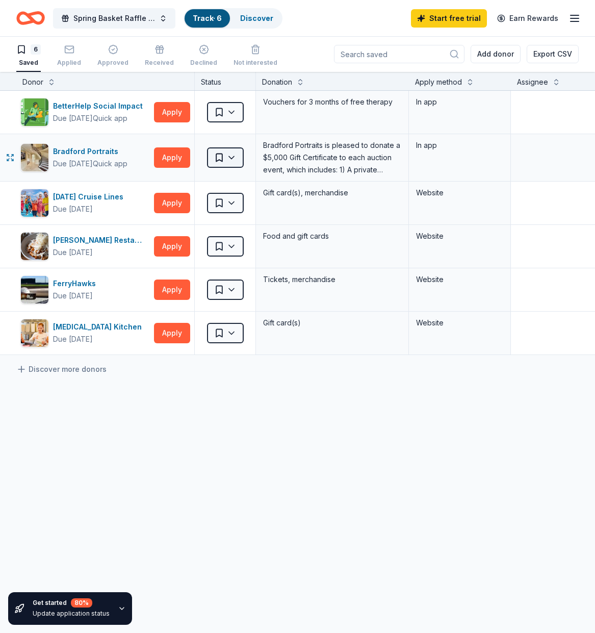
click at [231, 158] on html "Spring Basket Raffle Auction Track · 6 Discover Start free trial Earn Rewards 6…" at bounding box center [297, 315] width 595 height 633
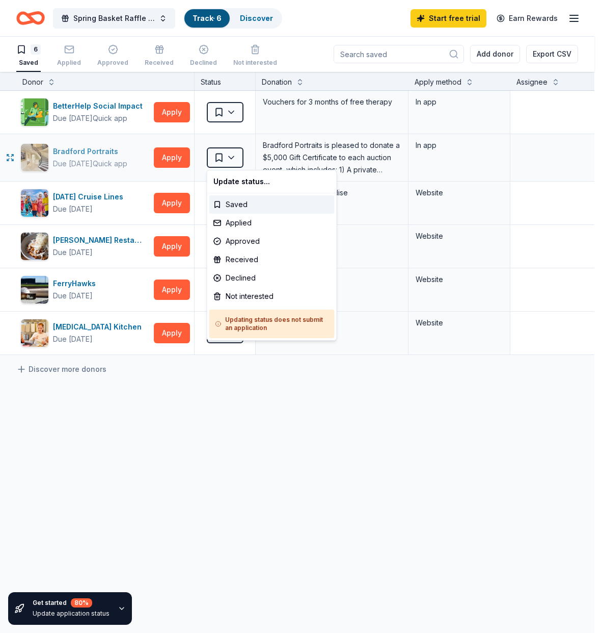
click at [88, 153] on html "Spring Basket Raffle Auction Track · 6 Discover Start free trial Earn Rewards 6…" at bounding box center [301, 315] width 602 height 633
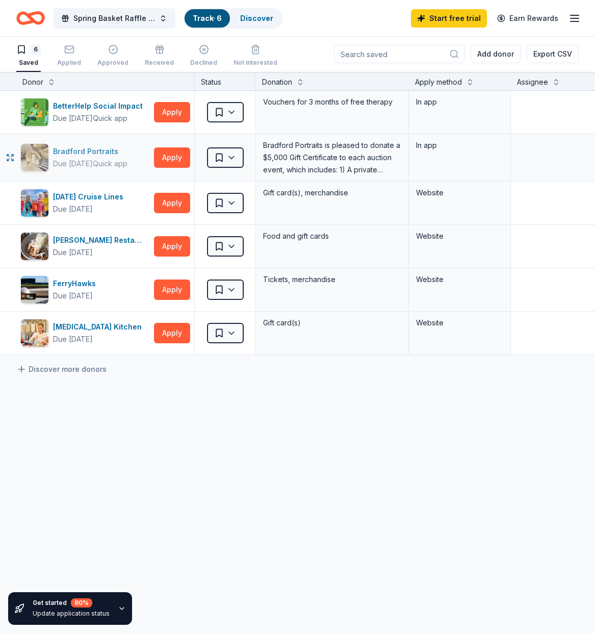
click at [88, 153] on div "Bradford Portraits" at bounding box center [90, 151] width 74 height 12
click at [27, 62] on div "Saved" at bounding box center [28, 63] width 24 height 8
click at [92, 153] on div "Bradford Portraits" at bounding box center [90, 152] width 74 height 12
click at [384, 56] on input at bounding box center [399, 54] width 130 height 18
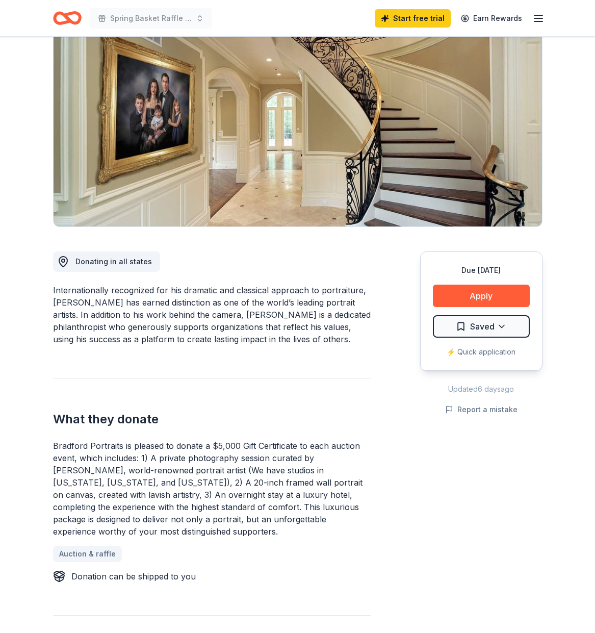
scroll to position [127, 0]
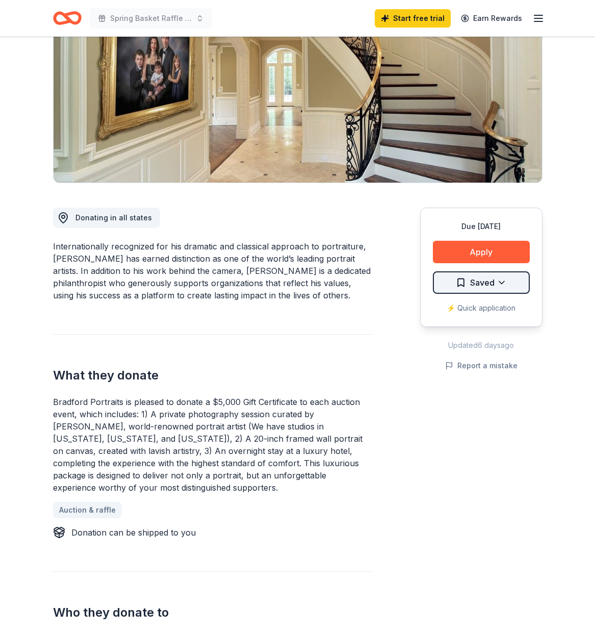
click at [499, 282] on html "Spring Basket Raffle Auction Start free trial Earn Rewards Due in 200 days Shar…" at bounding box center [297, 189] width 595 height 633
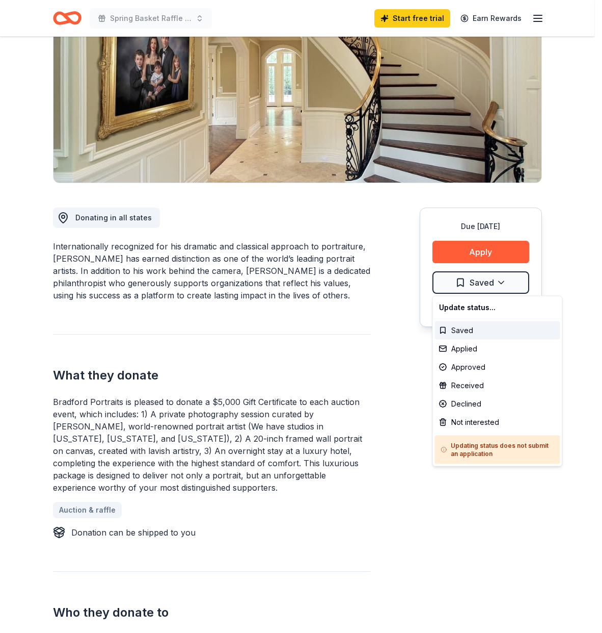
click at [460, 245] on html "Spring Basket Raffle Auction Start free trial Earn Rewards Due in 200 days Shar…" at bounding box center [301, 189] width 602 height 633
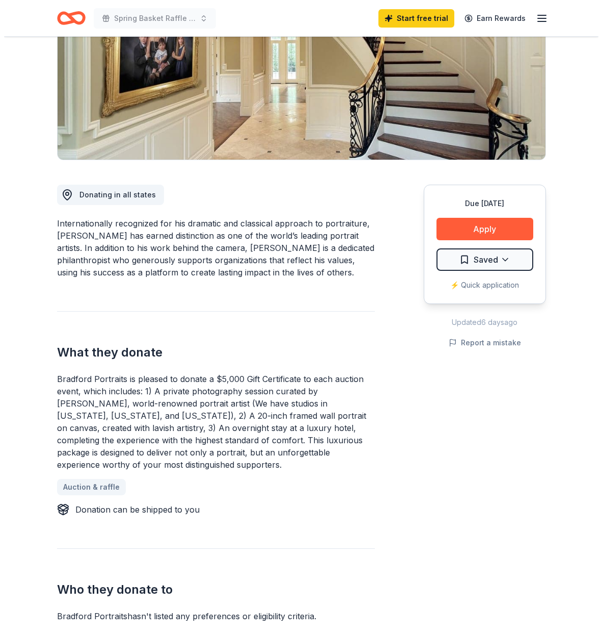
scroll to position [101, 0]
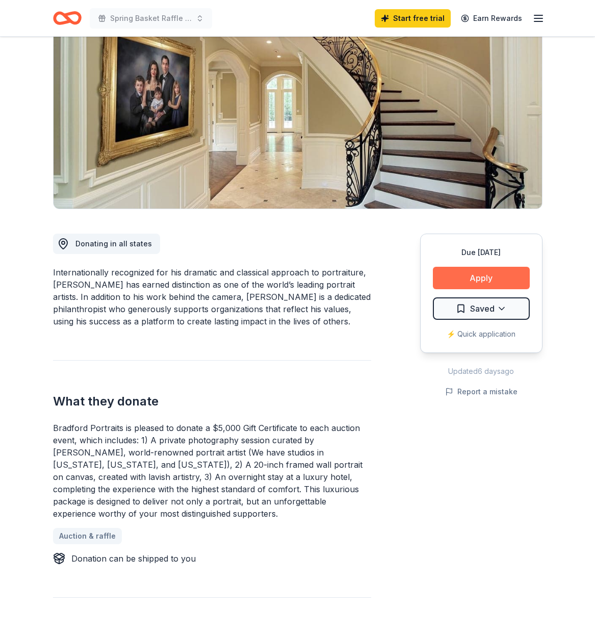
click at [480, 279] on button "Apply" at bounding box center [481, 278] width 97 height 22
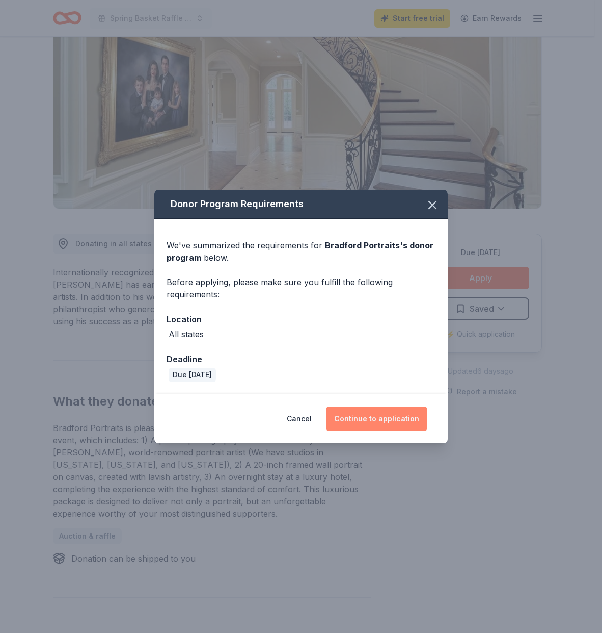
click at [374, 420] on button "Continue to application" at bounding box center [376, 418] width 101 height 24
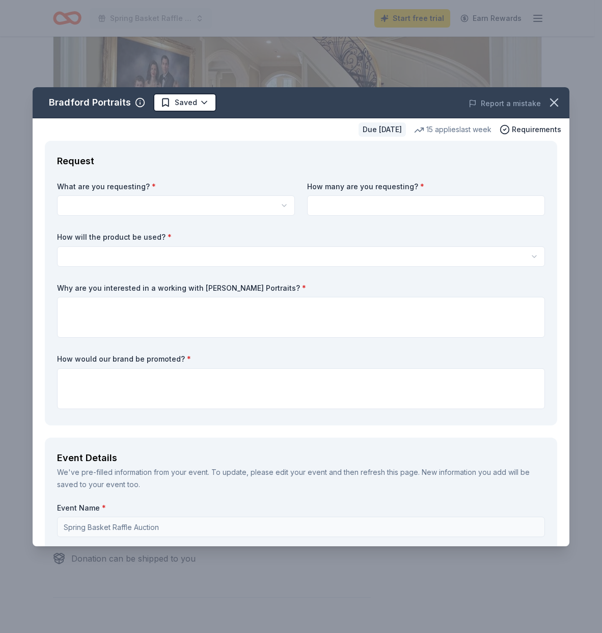
scroll to position [0, 0]
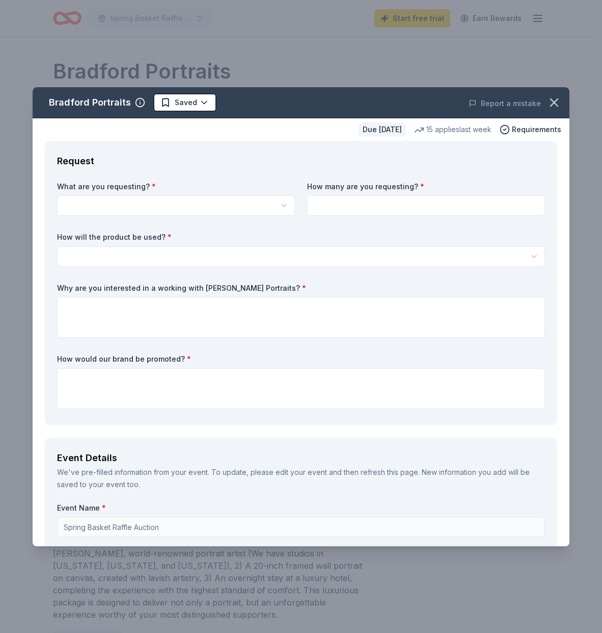
click at [141, 210] on html "Spring Basket Raffle Auction Start free trial Earn Rewards Due in 200 days Shar…" at bounding box center [301, 316] width 602 height 633
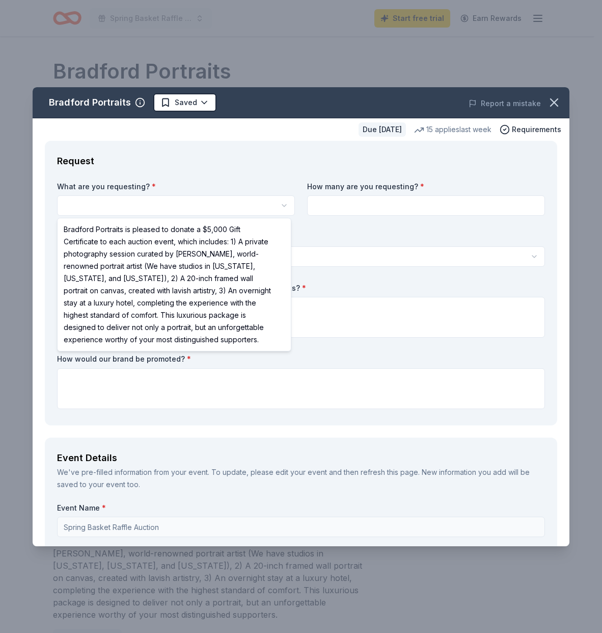
select select "Bradford Portraits is pleased to donate a $5,000 Gift Certificate to each aucti…"
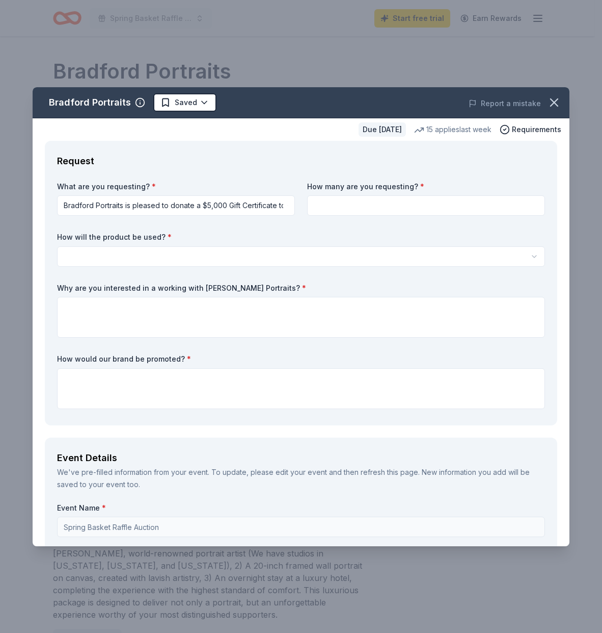
click at [361, 205] on input at bounding box center [426, 205] width 238 height 20
type input "1"
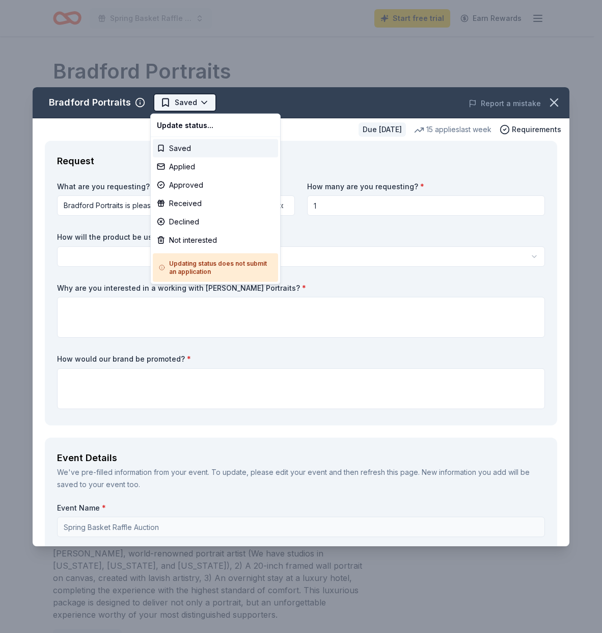
click at [196, 102] on html "Spring Basket Raffle Auction Start free trial Earn Rewards Due in 200 days Shar…" at bounding box center [301, 316] width 602 height 633
click at [189, 150] on div "Saved" at bounding box center [215, 148] width 125 height 18
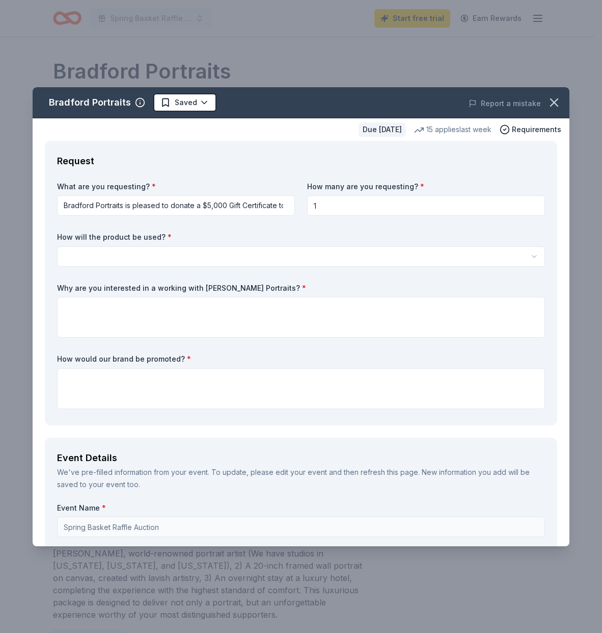
click at [189, 150] on div "Request What are you requesting? * Bradford Portraits is pleased to donate a $5…" at bounding box center [301, 283] width 513 height 284
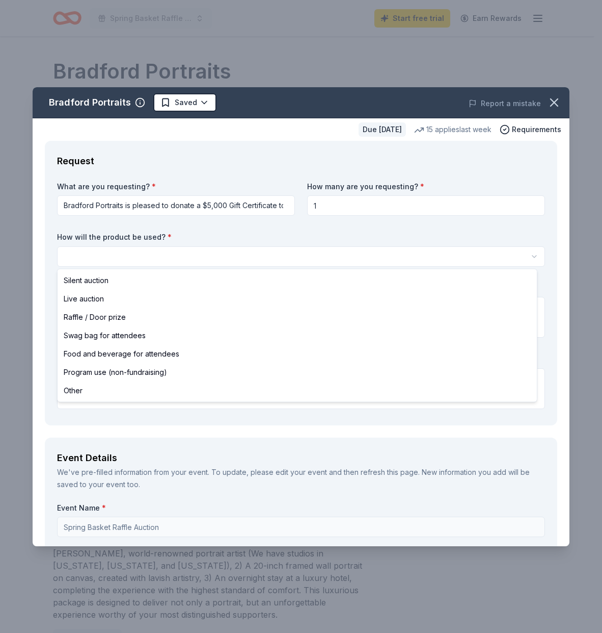
click at [148, 255] on html "Spring Basket Raffle Auction Start free trial Earn Rewards Due in 200 days Shar…" at bounding box center [301, 316] width 602 height 633
select select "silentAuction"
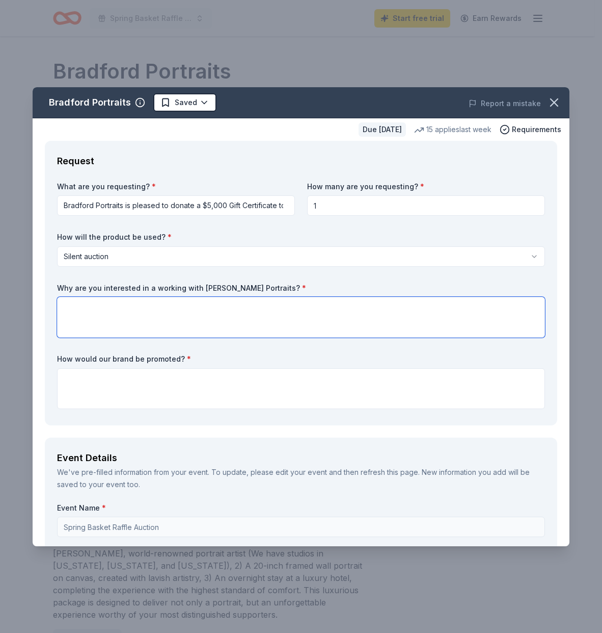
click at [129, 310] on textarea at bounding box center [301, 317] width 488 height 41
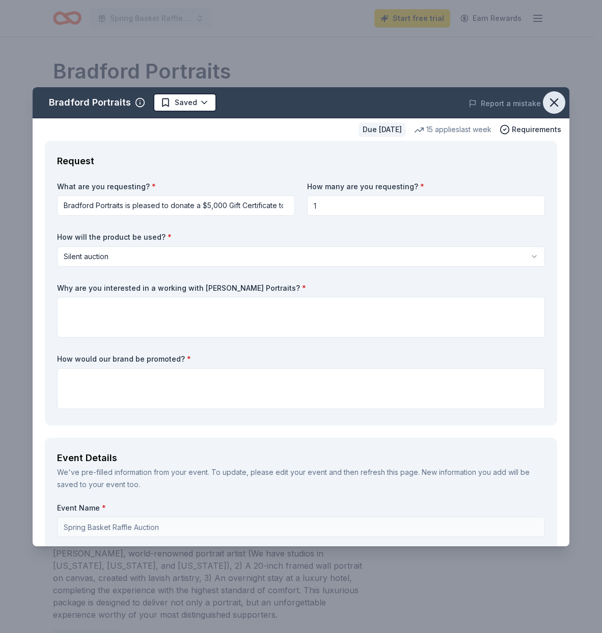
click at [549, 101] on icon "button" at bounding box center [554, 102] width 14 height 14
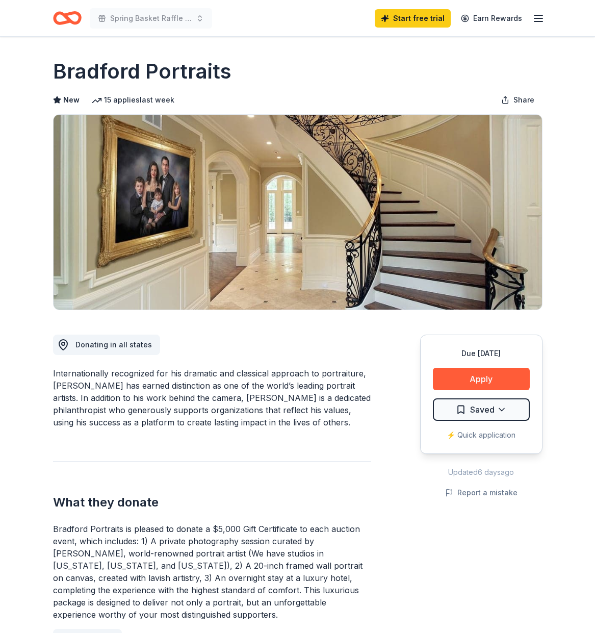
click at [542, 18] on line "button" at bounding box center [538, 18] width 8 height 0
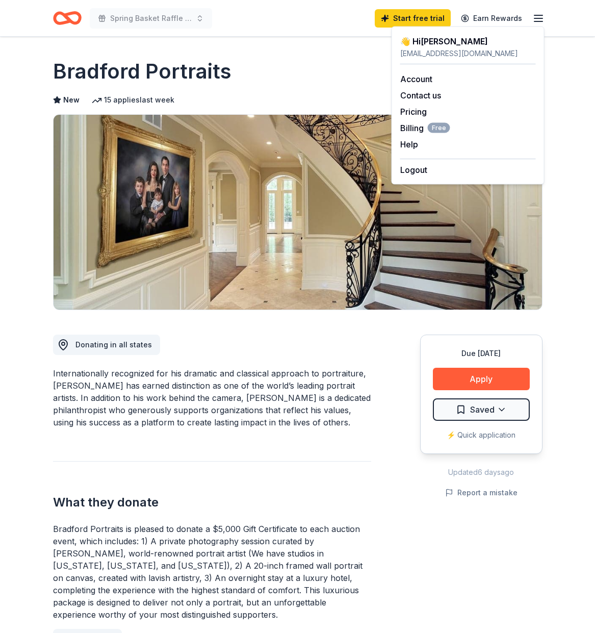
click at [342, 79] on div "Bradford Portraits" at bounding box center [297, 71] width 489 height 29
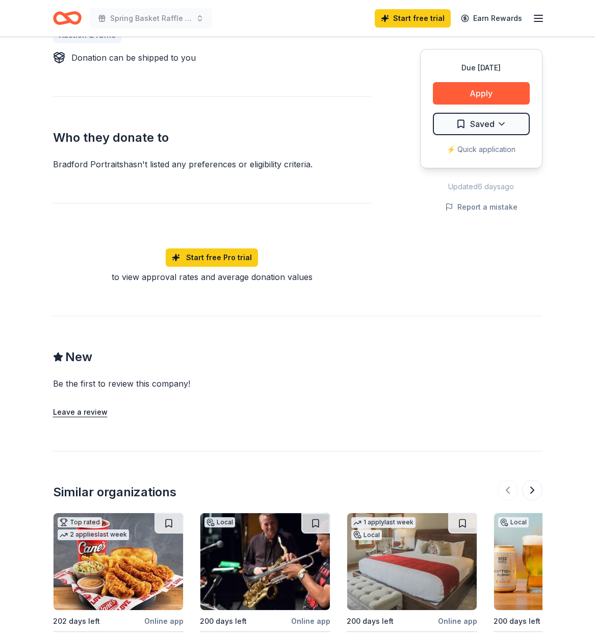
scroll to position [792, 0]
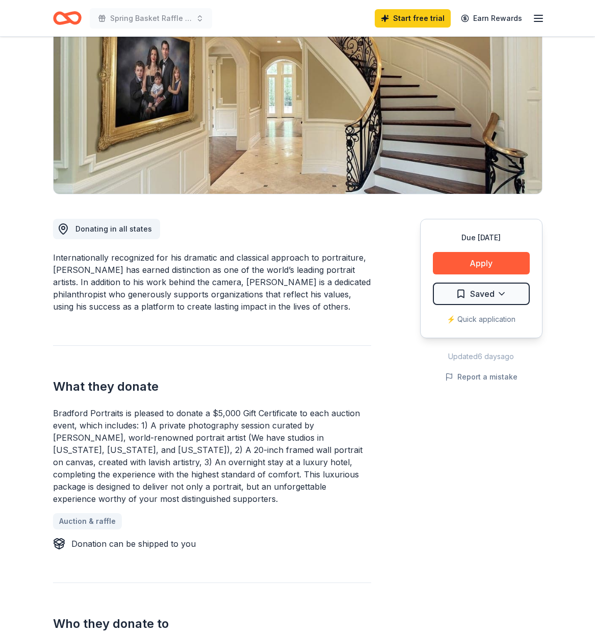
scroll to position [117, 0]
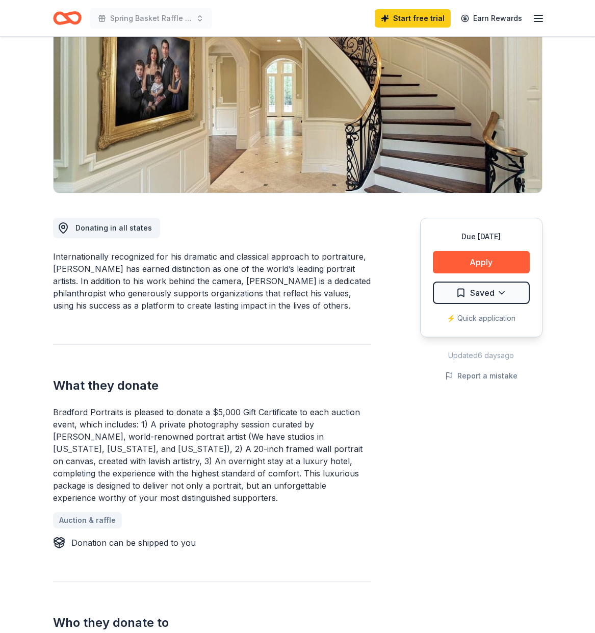
click at [485, 320] on div "⚡️ Quick application" at bounding box center [481, 318] width 97 height 12
click at [485, 318] on div "⚡️ Quick application" at bounding box center [481, 318] width 97 height 12
click at [491, 265] on button "Apply" at bounding box center [481, 262] width 97 height 22
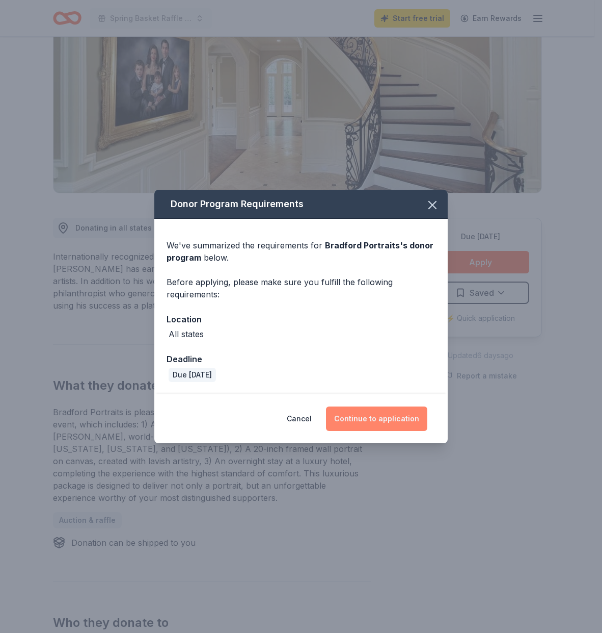
click at [386, 420] on button "Continue to application" at bounding box center [376, 418] width 101 height 24
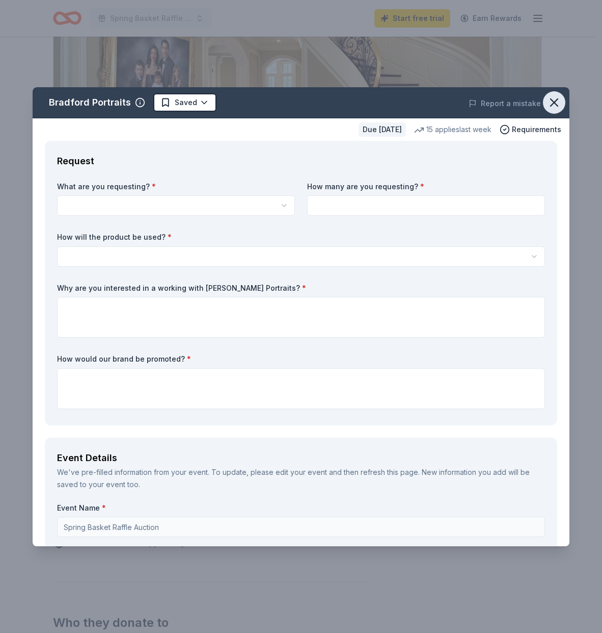
click at [549, 97] on icon "button" at bounding box center [554, 102] width 14 height 14
